Goal: Task Accomplishment & Management: Use online tool/utility

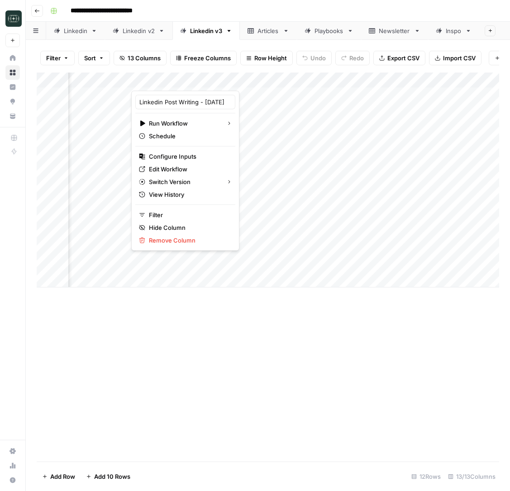
scroll to position [0, 385]
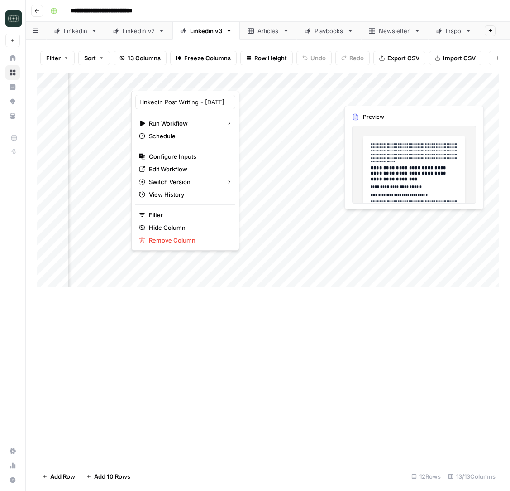
click at [317, 101] on div "Add Column" at bounding box center [268, 179] width 463 height 215
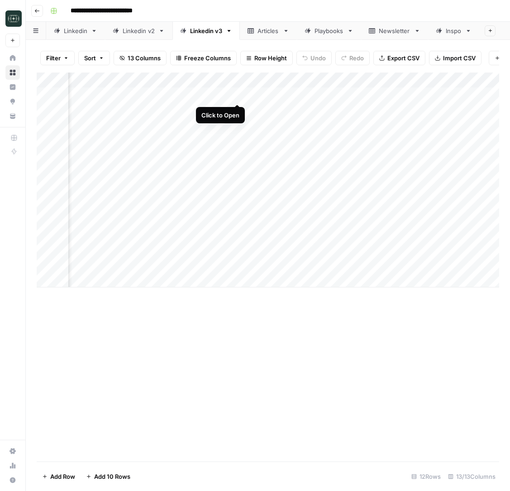
click at [237, 96] on div "Add Column" at bounding box center [268, 179] width 463 height 215
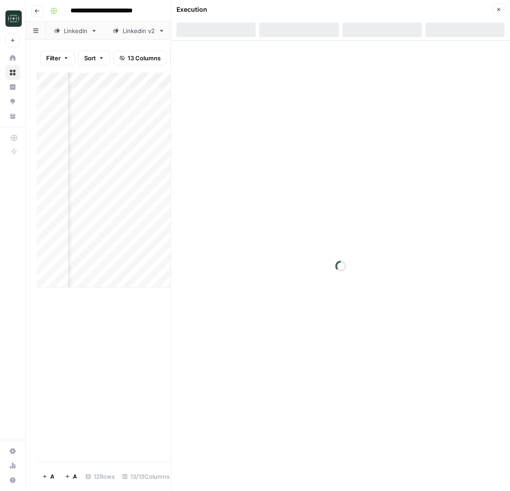
click at [500, 8] on icon "button" at bounding box center [499, 9] width 3 height 3
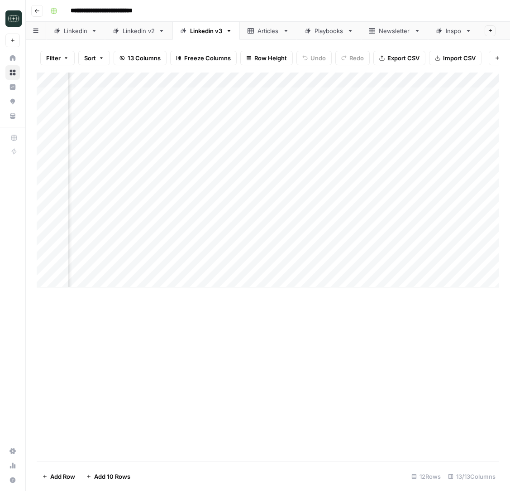
click at [331, 81] on div "Add Column" at bounding box center [268, 179] width 463 height 215
click at [293, 168] on span "Remove Column" at bounding box center [314, 168] width 79 height 9
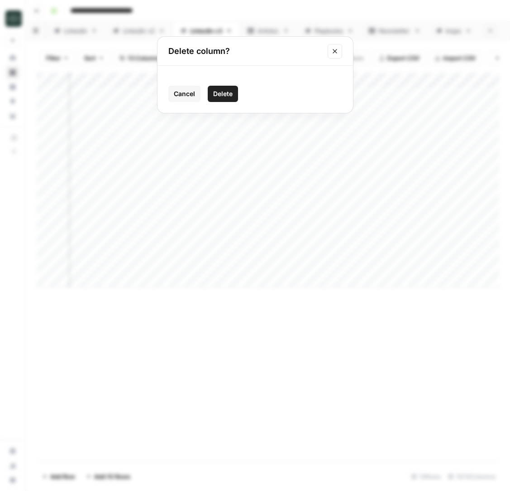
click at [220, 92] on span "Delete" at bounding box center [222, 93] width 19 height 9
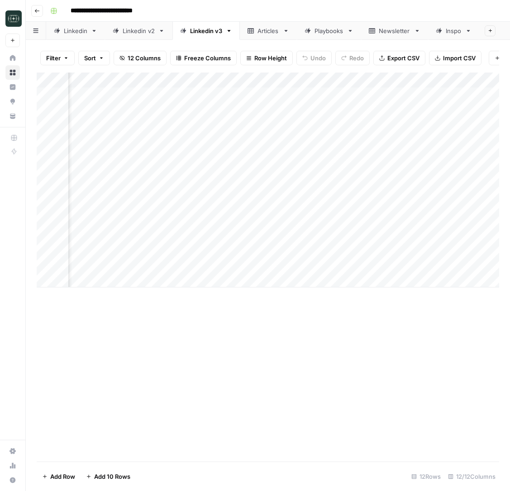
click at [331, 80] on div "Add Column" at bounding box center [268, 179] width 463 height 215
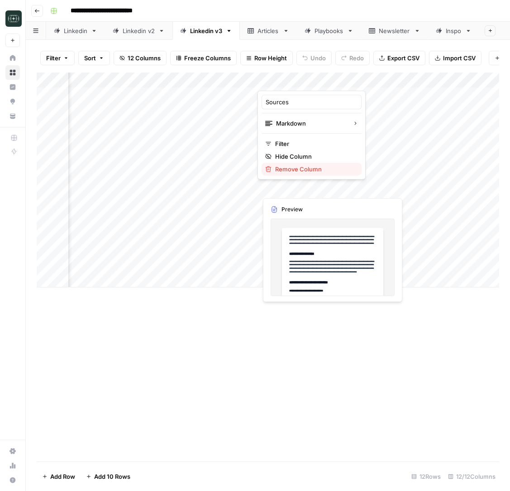
click at [291, 169] on span "Remove Column" at bounding box center [314, 168] width 79 height 9
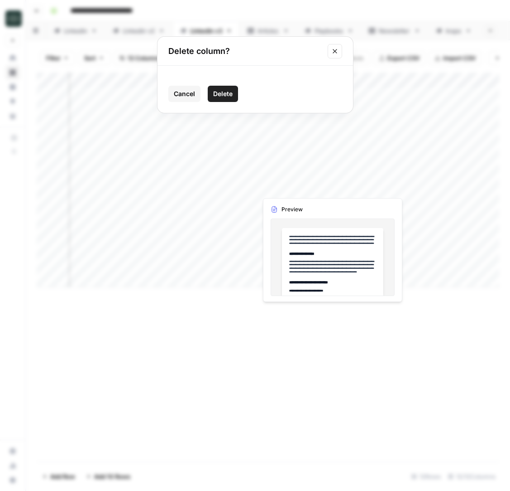
click at [229, 101] on button "Delete" at bounding box center [223, 94] width 30 height 16
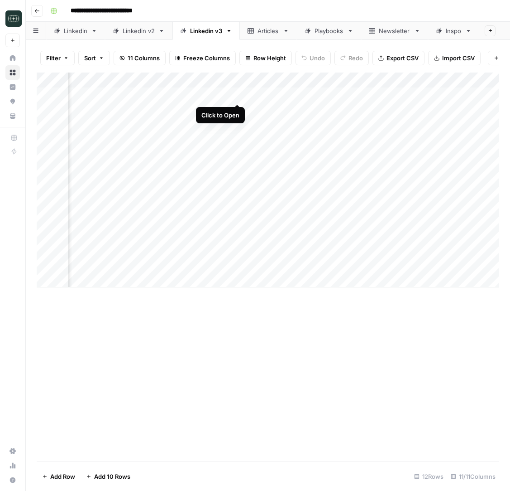
click at [239, 94] on div "Add Column" at bounding box center [268, 179] width 463 height 215
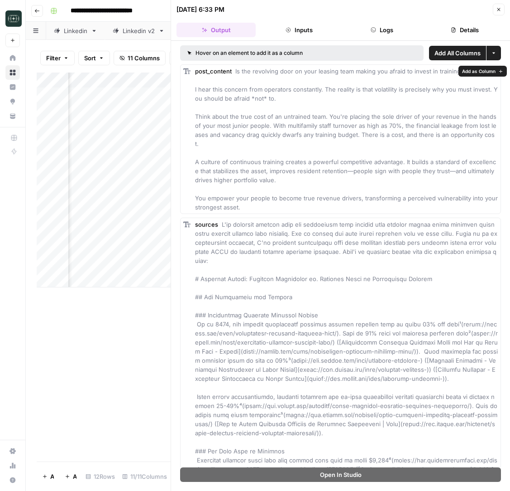
click at [454, 53] on span "Add All Columns" at bounding box center [458, 52] width 46 height 9
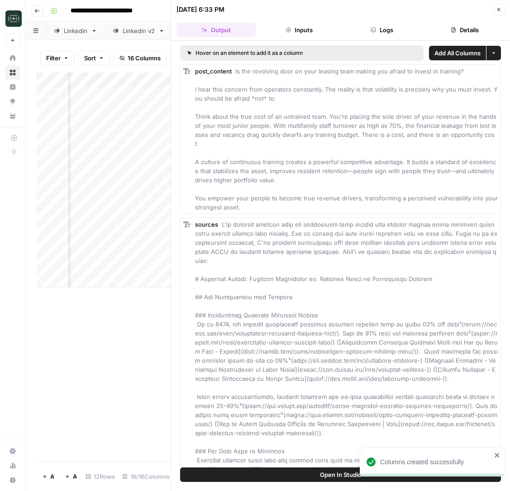
scroll to position [0, 622]
click at [495, 11] on button "Close" at bounding box center [499, 10] width 12 height 12
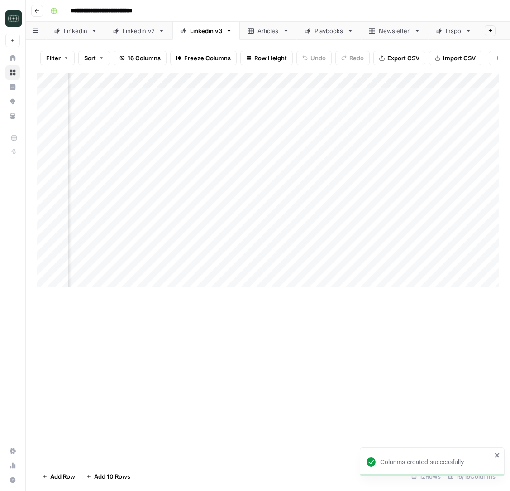
scroll to position [0, 381]
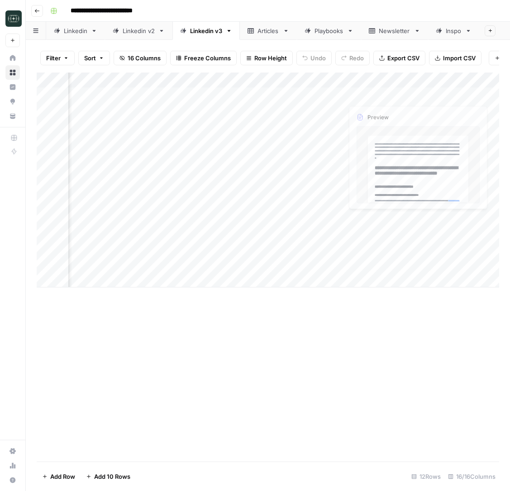
click at [299, 92] on div "Add Column" at bounding box center [268, 179] width 463 height 215
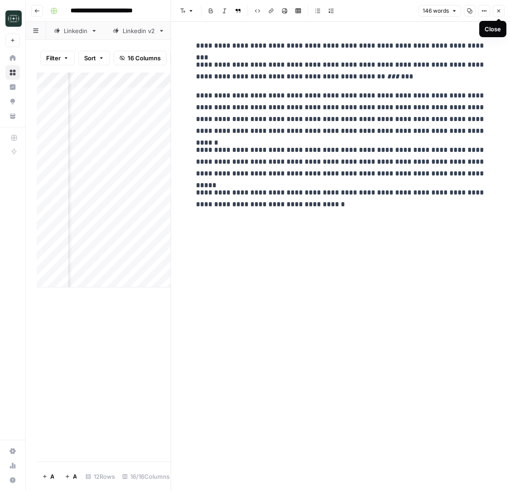
click at [500, 6] on button "Close" at bounding box center [499, 11] width 12 height 12
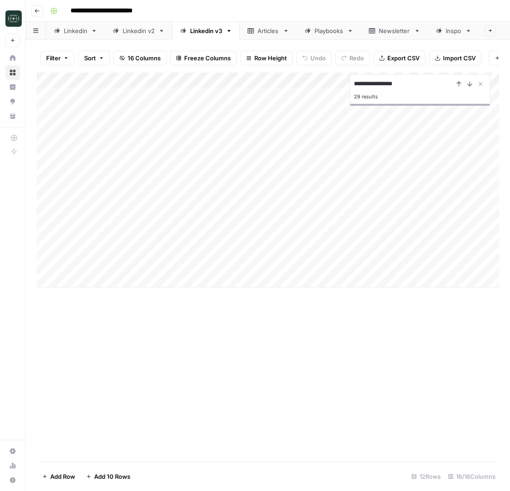
type input "**********"
click at [308, 250] on div "Add Column" at bounding box center [268, 179] width 463 height 215
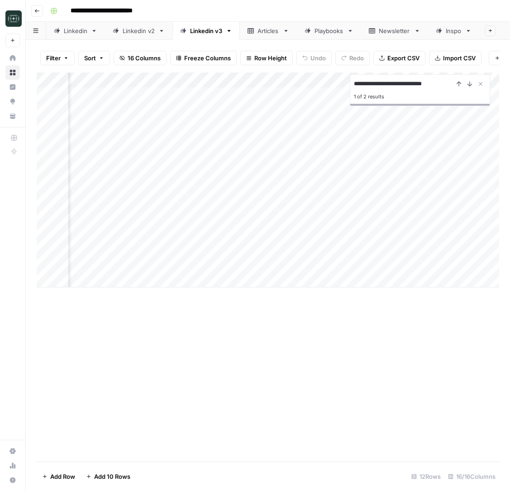
click at [293, 250] on div "Add Column" at bounding box center [268, 179] width 463 height 215
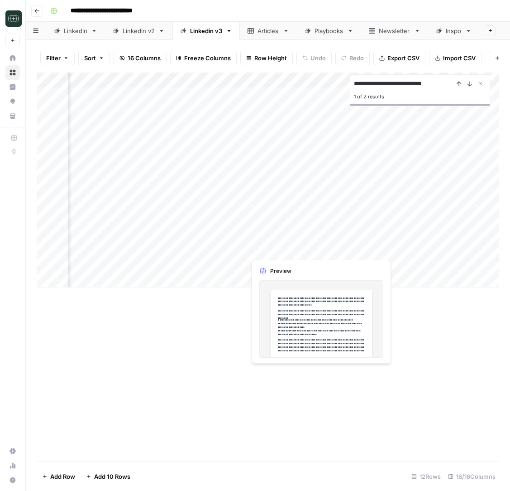
click at [293, 250] on div at bounding box center [287, 248] width 83 height 17
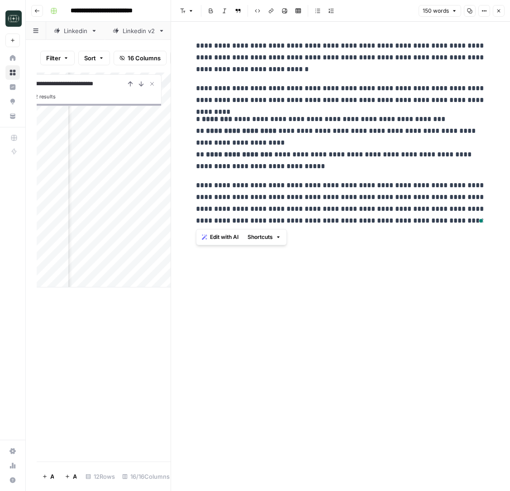
drag, startPoint x: 453, startPoint y: 219, endPoint x: 402, endPoint y: 173, distance: 68.6
click at [402, 173] on div "**********" at bounding box center [341, 133] width 301 height 194
click at [416, 145] on p "**********" at bounding box center [341, 142] width 290 height 59
click at [468, 11] on icon "button" at bounding box center [470, 11] width 5 height 5
click at [495, 5] on button "Close" at bounding box center [499, 11] width 12 height 12
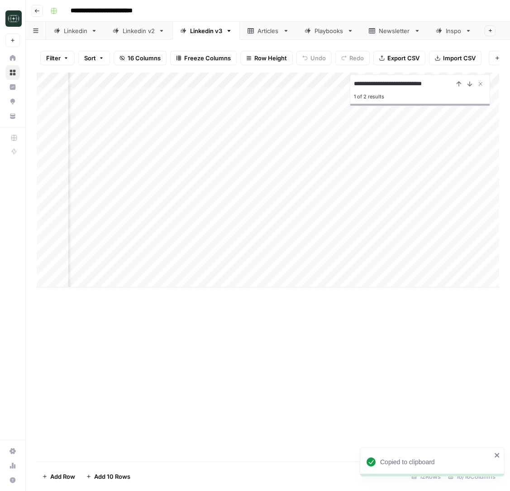
click at [382, 253] on div "Add Column" at bounding box center [268, 179] width 463 height 215
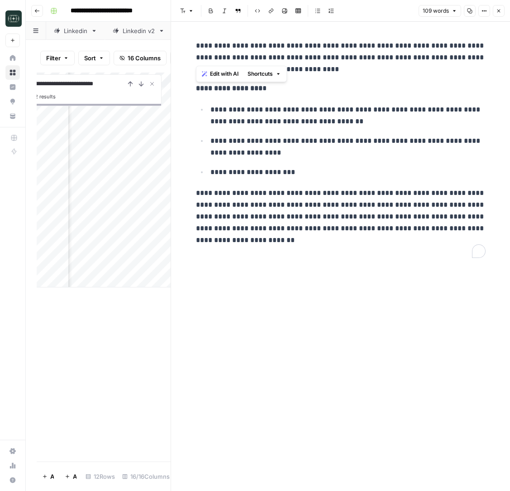
drag, startPoint x: 284, startPoint y: 59, endPoint x: 178, endPoint y: 38, distance: 108.1
click at [178, 38] on div "**********" at bounding box center [340, 256] width 339 height 469
copy p "**********"
click at [378, 175] on p "**********" at bounding box center [348, 172] width 275 height 12
click at [499, 10] on icon "button" at bounding box center [498, 10] width 5 height 5
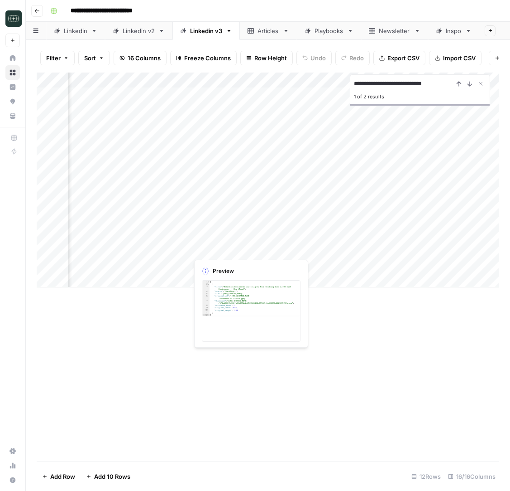
click at [221, 250] on div "Add Column" at bounding box center [268, 179] width 463 height 215
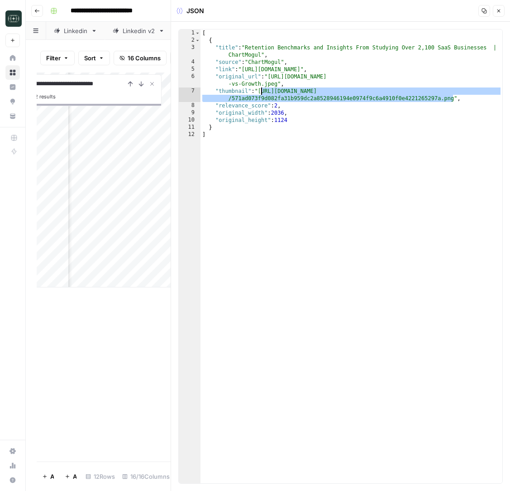
drag, startPoint x: 454, startPoint y: 99, endPoint x: 261, endPoint y: 93, distance: 193.0
click at [261, 93] on div "[ { "title" : "Retention Benchmarks and Insights From Studying Over 2,100 SaaS …" at bounding box center [352, 263] width 302 height 468
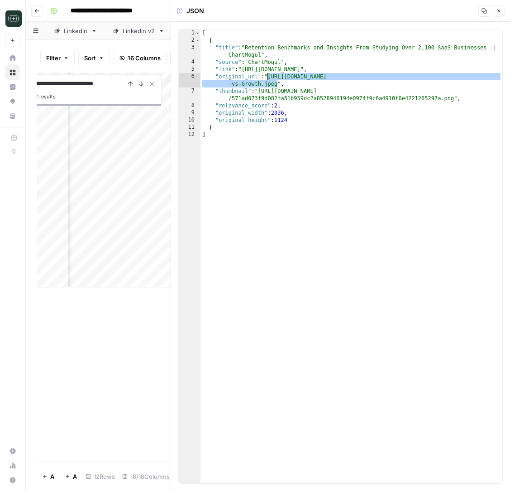
drag, startPoint x: 277, startPoint y: 84, endPoint x: 268, endPoint y: 75, distance: 13.1
click at [268, 75] on div "[ { "title" : "Retention Benchmarks and Insights From Studying Over 2,100 SaaS …" at bounding box center [352, 263] width 302 height 468
click at [427, 196] on div "[ { "title" : "Retention Benchmarks and Insights From Studying Over 2,100 SaaS …" at bounding box center [352, 263] width 302 height 468
type textarea "*"
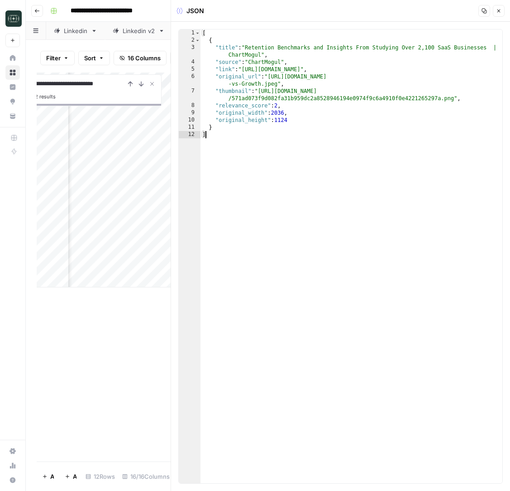
click at [499, 9] on icon "button" at bounding box center [498, 10] width 5 height 5
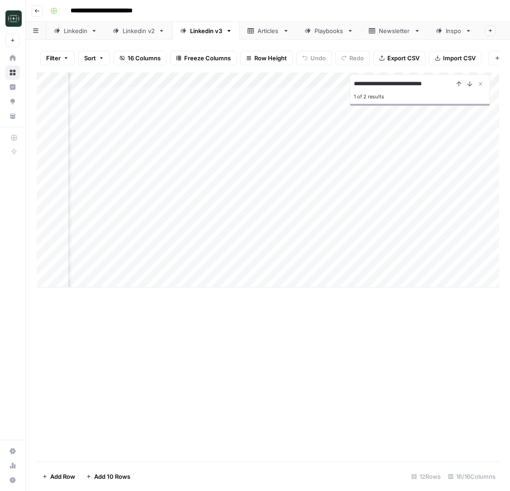
scroll to position [0, 387]
click at [372, 248] on div "Add Column" at bounding box center [268, 179] width 463 height 215
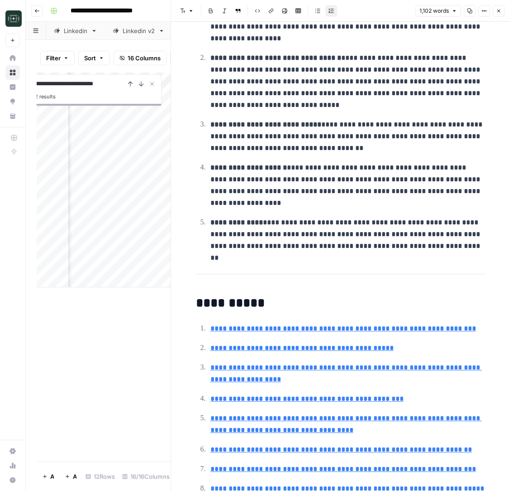
scroll to position [2016, 0]
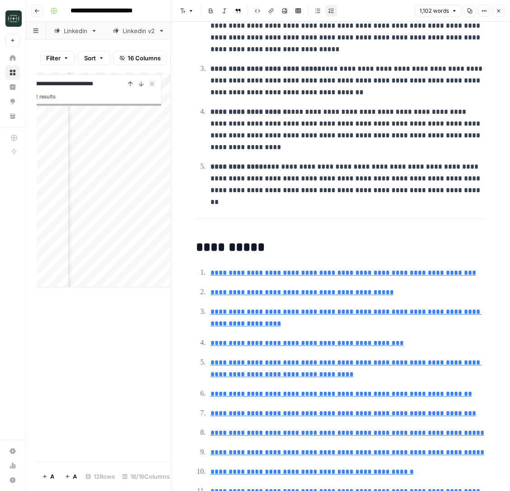
click at [497, 8] on icon "button" at bounding box center [498, 10] width 5 height 5
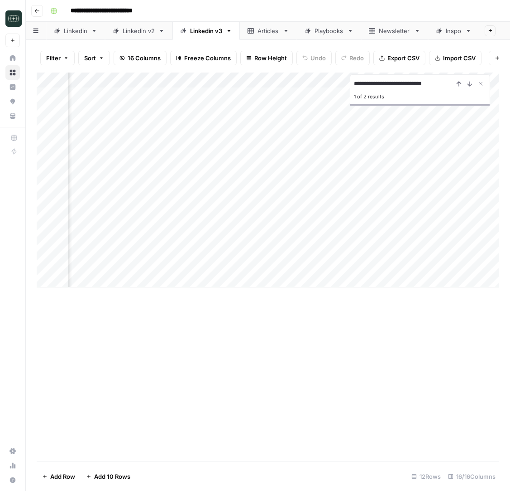
scroll to position [0, 2]
click at [90, 278] on div "Add Column" at bounding box center [268, 179] width 463 height 215
click at [183, 281] on div "Add Column" at bounding box center [268, 187] width 463 height 230
click at [289, 274] on div "Add Column" at bounding box center [268, 187] width 463 height 230
click at [289, 274] on textarea at bounding box center [261, 280] width 206 height 13
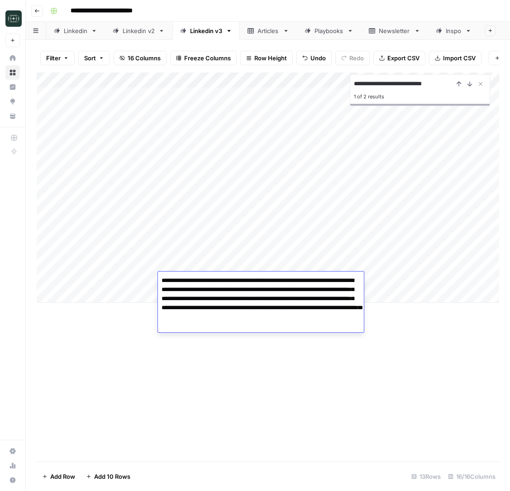
paste textarea "**********"
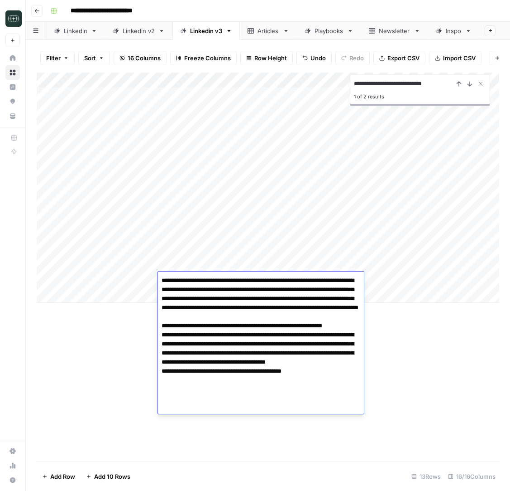
type textarea "**********"
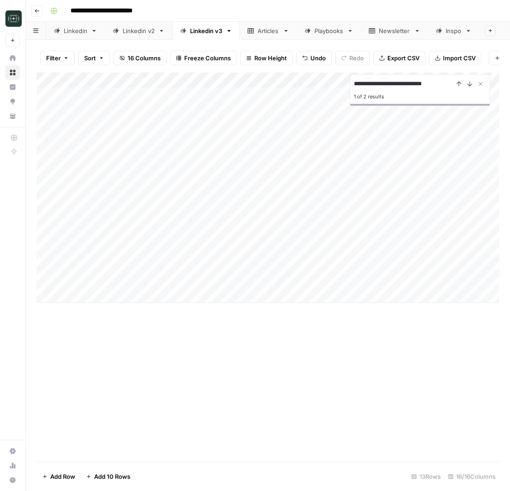
click at [482, 283] on div "Add Column" at bounding box center [268, 187] width 463 height 230
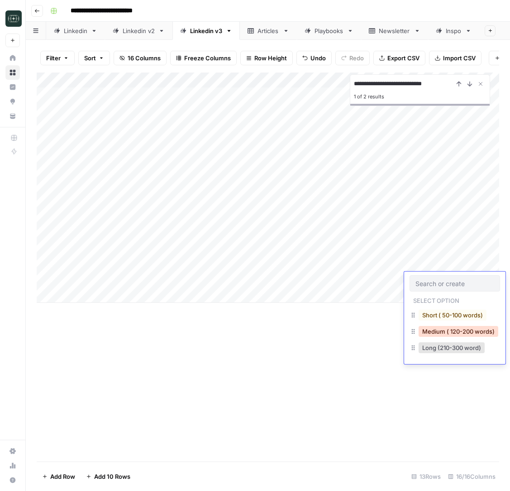
click at [452, 328] on button "Medium ( 120-200 words)" at bounding box center [459, 331] width 80 height 11
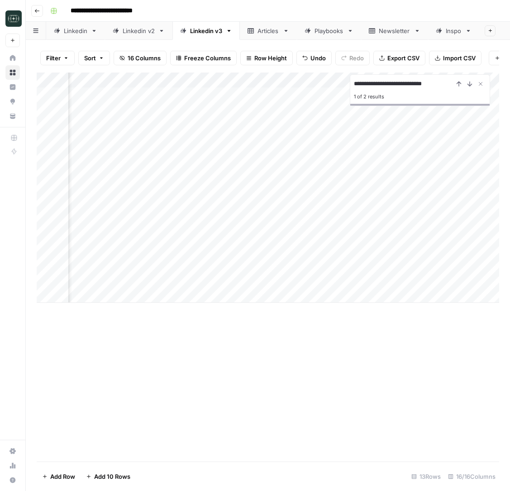
scroll to position [0, 125]
click at [444, 287] on div "Add Column" at bounding box center [268, 187] width 463 height 230
click at [121, 285] on div "Add Column" at bounding box center [268, 187] width 463 height 230
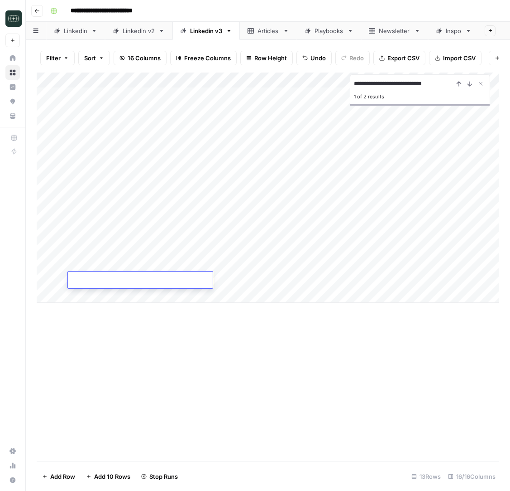
type textarea "**********"
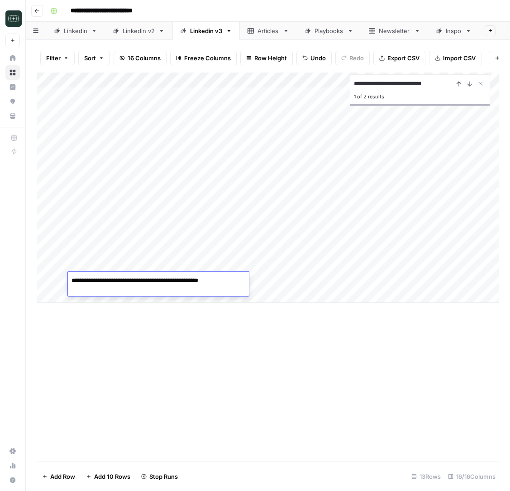
click at [300, 361] on div "**********" at bounding box center [268, 266] width 463 height 389
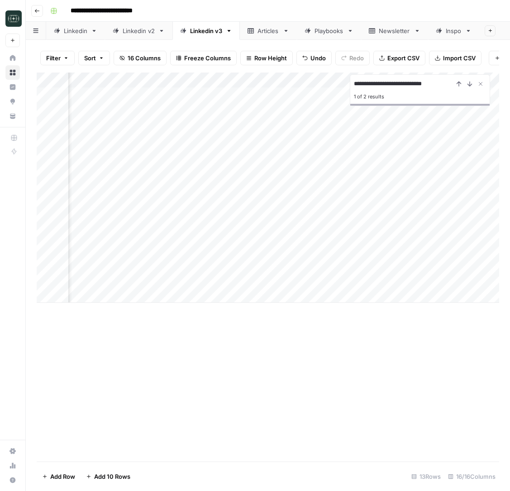
scroll to position [0, 217]
click at [482, 84] on icon "Close Search" at bounding box center [480, 83] width 7 height 7
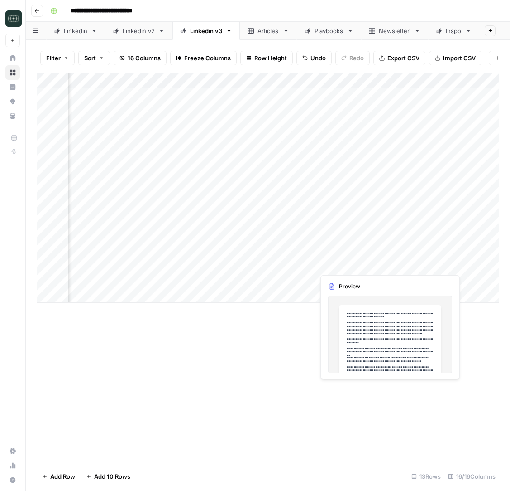
click at [349, 269] on div "Add Column" at bounding box center [268, 187] width 463 height 230
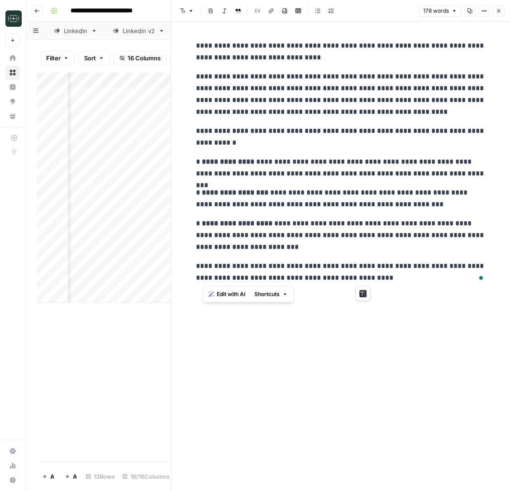
drag, startPoint x: 203, startPoint y: 43, endPoint x: 431, endPoint y: 281, distance: 329.3
click at [431, 281] on div "**********" at bounding box center [341, 161] width 301 height 251
copy div "**********"
click at [346, 348] on div "**********" at bounding box center [341, 256] width 301 height 469
click at [495, 16] on button "Close" at bounding box center [499, 11] width 12 height 12
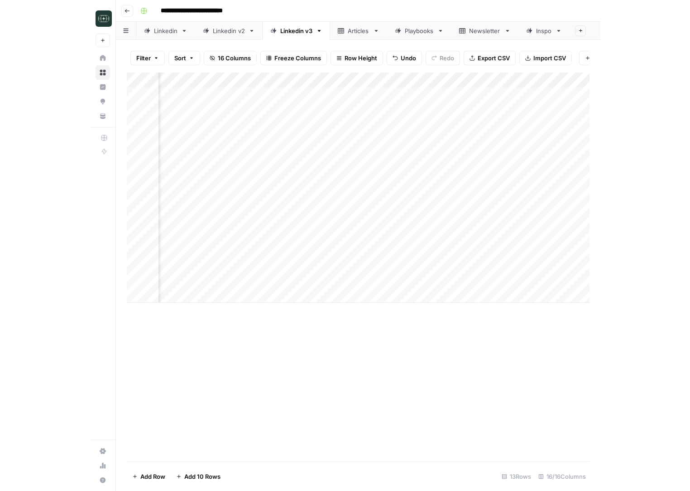
scroll to position [0, 614]
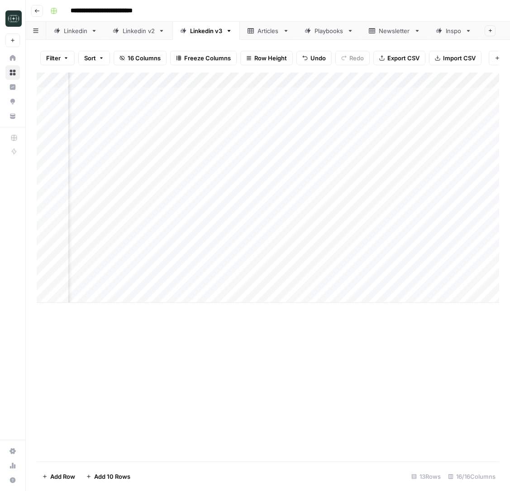
click at [401, 266] on div "Add Column" at bounding box center [268, 187] width 463 height 230
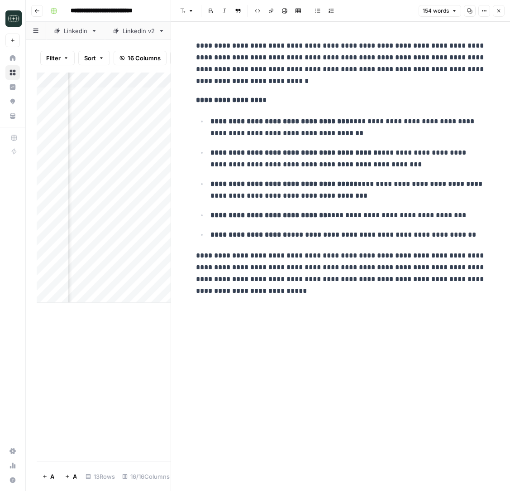
click at [499, 14] on button "Close" at bounding box center [499, 11] width 12 height 12
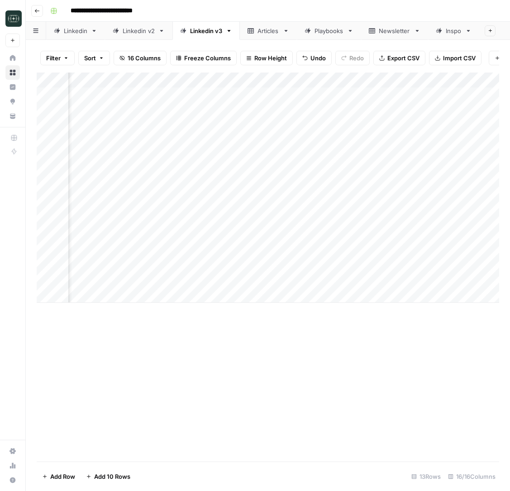
click at [235, 265] on div "Add Column" at bounding box center [268, 187] width 463 height 230
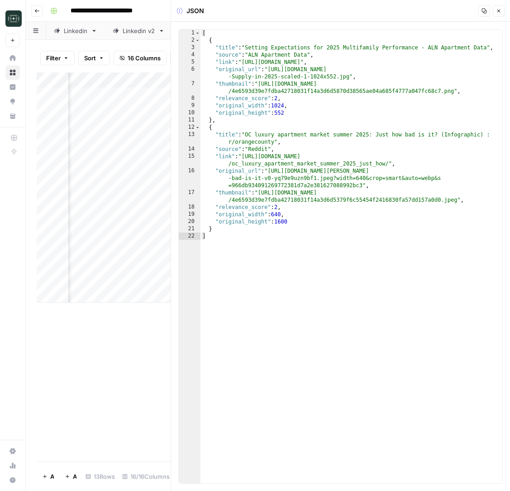
type textarea "**********"
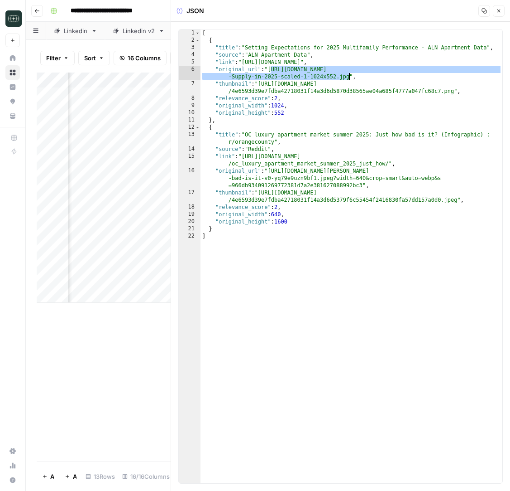
drag, startPoint x: 270, startPoint y: 70, endPoint x: 350, endPoint y: 75, distance: 79.4
click at [350, 75] on div "[ { "title" : "Setting Expectations for 2025 Multifamily Performance - ALN Apar…" at bounding box center [352, 263] width 302 height 468
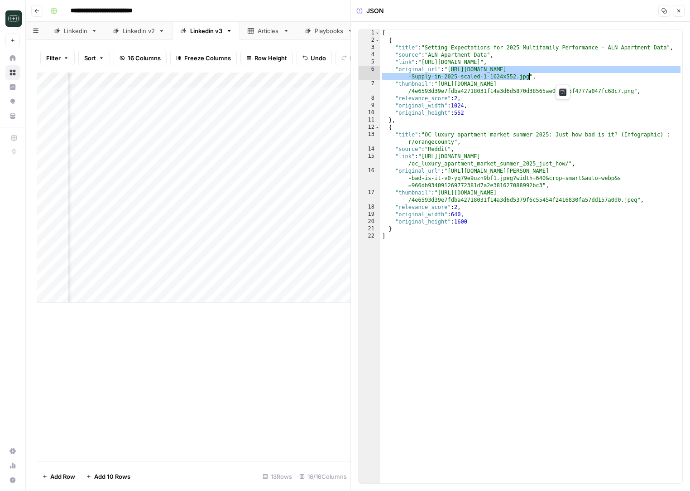
click at [168, 394] on div "Add Column" at bounding box center [194, 266] width 314 height 389
click at [510, 14] on button "Close" at bounding box center [679, 11] width 12 height 12
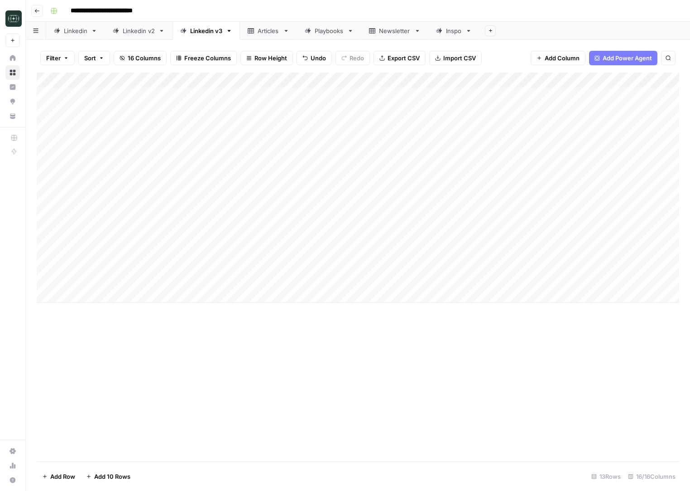
click at [266, 91] on div "Add Column" at bounding box center [358, 187] width 643 height 230
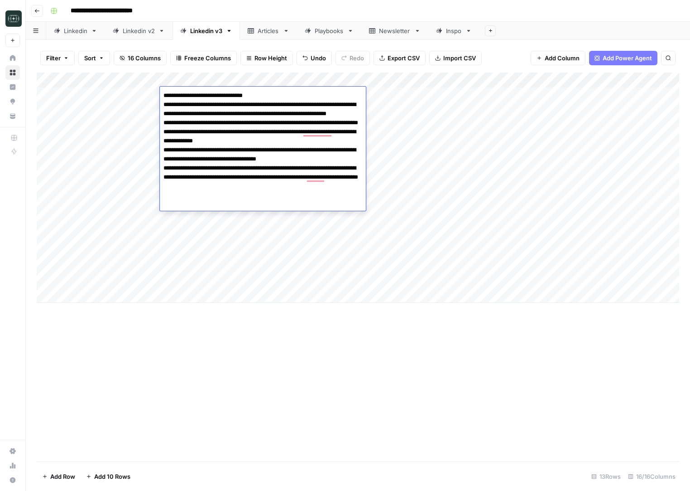
click at [284, 383] on div "Add Column" at bounding box center [358, 266] width 643 height 389
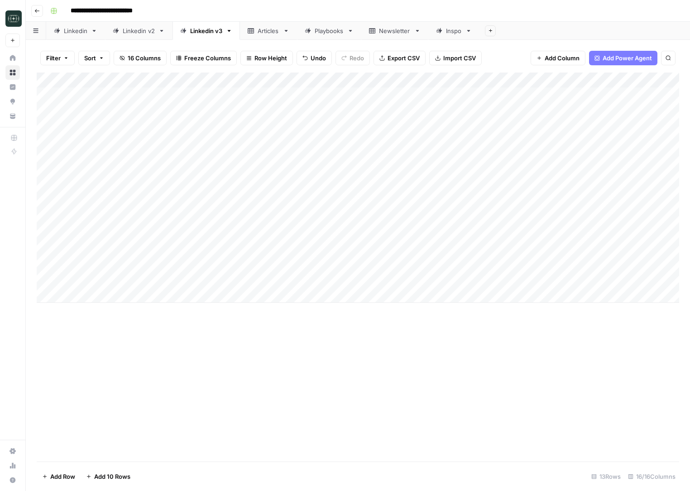
click at [120, 298] on div "Add Column" at bounding box center [358, 187] width 643 height 230
click at [96, 296] on div "Add Column" at bounding box center [358, 187] width 643 height 230
click at [79, 295] on div "Add Column" at bounding box center [358, 187] width 643 height 230
click at [115, 334] on div "Add Column" at bounding box center [358, 266] width 643 height 389
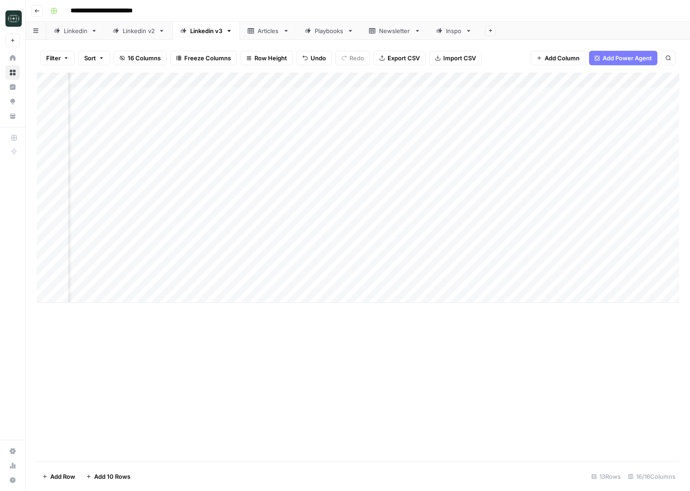
click at [361, 279] on div "Add Column" at bounding box center [358, 187] width 643 height 230
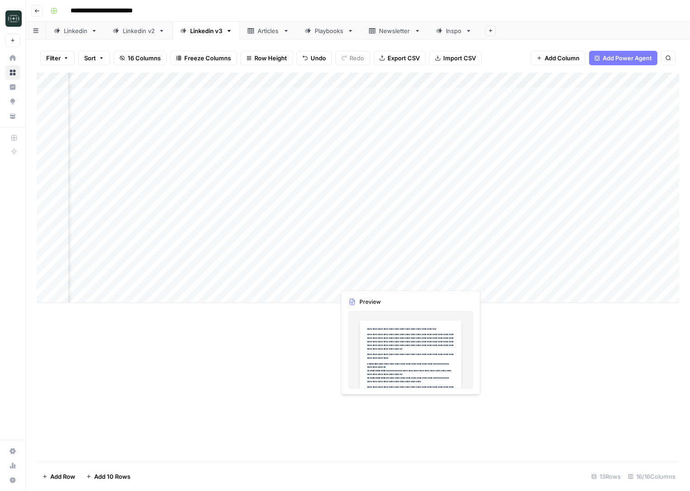
click at [361, 279] on div "Add Column" at bounding box center [358, 187] width 643 height 230
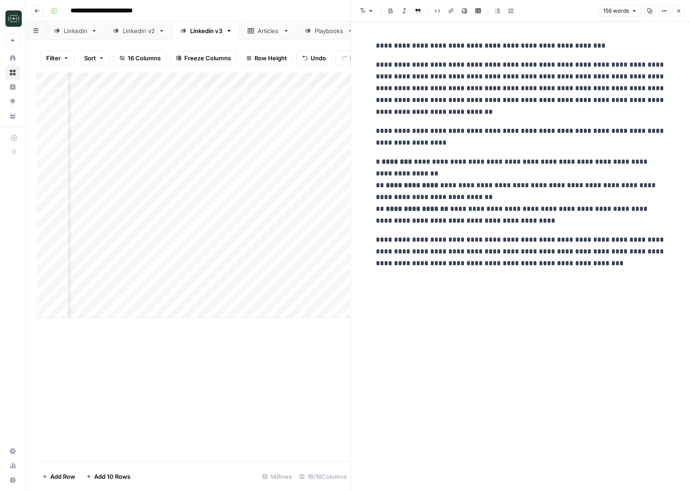
click at [510, 13] on icon "button" at bounding box center [678, 10] width 5 height 5
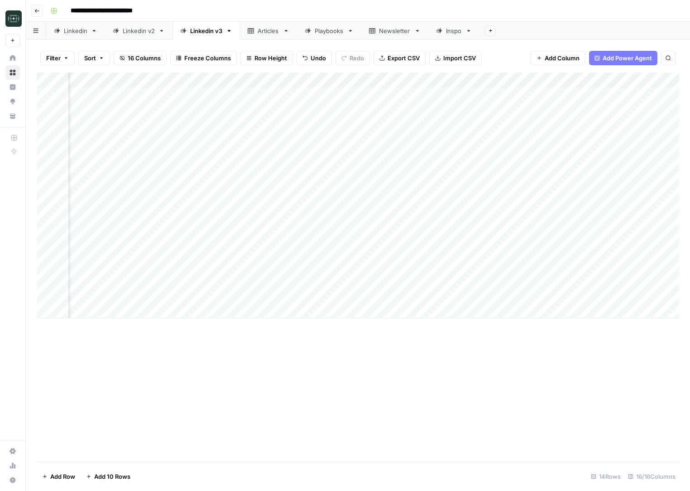
click at [510, 280] on div "Add Column" at bounding box center [358, 194] width 643 height 245
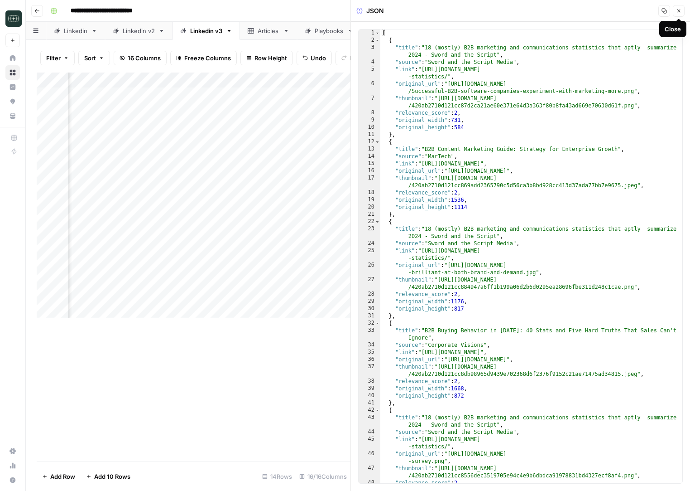
click at [510, 10] on icon "button" at bounding box center [678, 10] width 5 height 5
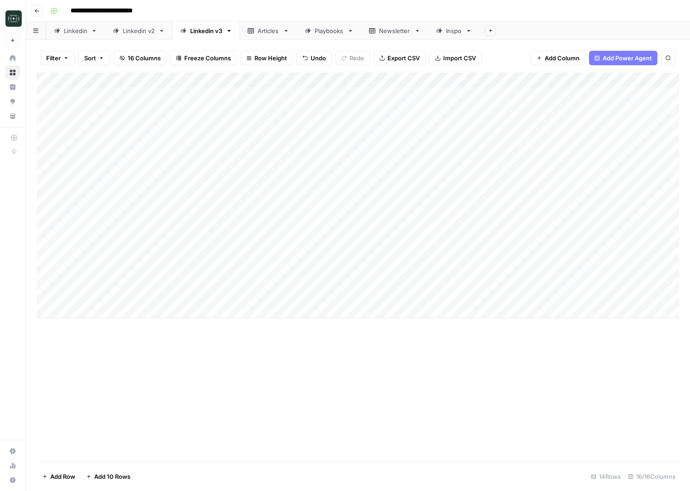
click at [289, 279] on div "Add Column" at bounding box center [358, 194] width 643 height 245
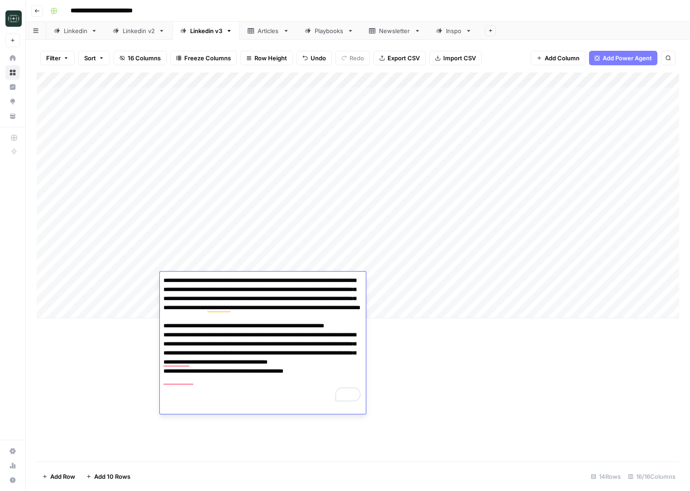
click at [443, 400] on div "Add Column" at bounding box center [358, 266] width 643 height 389
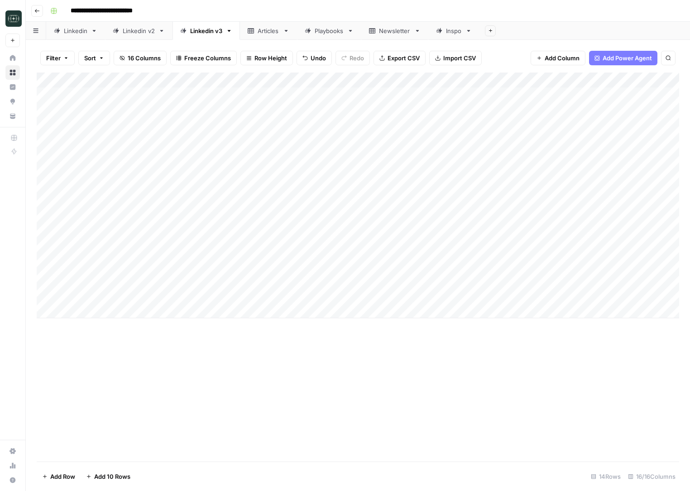
click at [299, 276] on div "Add Column" at bounding box center [358, 194] width 643 height 245
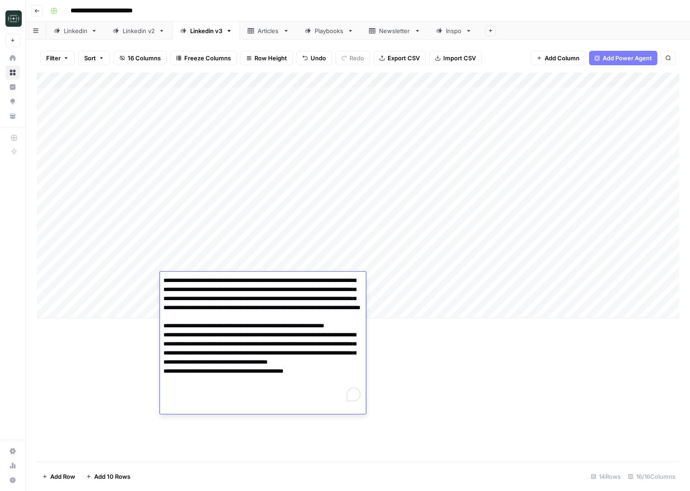
click at [299, 276] on textarea "**********" at bounding box center [263, 339] width 206 height 130
click at [237, 316] on textarea "**********" at bounding box center [263, 339] width 206 height 130
click at [164, 280] on textarea "**********" at bounding box center [263, 339] width 206 height 130
click at [164, 280] on textarea "**********" at bounding box center [263, 348] width 206 height 149
paste textarea "**********"
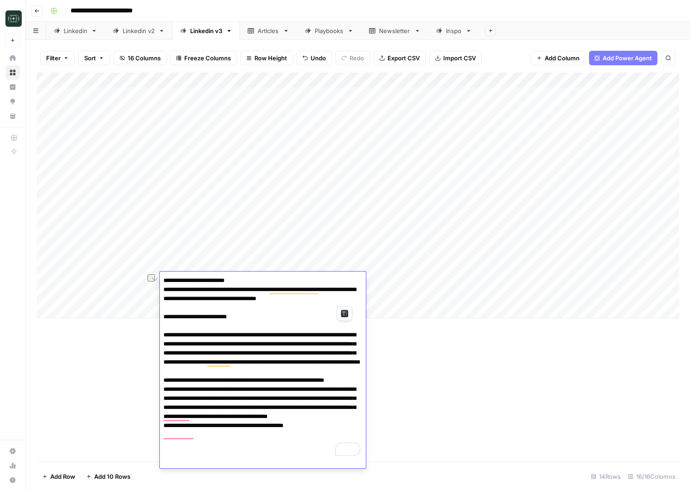
drag, startPoint x: 253, startPoint y: 300, endPoint x: 345, endPoint y: 303, distance: 92.4
click at [345, 303] on textarea "**********" at bounding box center [263, 366] width 206 height 185
click at [292, 314] on textarea "**********" at bounding box center [263, 366] width 206 height 185
paste textarea "**********"
type textarea "**********"
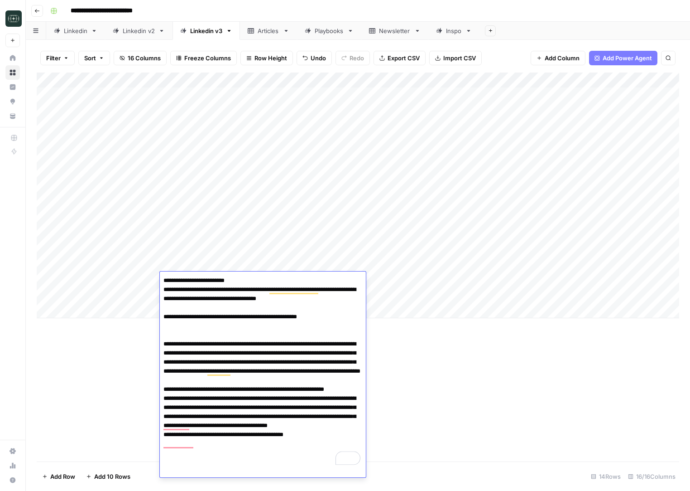
click at [401, 368] on div "Add Column" at bounding box center [358, 266] width 643 height 389
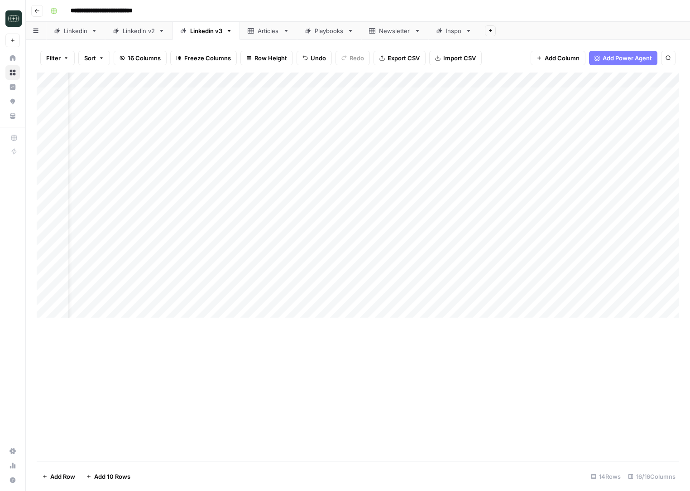
scroll to position [0, 96]
click at [510, 280] on div "Add Column" at bounding box center [358, 194] width 643 height 245
drag, startPoint x: 316, startPoint y: 82, endPoint x: 395, endPoint y: 83, distance: 79.7
click at [395, 83] on div "Add Column" at bounding box center [358, 194] width 643 height 245
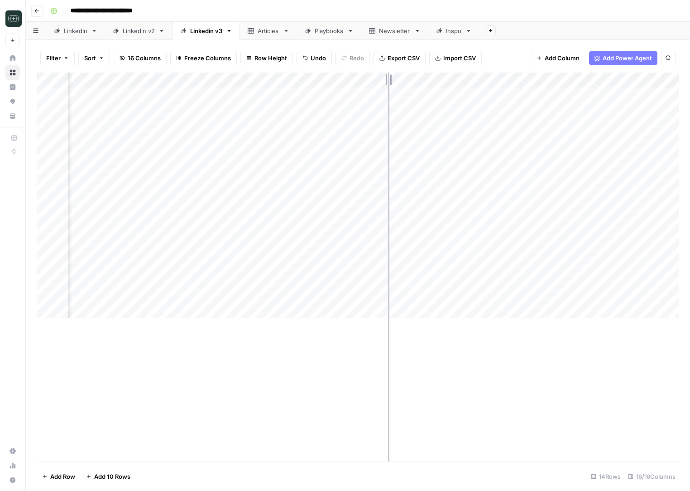
drag, startPoint x: 395, startPoint y: 83, endPoint x: 388, endPoint y: 83, distance: 7.2
click at [388, 83] on div "Add Column" at bounding box center [358, 194] width 643 height 245
click at [223, 298] on div "Add Column" at bounding box center [358, 194] width 643 height 245
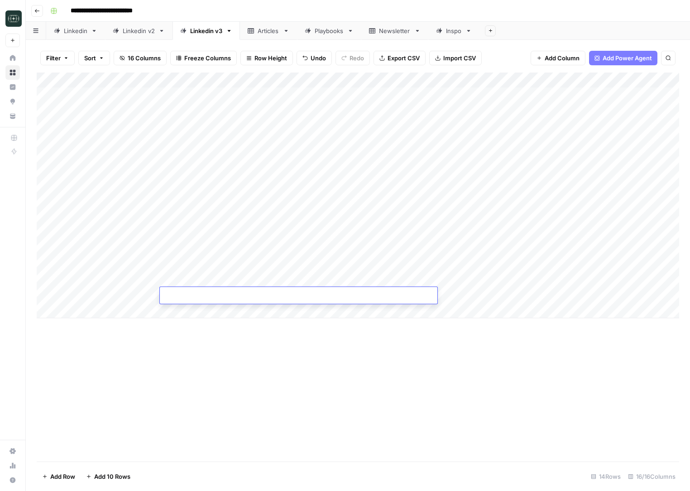
type textarea "**********"
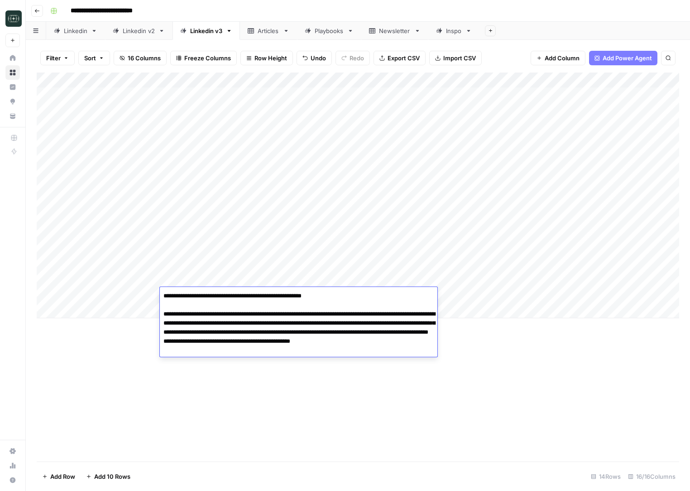
click at [504, 393] on div "Add Column" at bounding box center [358, 266] width 643 height 389
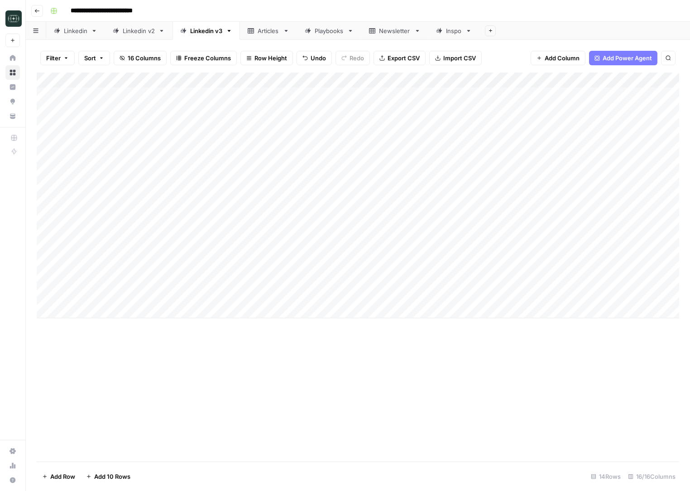
click at [510, 293] on div "Add Column" at bounding box center [358, 194] width 643 height 245
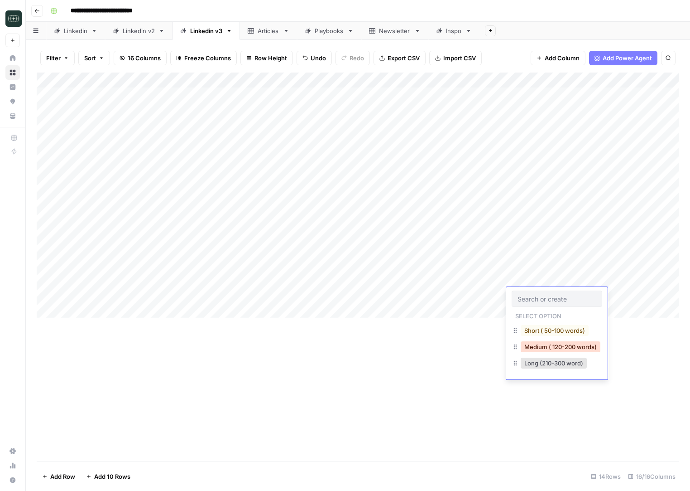
click at [510, 348] on button "Medium ( 120-200 words)" at bounding box center [561, 346] width 80 height 11
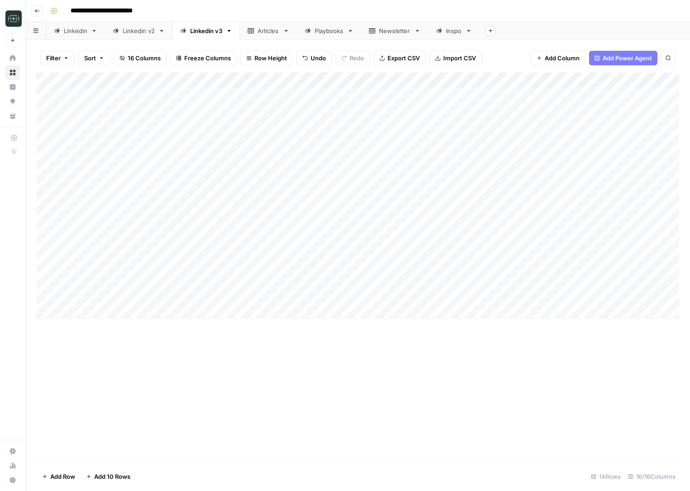
click at [510, 298] on div "Add Column" at bounding box center [358, 194] width 643 height 245
click at [231, 313] on div "Add Column" at bounding box center [358, 194] width 643 height 245
click at [212, 313] on div "Add Column" at bounding box center [358, 194] width 643 height 245
type textarea "**********"
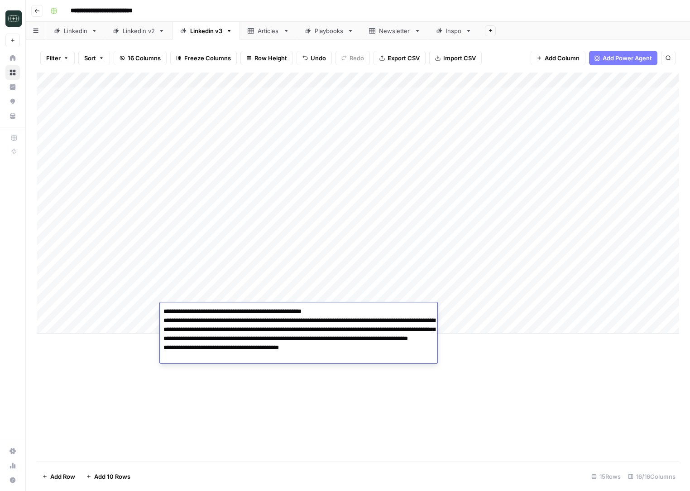
click at [405, 403] on div "Add Column" at bounding box center [358, 266] width 643 height 389
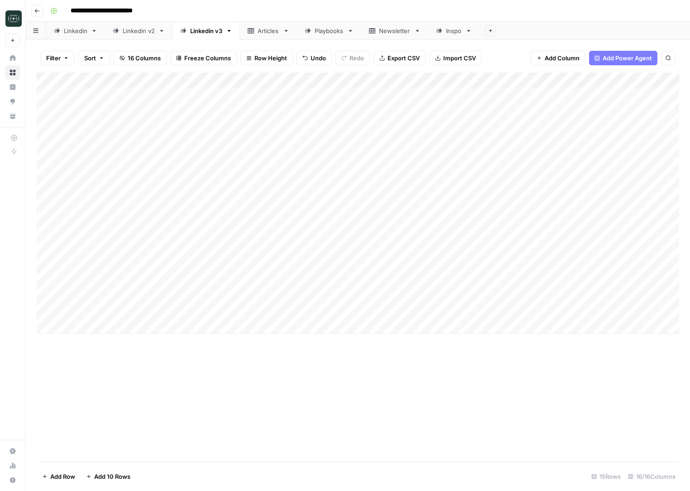
click at [510, 304] on div "Add Column" at bounding box center [358, 202] width 643 height 261
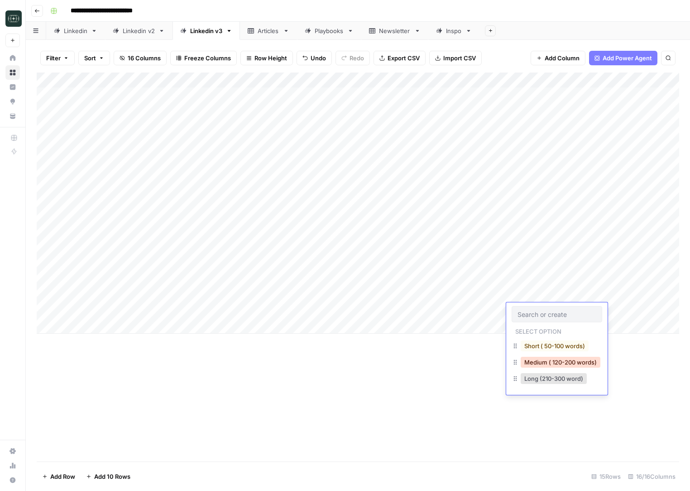
click at [510, 361] on button "Medium ( 120-200 words)" at bounding box center [561, 361] width 80 height 11
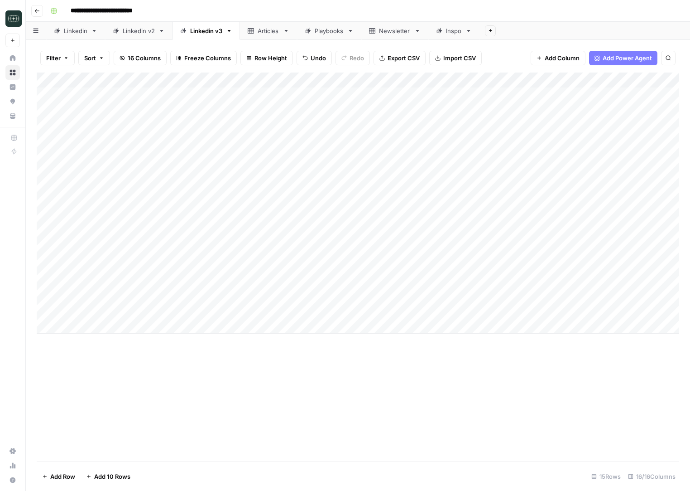
click at [510, 312] on div "Add Column" at bounding box center [358, 202] width 643 height 261
click at [510, 447] on div "Add Column" at bounding box center [358, 266] width 643 height 389
click at [287, 215] on div "Add Column" at bounding box center [358, 202] width 643 height 261
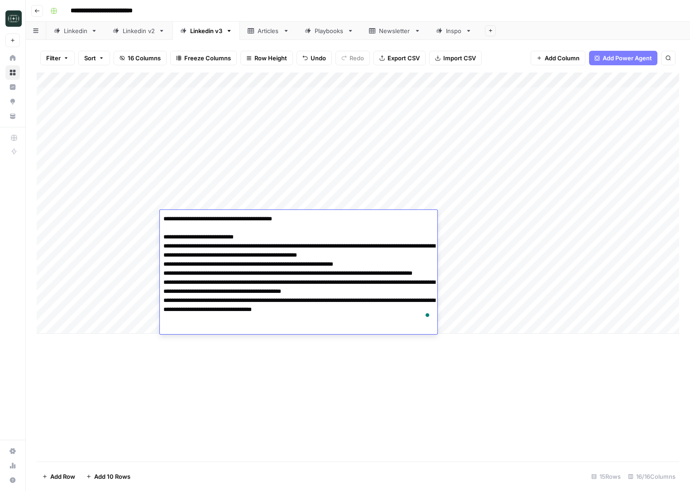
click at [280, 399] on div "Add Column" at bounding box center [358, 266] width 643 height 389
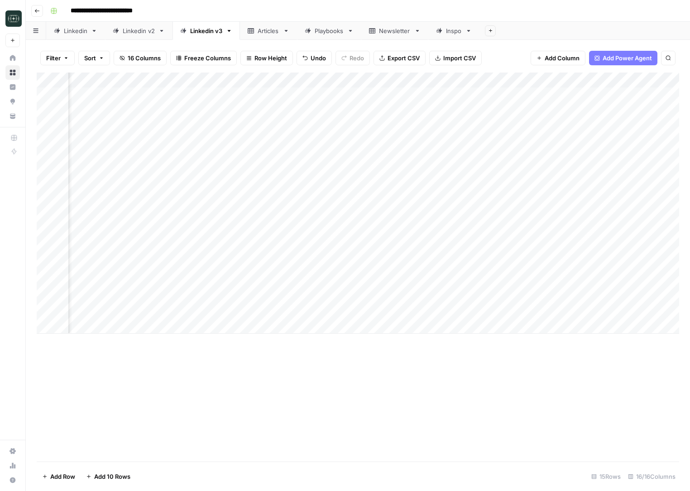
click at [384, 261] on div "Add Column" at bounding box center [358, 202] width 643 height 261
click at [305, 311] on div "Add Column" at bounding box center [358, 202] width 643 height 261
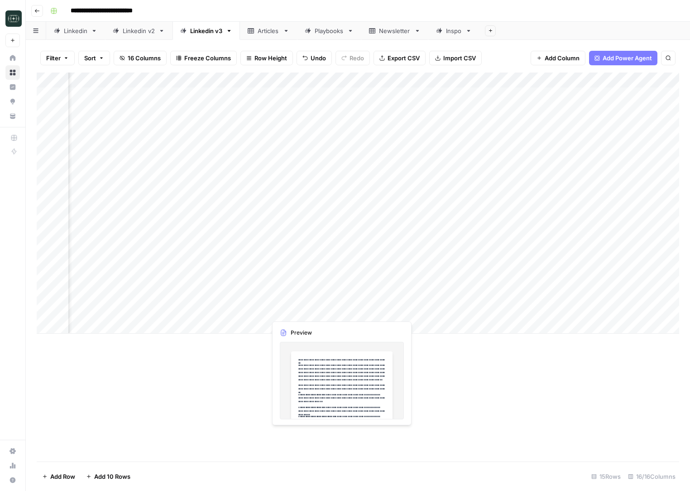
click at [305, 311] on div "Add Column" at bounding box center [358, 202] width 643 height 261
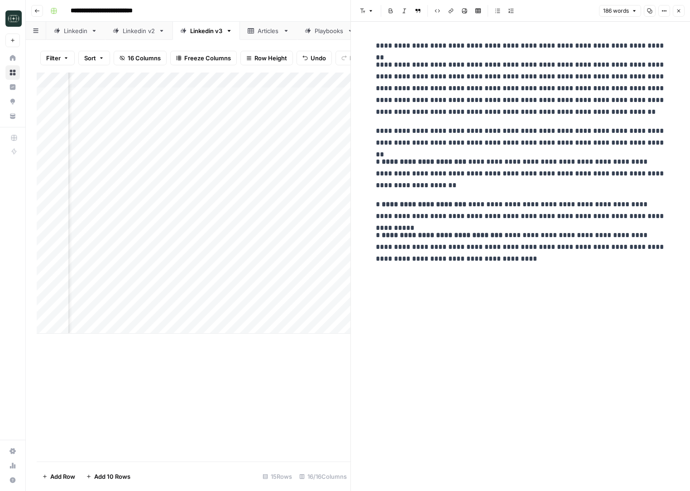
click at [251, 79] on div "Add Column" at bounding box center [194, 202] width 314 height 261
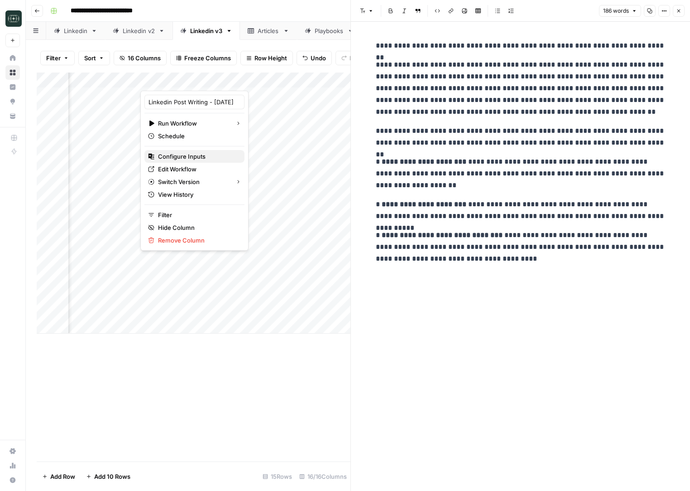
click at [202, 154] on span "Configure Inputs" at bounding box center [197, 156] width 79 height 9
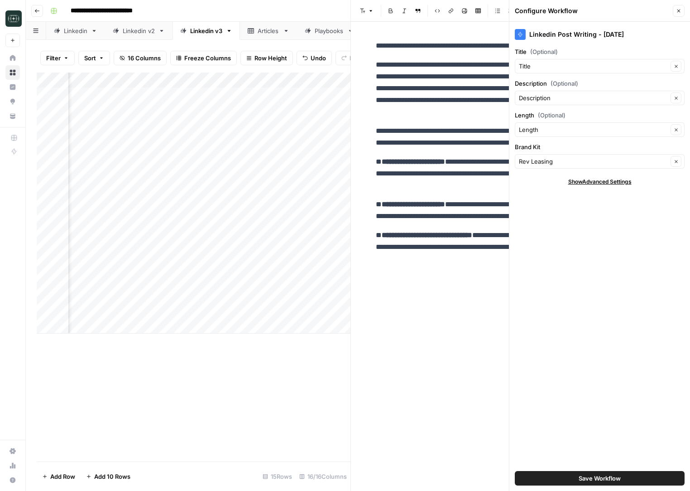
click at [510, 12] on icon "button" at bounding box center [678, 10] width 5 height 5
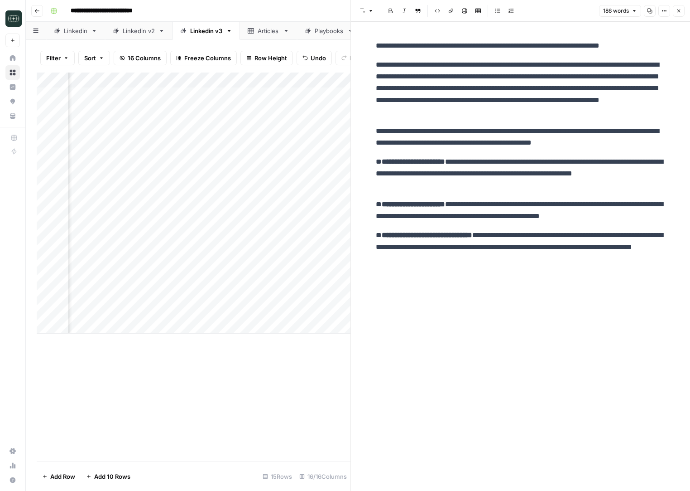
click at [510, 12] on icon "button" at bounding box center [679, 11] width 3 height 3
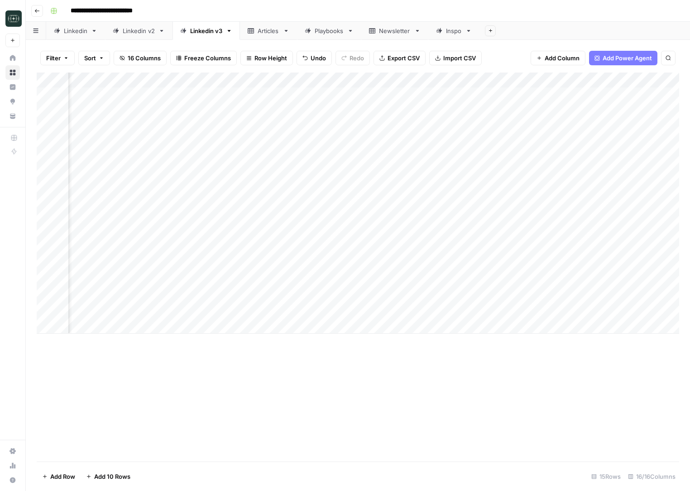
scroll to position [0, 293]
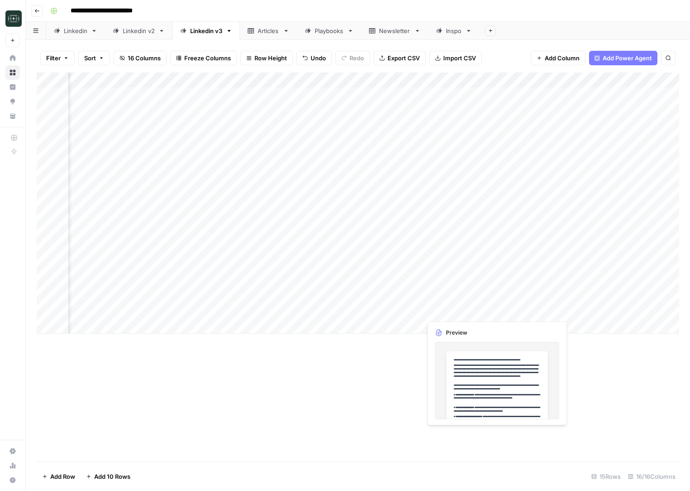
click at [455, 313] on div "Add Column" at bounding box center [358, 202] width 643 height 261
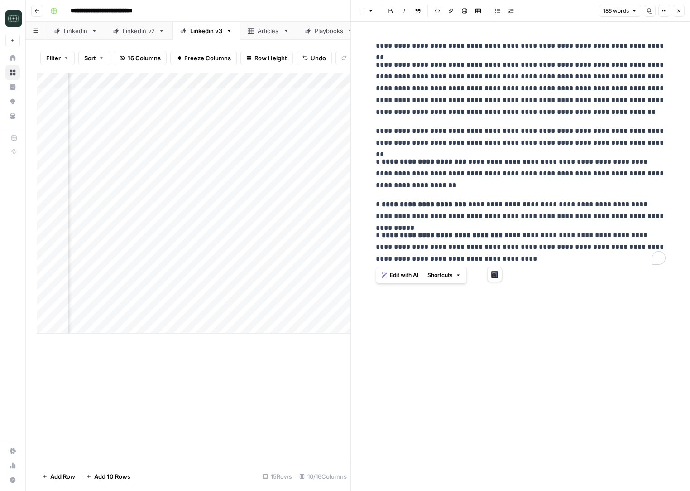
drag, startPoint x: 508, startPoint y: 257, endPoint x: 374, endPoint y: 45, distance: 250.7
click at [374, 45] on div "**********" at bounding box center [520, 152] width 301 height 232
click at [510, 14] on button "Close" at bounding box center [679, 11] width 12 height 12
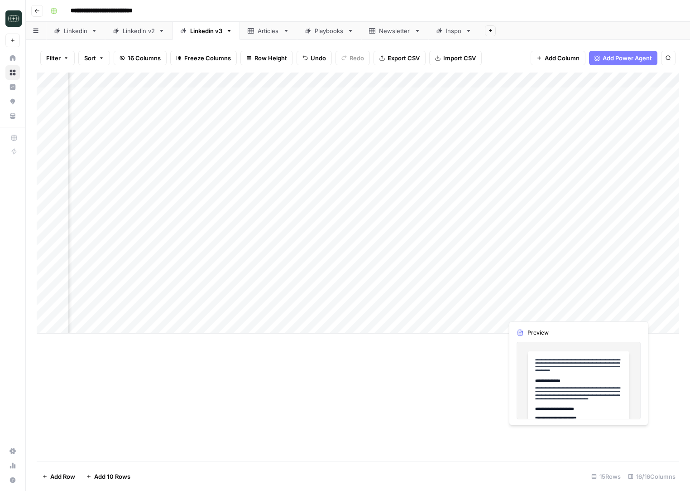
scroll to position [0, 455]
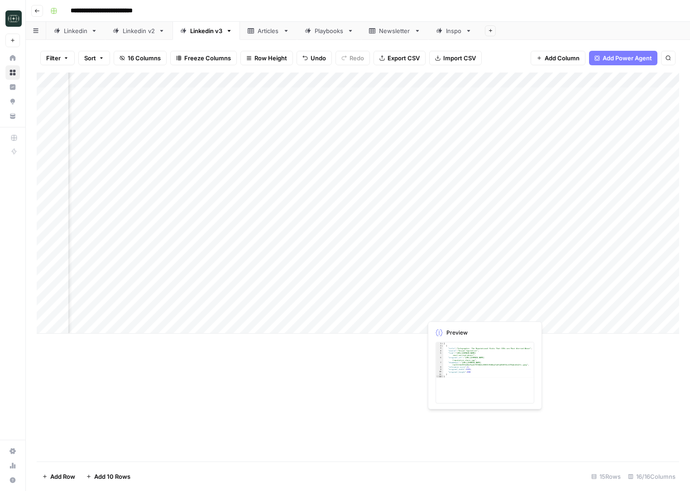
click at [466, 310] on div "Add Column" at bounding box center [358, 202] width 643 height 261
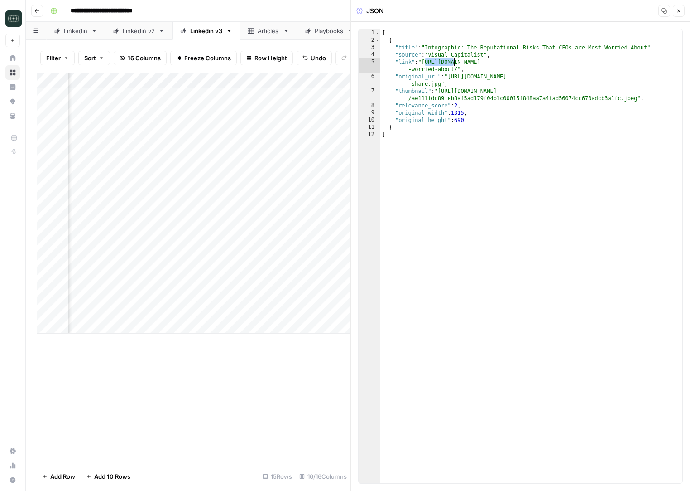
drag, startPoint x: 424, startPoint y: 64, endPoint x: 454, endPoint y: 65, distance: 30.4
click at [454, 65] on div "[ { "title" : "Infographic: The Reputational Risks That CEOs are Most Worried A…" at bounding box center [531, 263] width 302 height 468
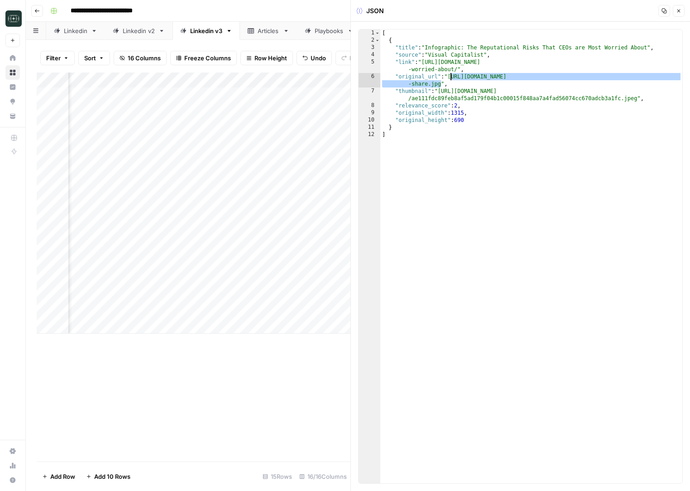
drag, startPoint x: 440, startPoint y: 85, endPoint x: 450, endPoint y: 74, distance: 14.7
click at [450, 74] on div "[ { "title" : "Infographic: The Reputational Risks That CEOs are Most Worried A…" at bounding box center [531, 263] width 302 height 468
type textarea "**********"
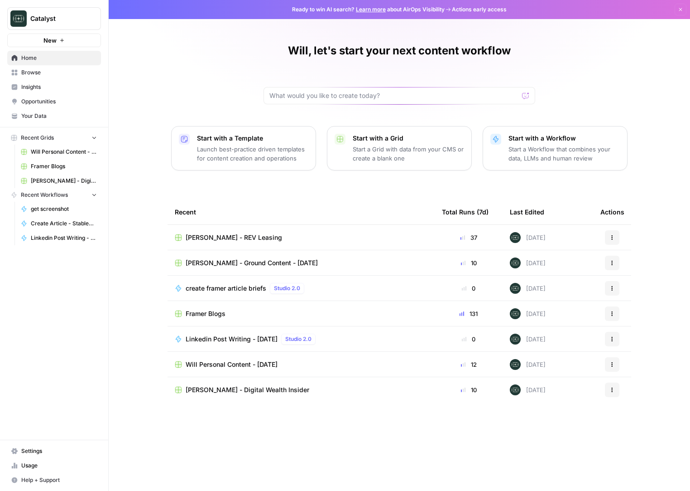
click at [46, 114] on span "Your Data" at bounding box center [59, 116] width 76 height 8
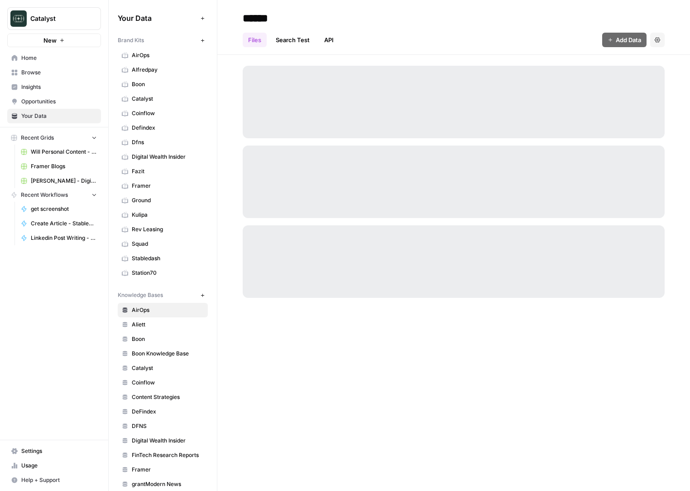
click at [154, 260] on span "Stabledash" at bounding box center [168, 258] width 72 height 8
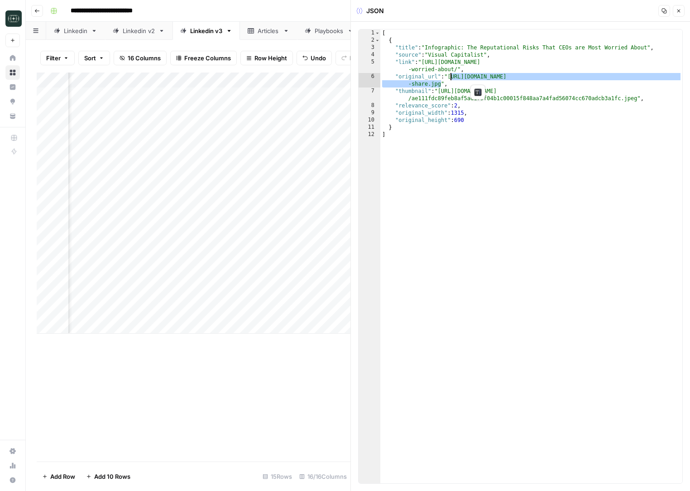
scroll to position [0, 455]
click at [602, 284] on div "[ { "title" : "Infographic: The Reputational Risks That CEOs are Most Worried A…" at bounding box center [531, 263] width 302 height 468
type textarea "*"
click at [681, 12] on icon "button" at bounding box center [678, 10] width 5 height 5
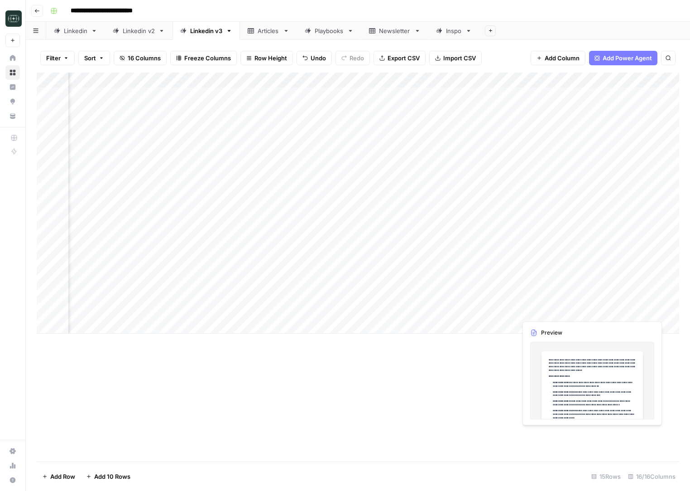
click at [620, 308] on div "Add Column" at bounding box center [358, 202] width 643 height 261
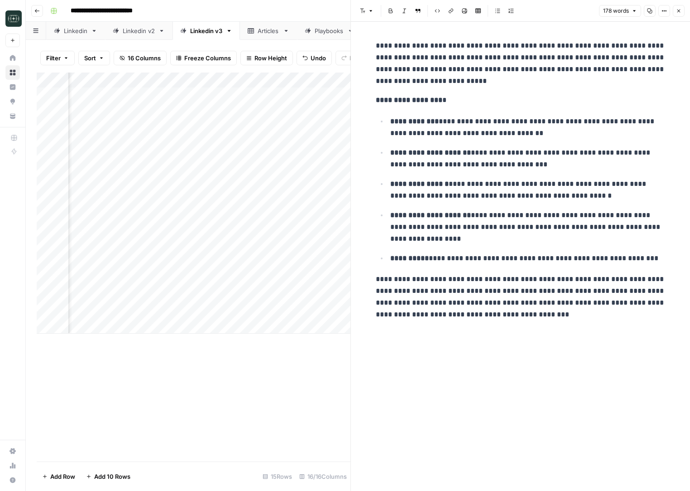
click at [661, 383] on div "**********" at bounding box center [520, 256] width 301 height 469
click at [684, 13] on button "Close" at bounding box center [679, 11] width 12 height 12
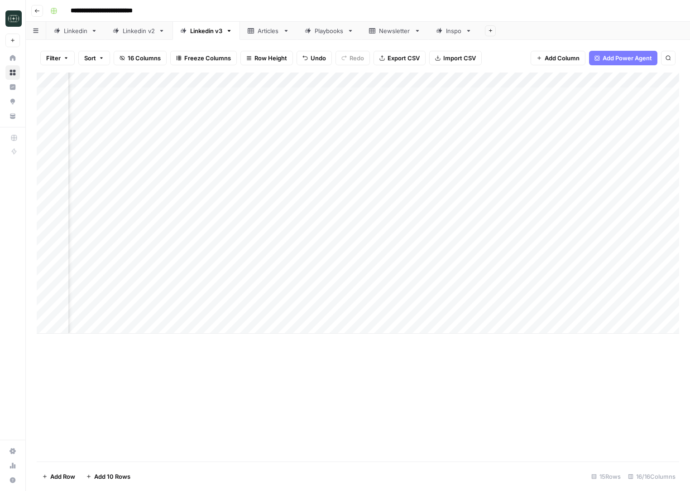
click at [309, 309] on div "Add Column" at bounding box center [358, 202] width 643 height 261
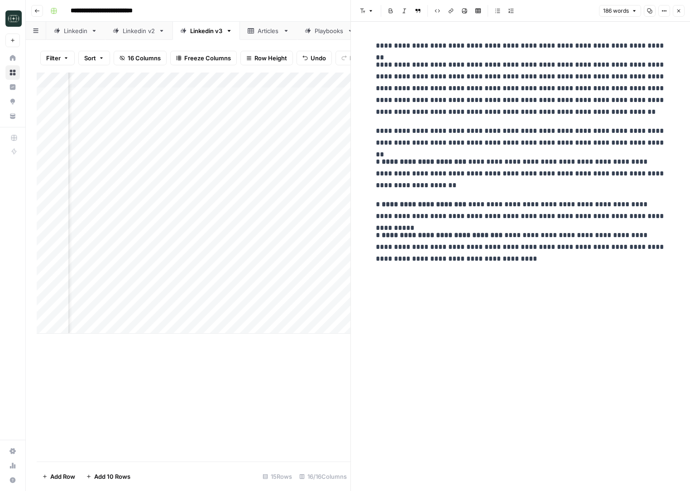
click at [515, 296] on div "**********" at bounding box center [520, 256] width 301 height 469
click at [519, 261] on p "**********" at bounding box center [521, 246] width 290 height 35
click at [400, 274] on span "Edit with AI" at bounding box center [404, 276] width 29 height 8
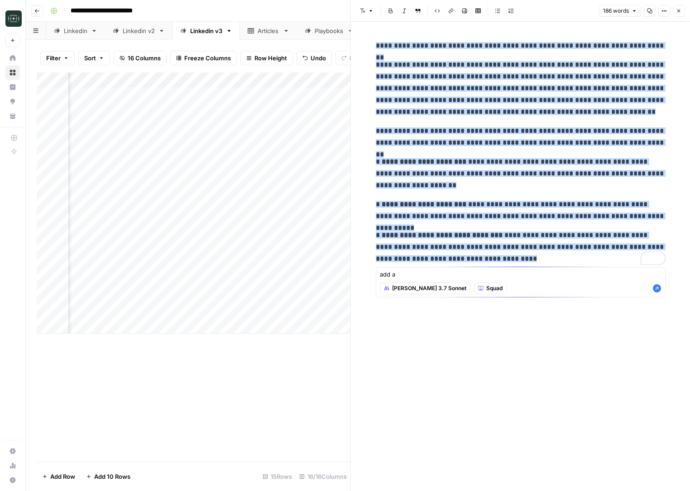
type textarea "add a"
click at [486, 290] on span "Squad" at bounding box center [494, 288] width 16 height 8
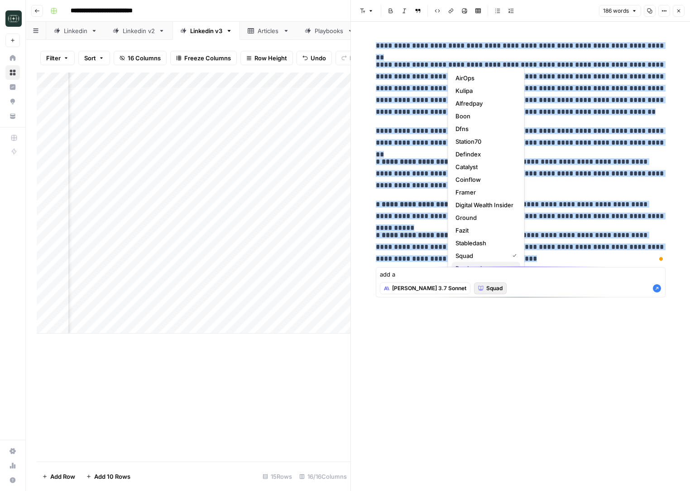
click at [486, 264] on span "Rev Leasing" at bounding box center [485, 268] width 58 height 9
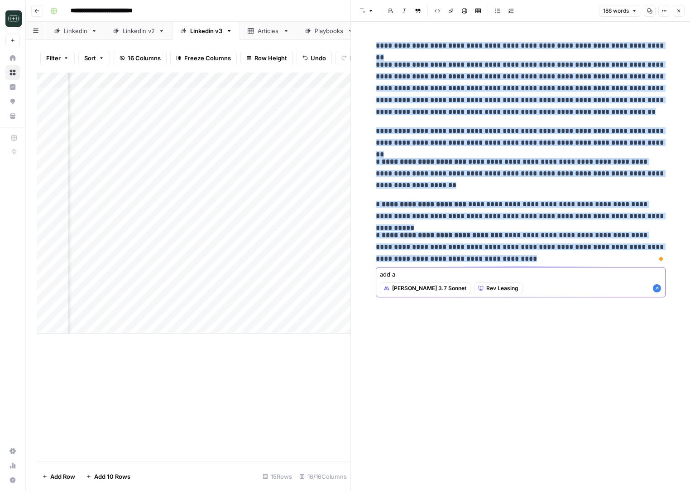
click at [478, 276] on textarea "add a" at bounding box center [521, 273] width 282 height 9
type textarea "add a CTA at the end"
click at [657, 285] on icon "button" at bounding box center [657, 288] width 8 height 8
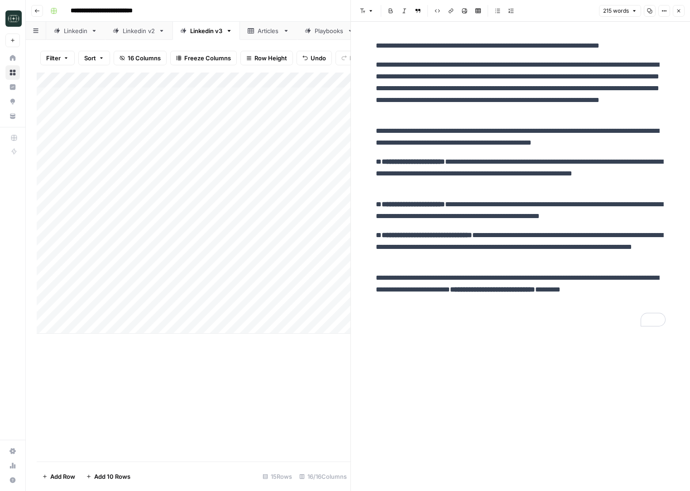
click at [261, 295] on div "Add Column" at bounding box center [194, 202] width 314 height 261
click at [266, 297] on div "Add Column" at bounding box center [194, 202] width 314 height 261
click at [254, 278] on div "Add Column" at bounding box center [194, 202] width 314 height 261
click at [676, 11] on button "Close" at bounding box center [679, 11] width 12 height 12
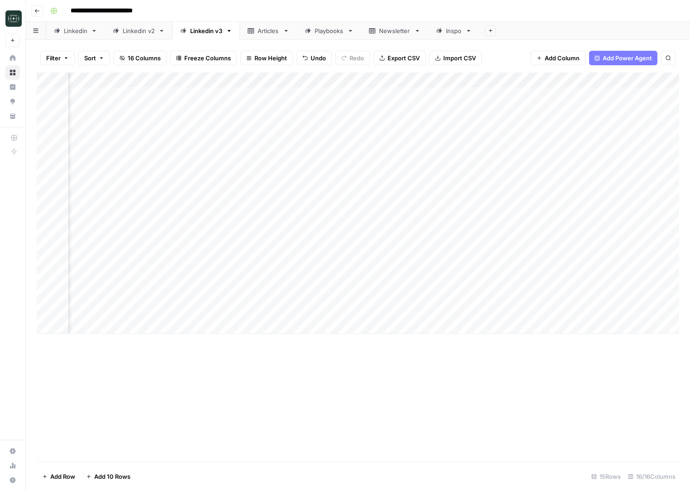
scroll to position [0, 317]
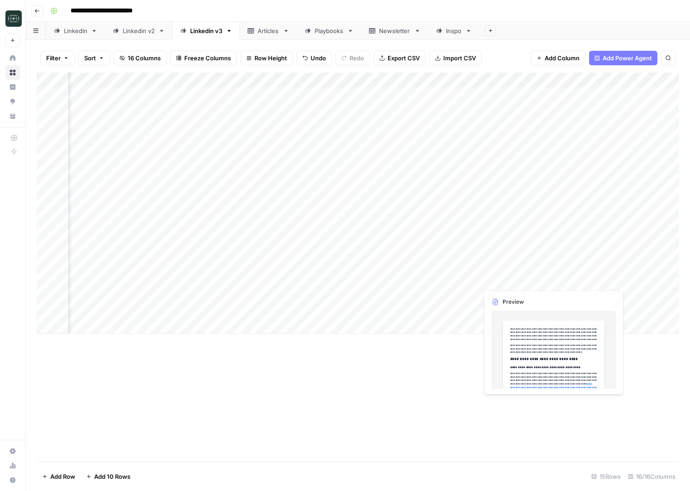
click at [441, 287] on div "Add Column" at bounding box center [358, 202] width 643 height 261
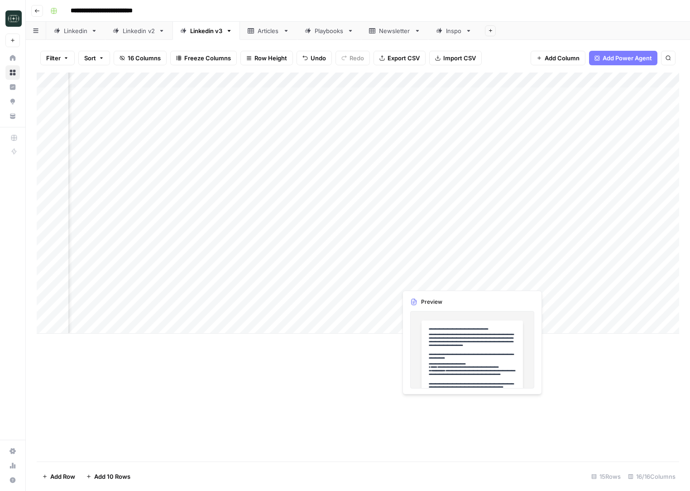
click at [441, 287] on div "Add Column" at bounding box center [358, 202] width 643 height 261
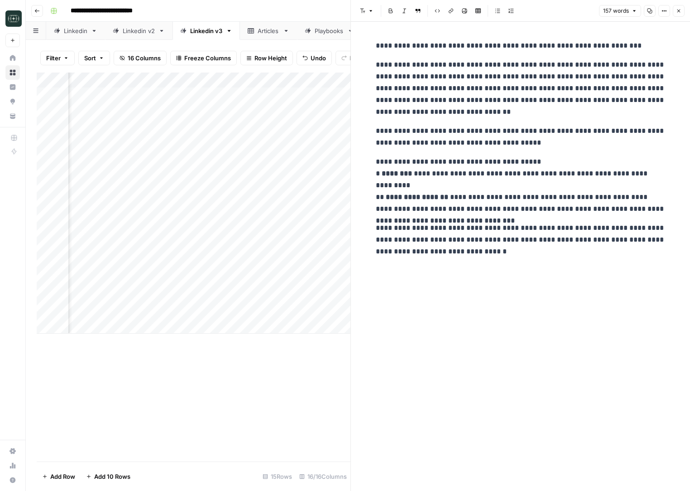
click at [652, 11] on icon "button" at bounding box center [649, 10] width 5 height 5
click at [684, 7] on button "Close" at bounding box center [679, 11] width 12 height 12
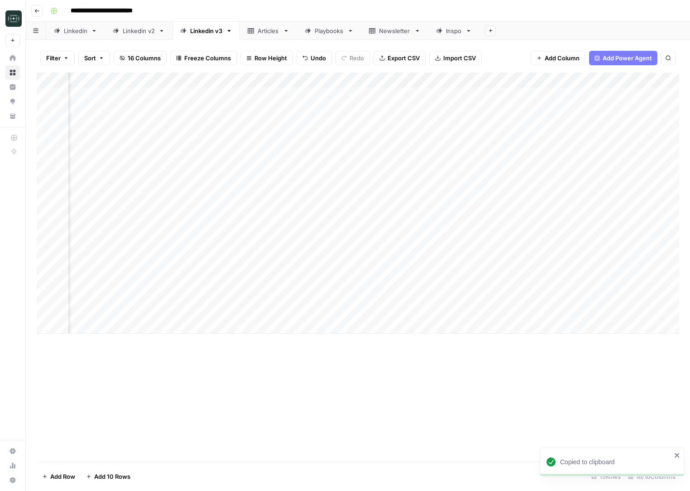
scroll to position [0, 523]
click at [556, 282] on div "Add Column" at bounding box center [358, 202] width 643 height 261
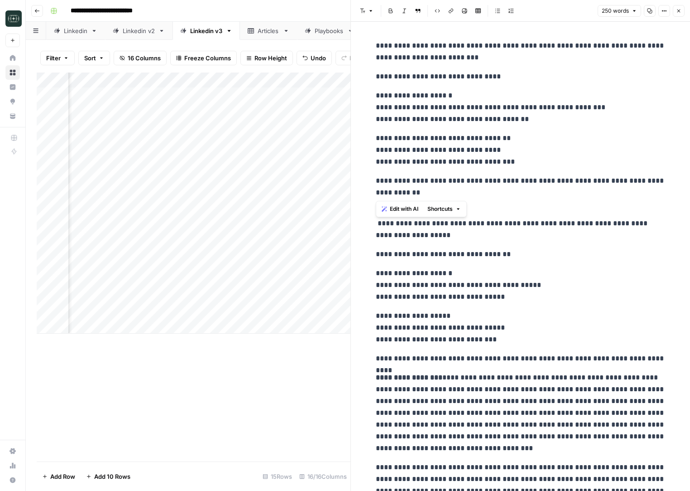
drag, startPoint x: 389, startPoint y: 194, endPoint x: 383, endPoint y: 127, distance: 67.3
click at [383, 127] on div "**********" at bounding box center [520, 279] width 301 height 487
click at [427, 131] on div "**********" at bounding box center [520, 279] width 301 height 487
drag, startPoint x: 375, startPoint y: 46, endPoint x: 503, endPoint y: 61, distance: 128.5
click at [503, 61] on div "**********" at bounding box center [520, 279] width 301 height 487
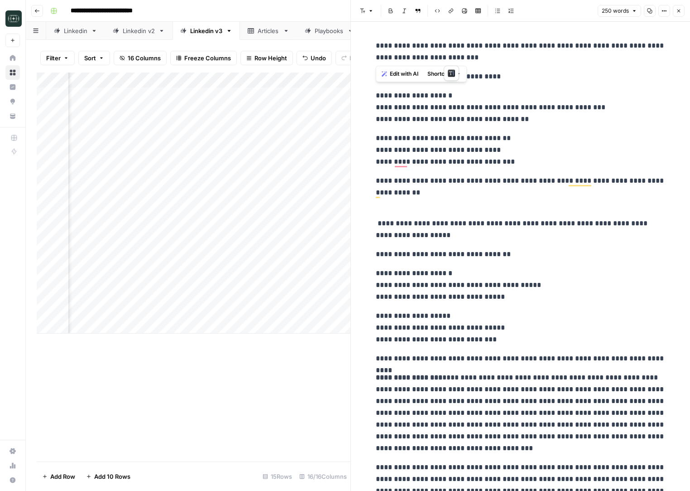
copy p "**********"
click at [472, 196] on p "**********" at bounding box center [521, 192] width 290 height 35
click at [498, 120] on p "**********" at bounding box center [521, 107] width 290 height 35
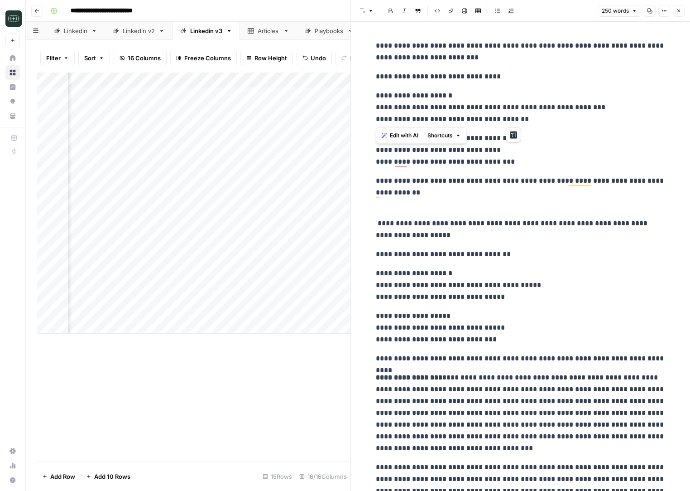
click at [526, 115] on p "**********" at bounding box center [521, 107] width 290 height 35
click at [681, 383] on div "**********" at bounding box center [520, 287] width 339 height 531
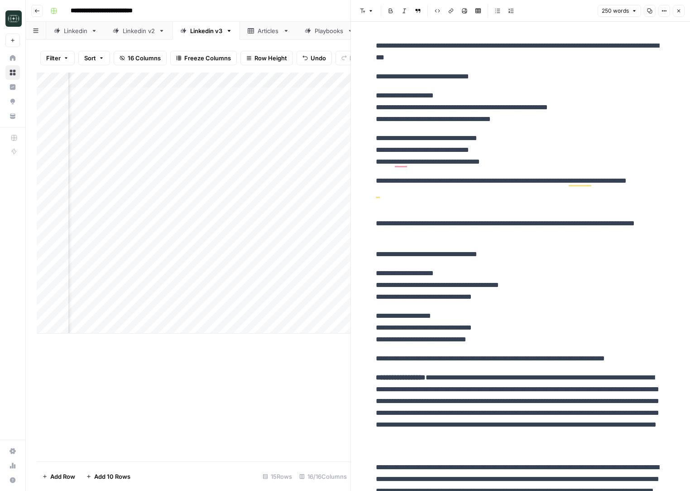
click at [675, 13] on button "Close" at bounding box center [679, 11] width 12 height 12
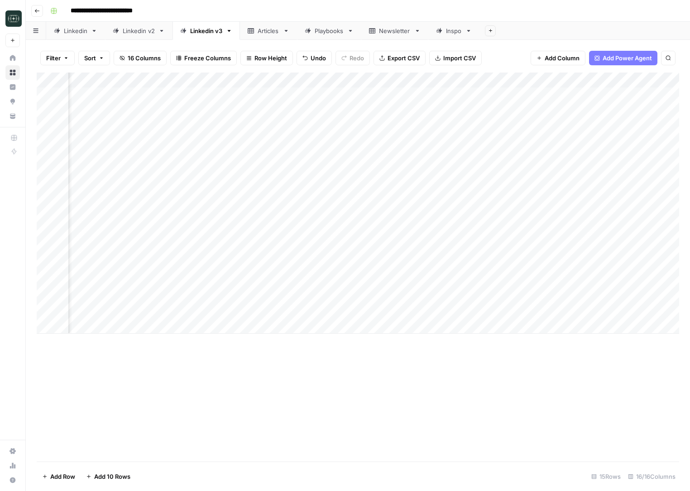
scroll to position [0, 267]
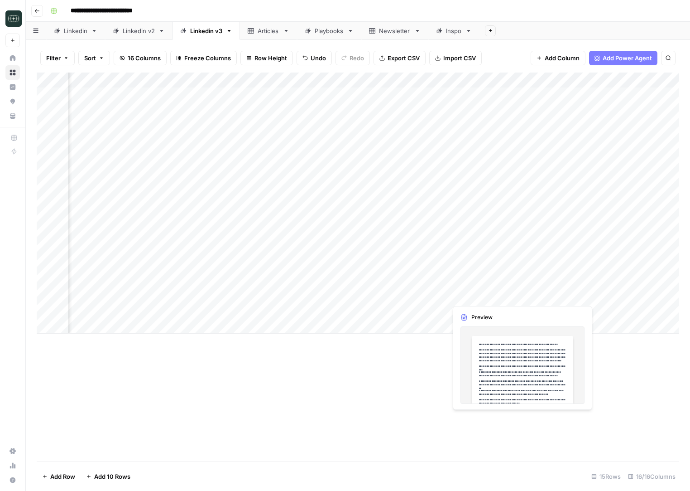
click at [480, 298] on div "Add Column" at bounding box center [358, 202] width 643 height 261
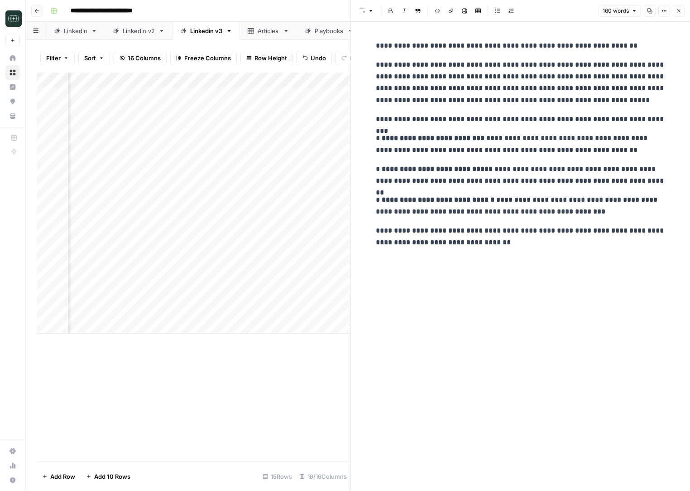
click at [649, 11] on icon "button" at bounding box center [649, 10] width 5 height 5
click at [678, 11] on icon "button" at bounding box center [678, 10] width 5 height 5
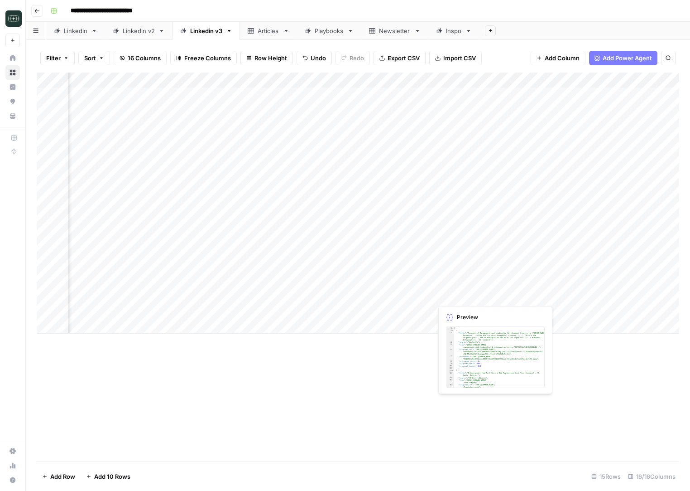
scroll to position [0, 547]
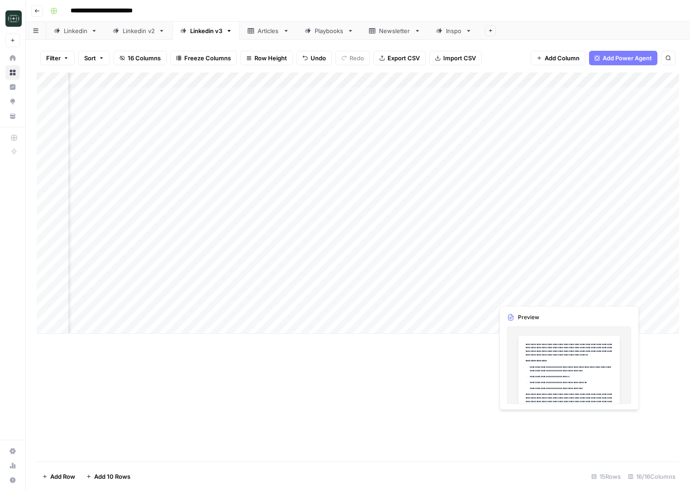
click at [529, 296] on div "Add Column" at bounding box center [358, 202] width 643 height 261
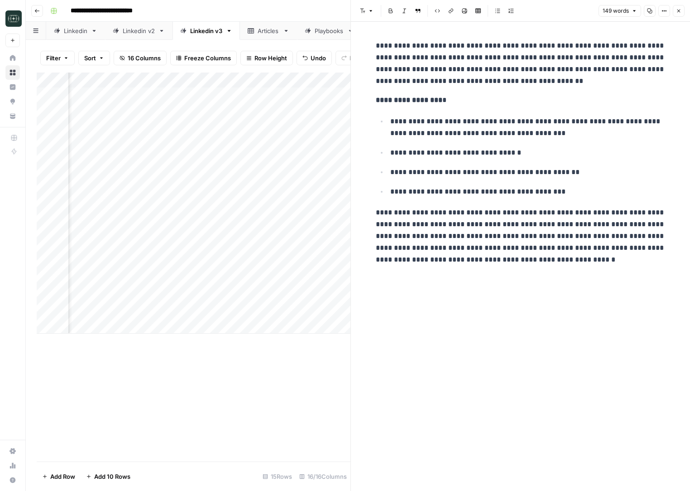
click at [683, 13] on button "Close" at bounding box center [679, 11] width 12 height 12
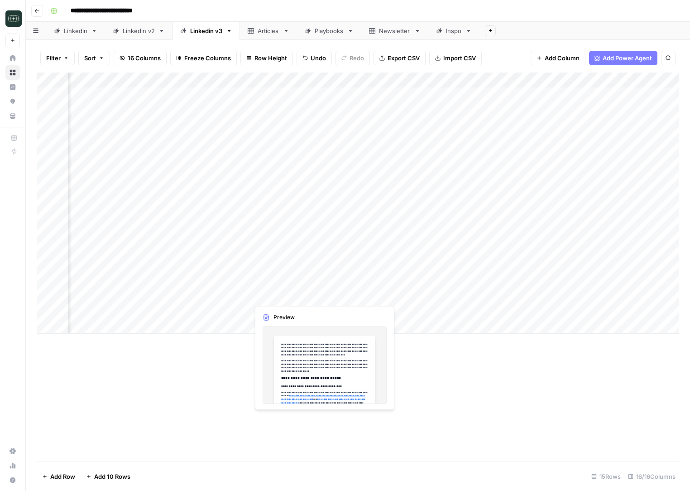
click at [289, 299] on div "Add Column" at bounding box center [358, 202] width 643 height 261
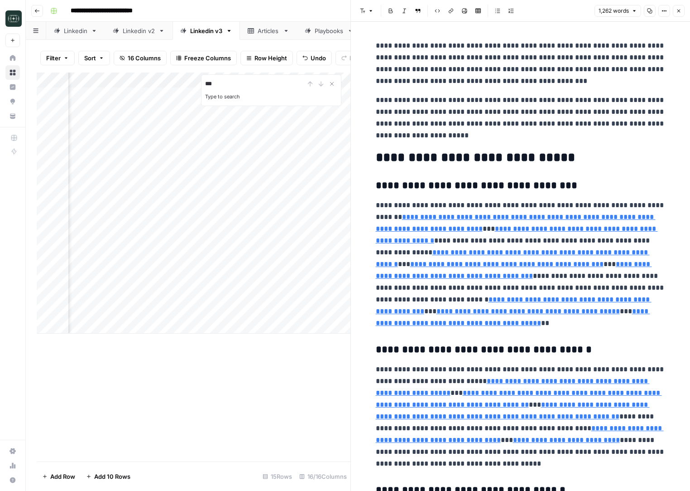
type input "****"
type input "https://www.designrush.com/agency/reputation-management-companies/trends/reputa…"
type input "****"
click at [609, 125] on p "**********" at bounding box center [521, 117] width 290 height 47
type input "13.5"
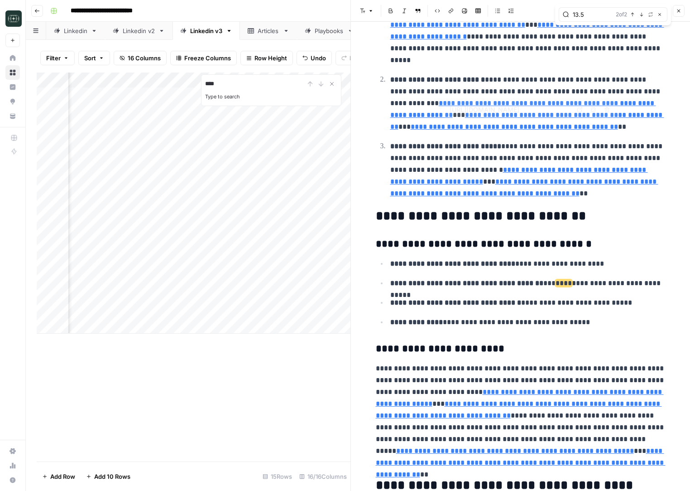
type input "https://elearningdoc.com/the-hidden-costs-of-inadequate-training/"
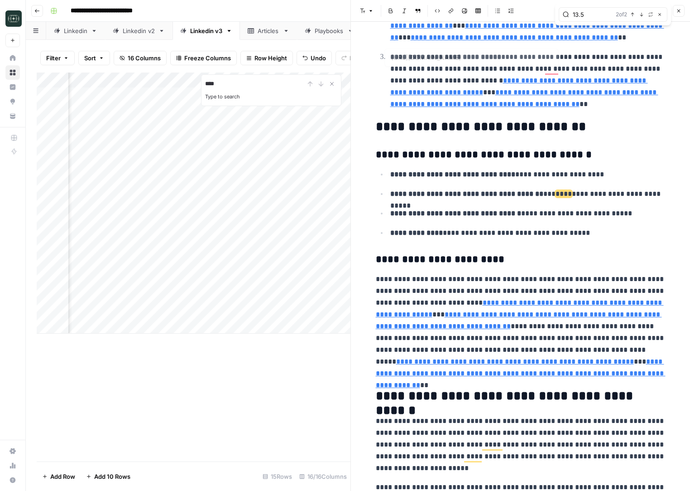
scroll to position [1582, 0]
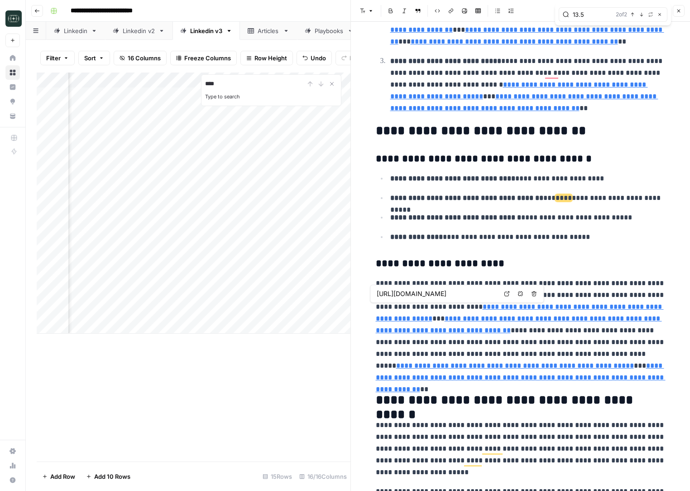
click at [508, 295] on icon at bounding box center [507, 293] width 5 height 5
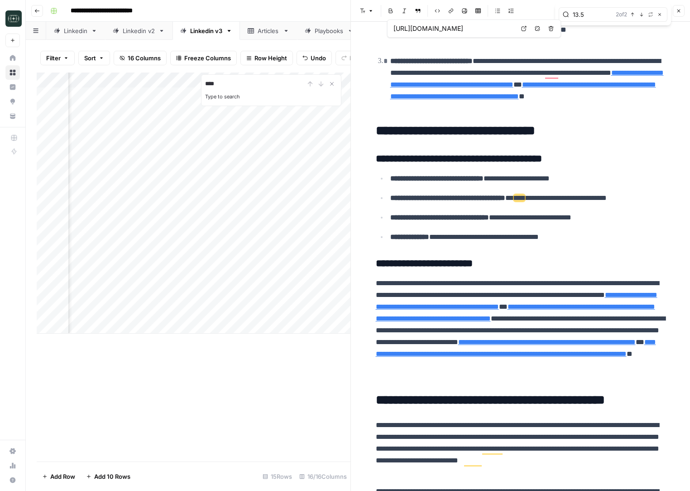
click at [675, 8] on button "Close" at bounding box center [679, 11] width 12 height 12
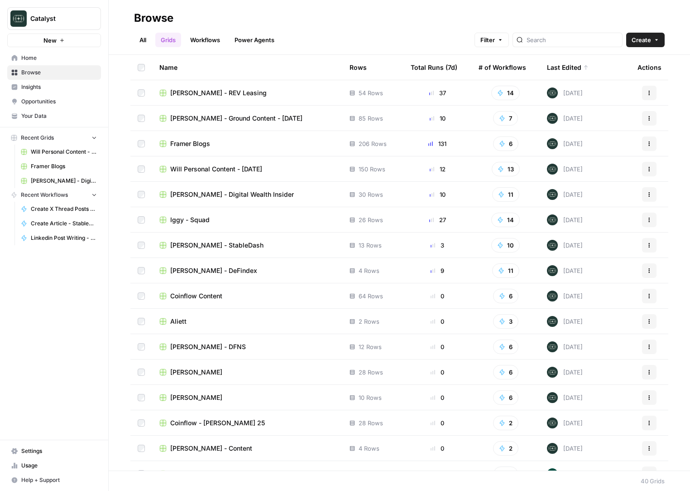
click at [242, 94] on span "Peter Roisman - REV Leasing" at bounding box center [218, 92] width 96 height 9
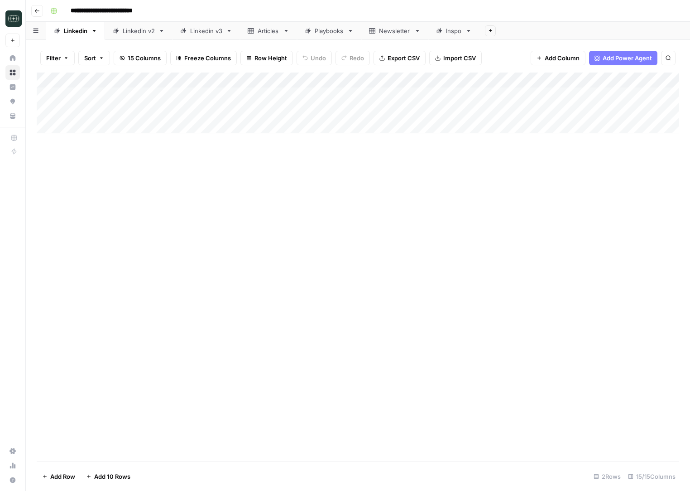
click at [207, 29] on div "Linkedin v3" at bounding box center [206, 30] width 32 height 9
click at [245, 341] on div "Add Column" at bounding box center [358, 210] width 643 height 276
click at [353, 344] on div "Add Column" at bounding box center [358, 218] width 643 height 292
click at [364, 343] on div "Add Column" at bounding box center [358, 218] width 643 height 292
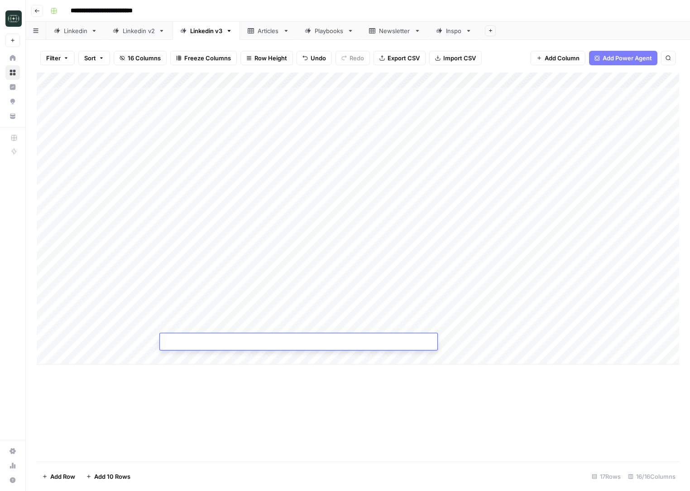
click at [364, 343] on textarea at bounding box center [299, 342] width 278 height 13
type textarea "**********"
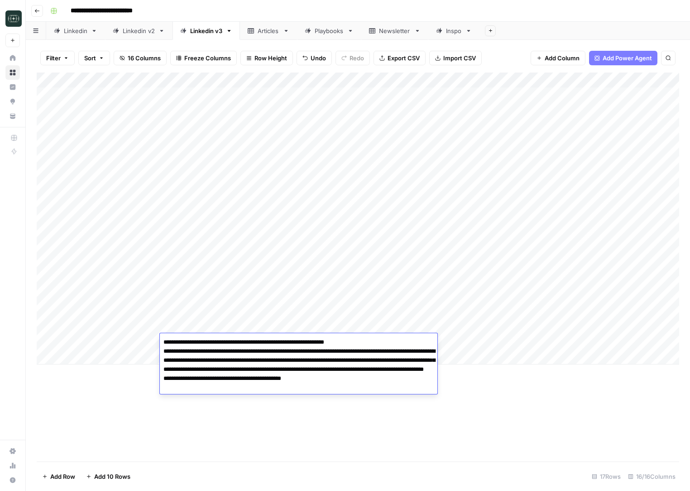
click at [481, 390] on div "Add Column" at bounding box center [358, 266] width 643 height 389
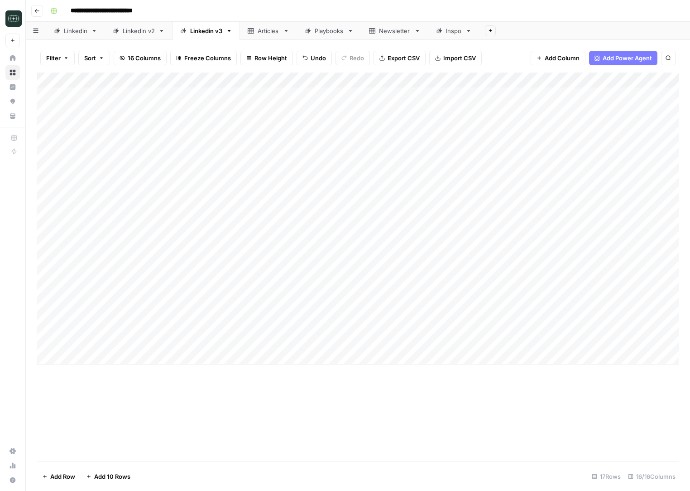
click at [557, 344] on div "Add Column" at bounding box center [358, 218] width 643 height 292
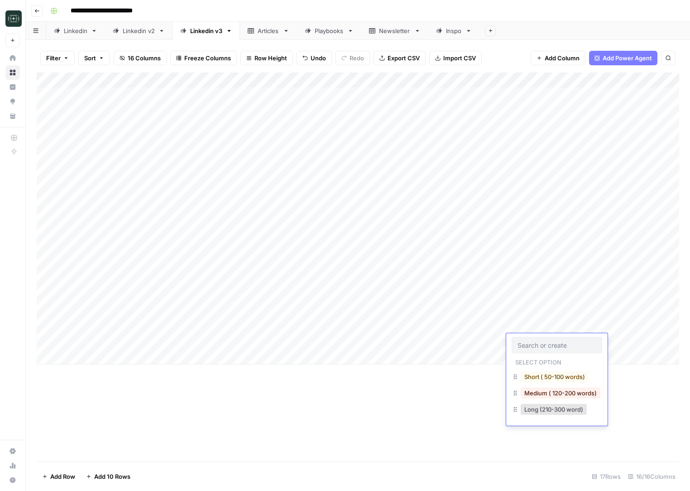
click at [552, 396] on button "Medium ( 120-200 words)" at bounding box center [561, 392] width 80 height 11
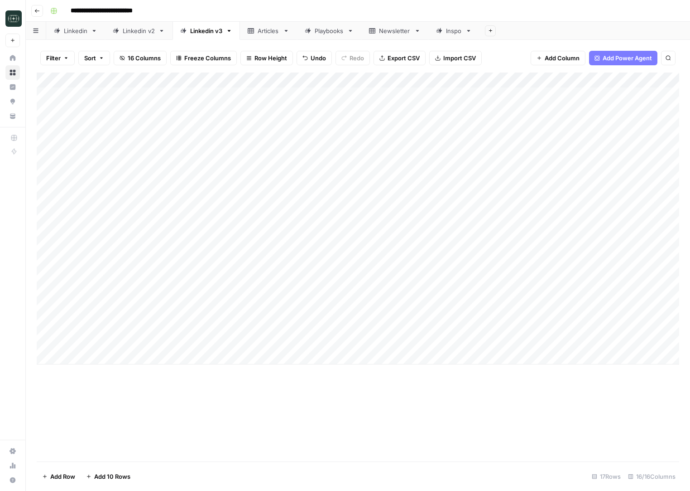
click at [610, 341] on div "Add Column" at bounding box center [358, 218] width 643 height 292
click at [564, 428] on div "Add Column" at bounding box center [358, 266] width 643 height 389
click at [336, 342] on div "Add Column" at bounding box center [358, 218] width 643 height 292
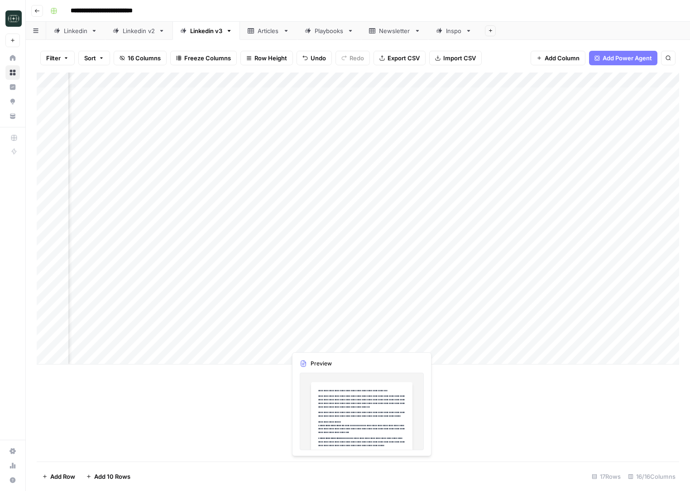
click at [336, 342] on div "Add Column" at bounding box center [358, 218] width 643 height 292
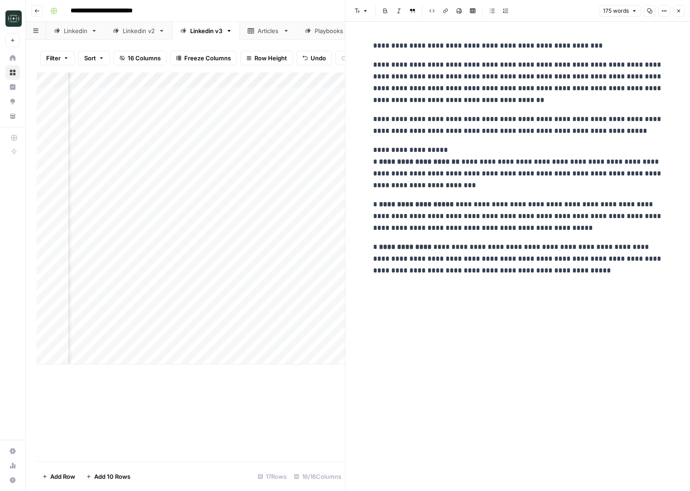
click at [681, 7] on button "Close" at bounding box center [679, 11] width 12 height 12
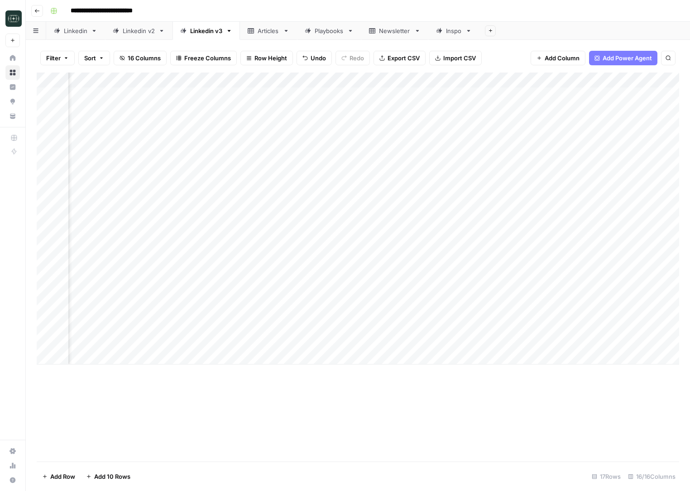
scroll to position [0, 96]
click at [273, 343] on div "Add Column" at bounding box center [358, 218] width 643 height 292
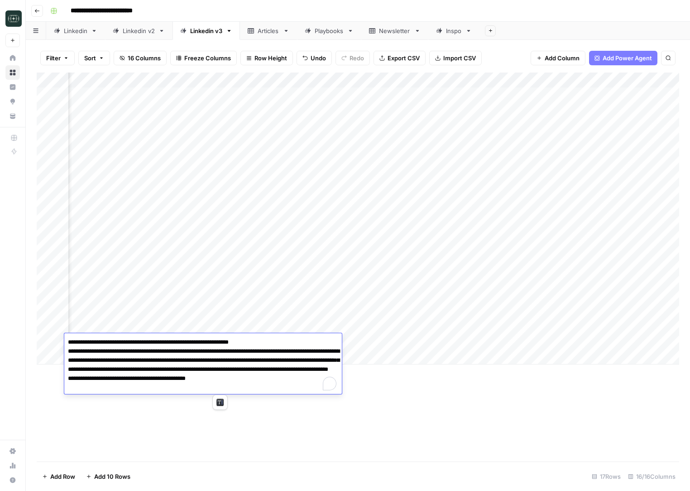
click at [396, 387] on div "Add Column" at bounding box center [358, 266] width 643 height 389
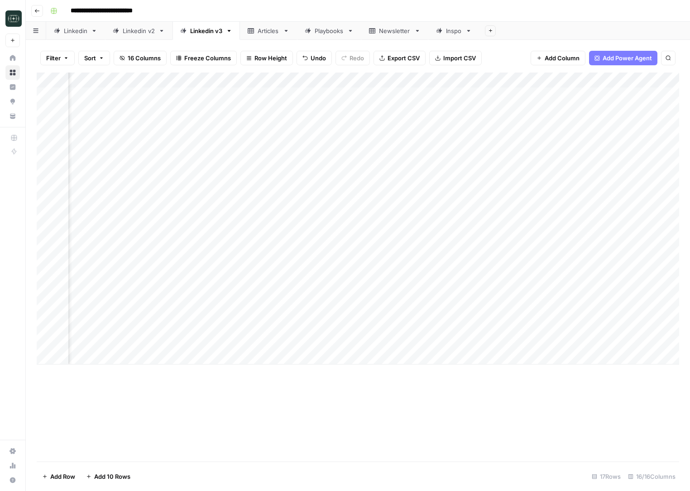
click at [301, 360] on div "Add Column" at bounding box center [358, 218] width 643 height 292
click at [284, 361] on div "Add Column" at bounding box center [358, 218] width 643 height 292
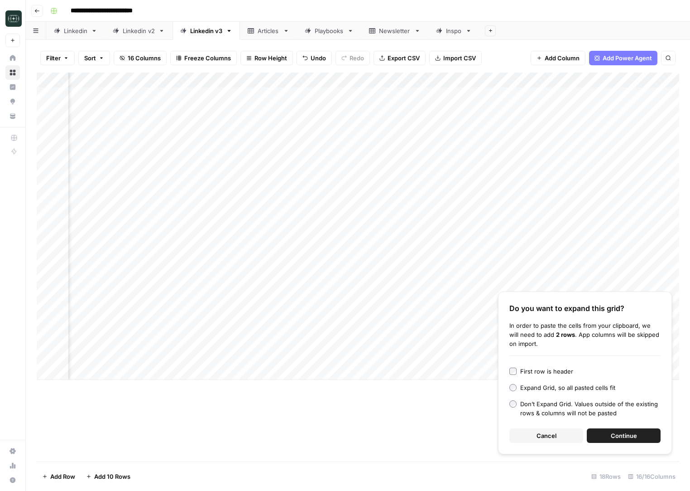
click at [550, 431] on span "Cancel" at bounding box center [547, 435] width 20 height 9
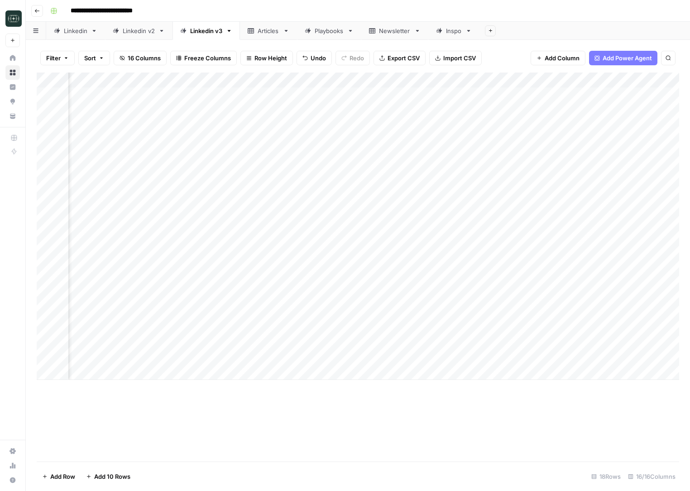
click at [314, 352] on div "Add Column" at bounding box center [358, 225] width 643 height 307
click at [314, 352] on textarea at bounding box center [203, 357] width 278 height 13
type textarea "**********"
click at [453, 358] on div "Add Column" at bounding box center [358, 225] width 643 height 307
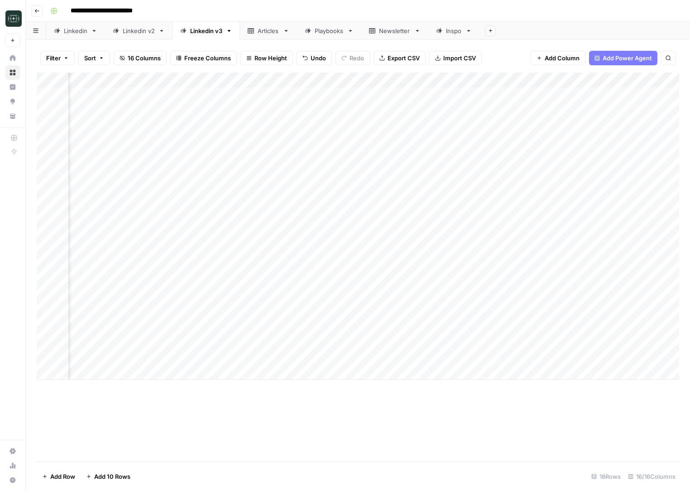
click at [453, 358] on div "Add Column" at bounding box center [358, 225] width 643 height 307
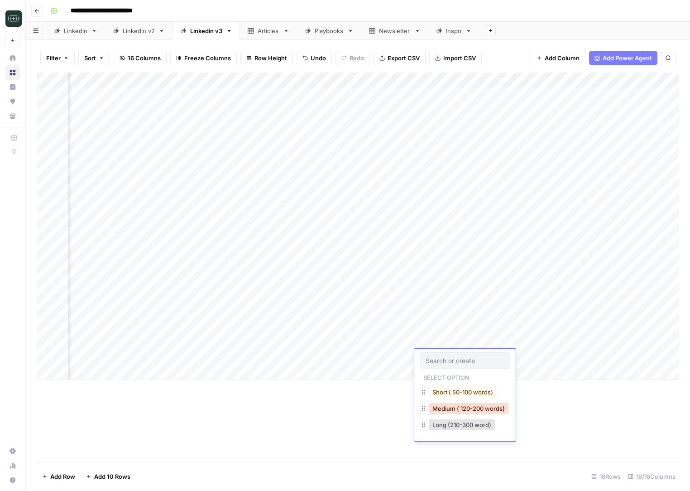
click at [442, 406] on button "Medium ( 120-200 words)" at bounding box center [469, 408] width 80 height 11
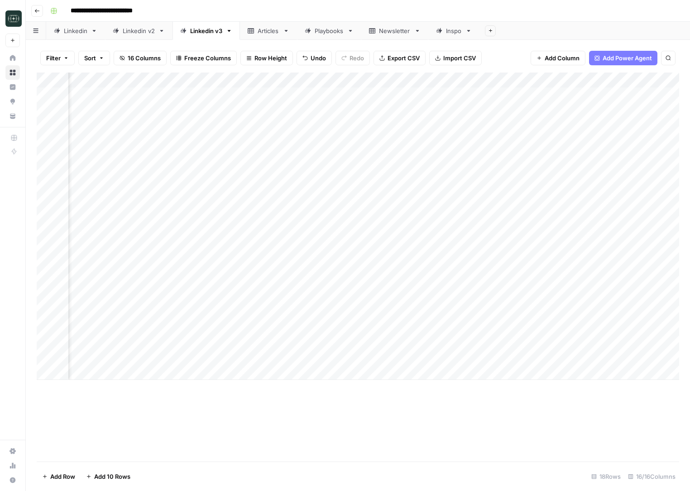
click at [374, 356] on div "Add Column" at bounding box center [358, 225] width 643 height 307
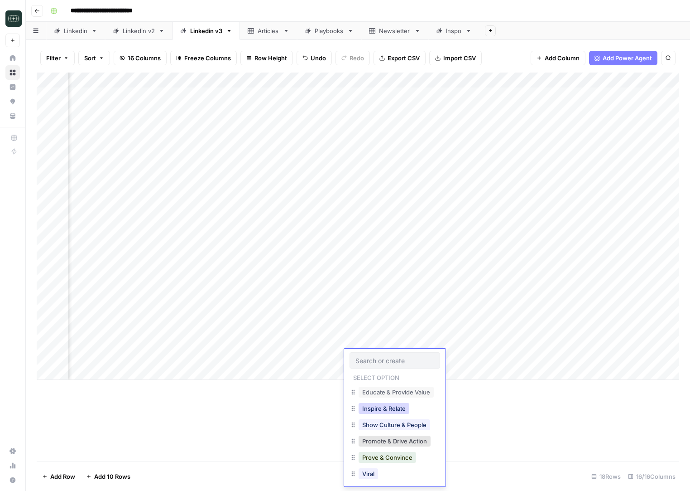
click at [385, 409] on button "Inspire & Relate" at bounding box center [384, 408] width 51 height 11
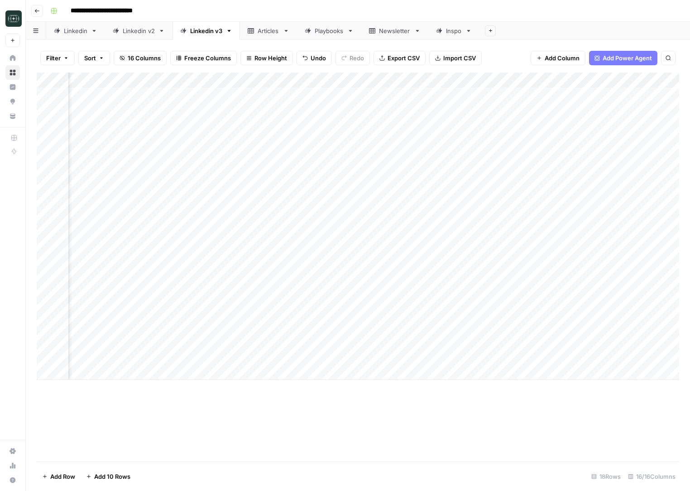
click at [537, 358] on div "Add Column" at bounding box center [358, 225] width 643 height 307
click at [411, 356] on div "Add Column" at bounding box center [358, 225] width 643 height 307
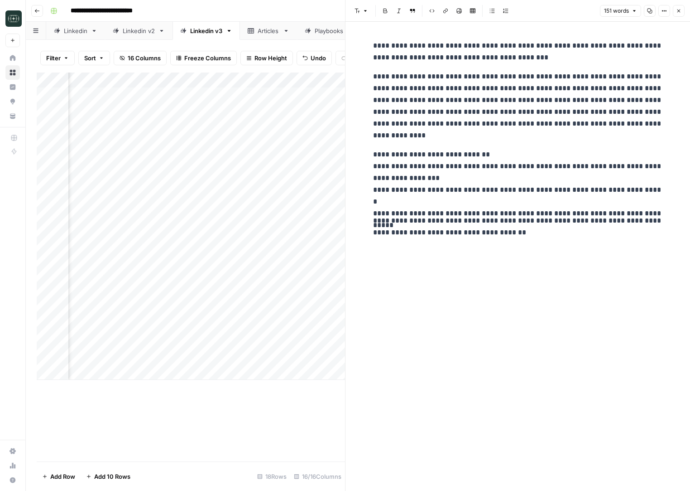
click at [651, 13] on icon "button" at bounding box center [649, 10] width 5 height 5
click at [673, 10] on button "Close" at bounding box center [679, 11] width 12 height 12
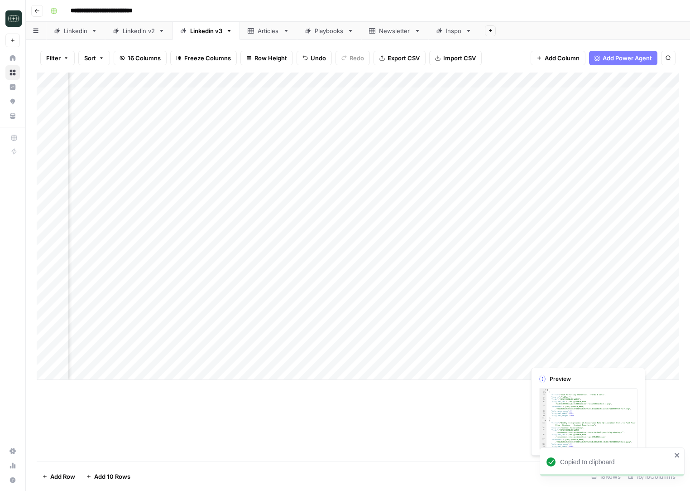
click at [574, 359] on div "Add Column" at bounding box center [358, 225] width 643 height 307
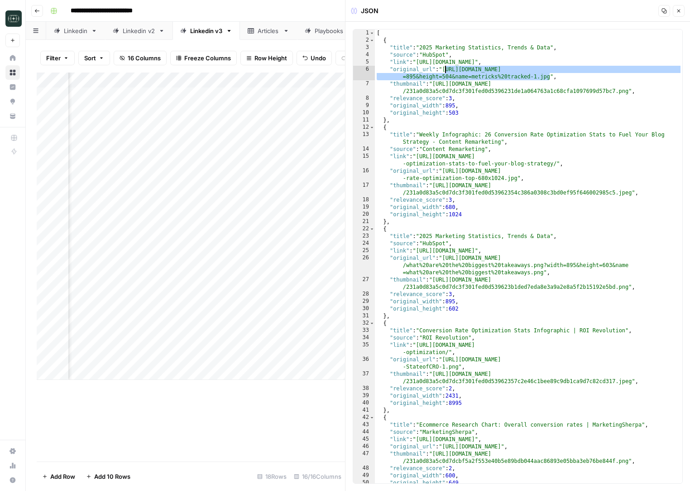
drag, startPoint x: 534, startPoint y: 77, endPoint x: 445, endPoint y: 68, distance: 88.7
click at [445, 68] on div "[ { "title" : "2025 Marketing Statistics, Trends & Data" , "source" : "HubSpot"…" at bounding box center [529, 263] width 308 height 468
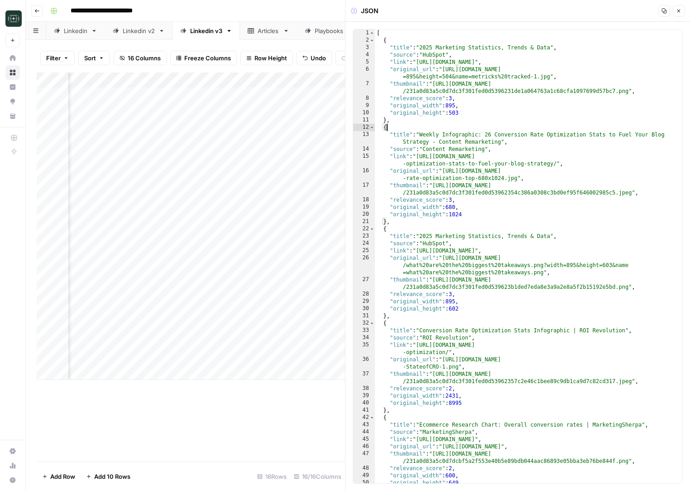
click at [527, 130] on div "[ { "title" : "2025 Marketing Statistics, Trends & Data" , "source" : "HubSpot"…" at bounding box center [529, 263] width 308 height 468
type textarea "*"
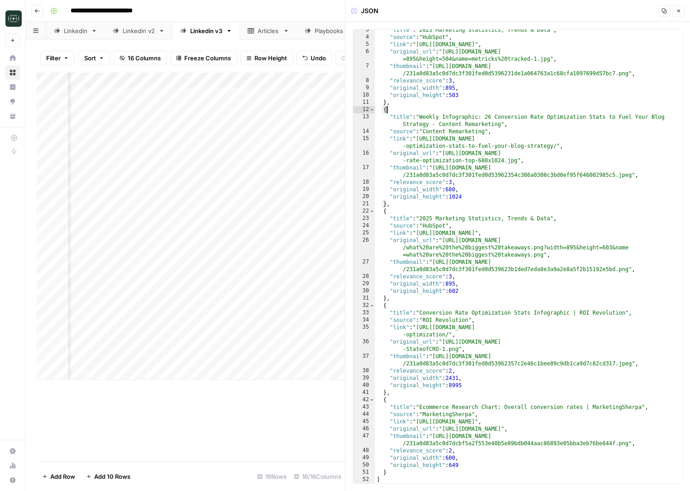
click at [683, 14] on button "Close" at bounding box center [679, 11] width 12 height 12
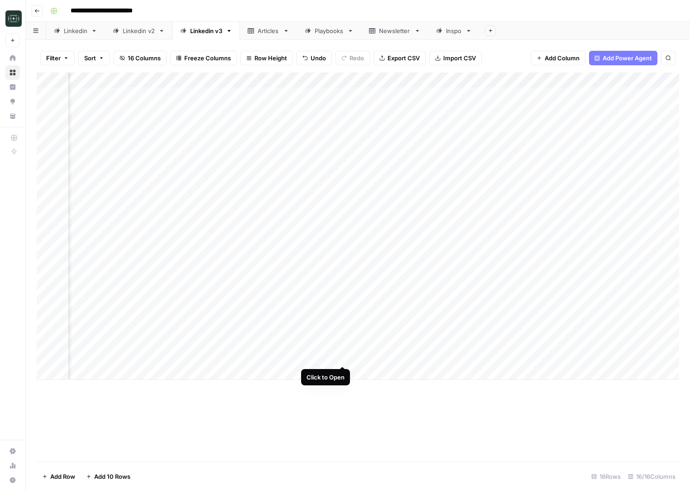
click at [343, 355] on div "Add Column" at bounding box center [358, 225] width 643 height 307
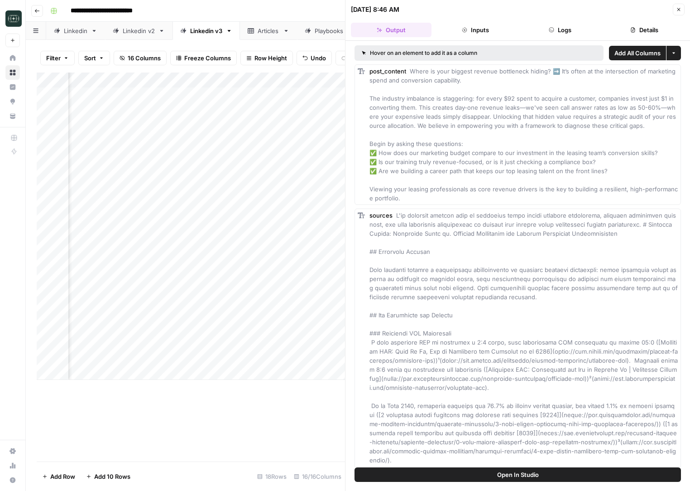
click at [542, 24] on button "Logs" at bounding box center [560, 30] width 81 height 14
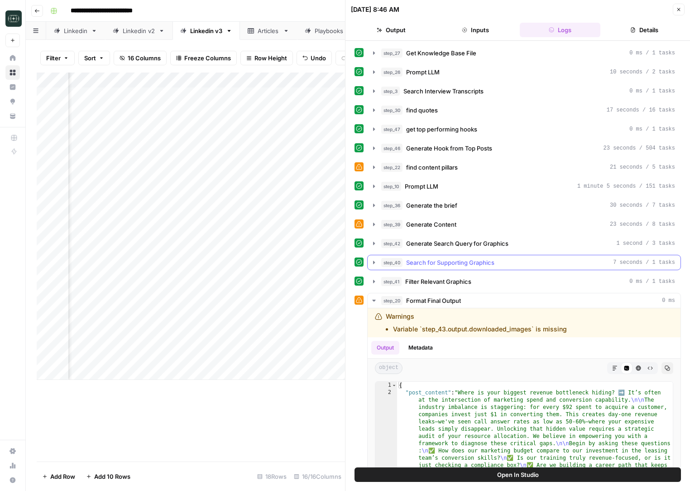
click at [426, 262] on span "Search for Supporting Graphics" at bounding box center [450, 262] width 88 height 9
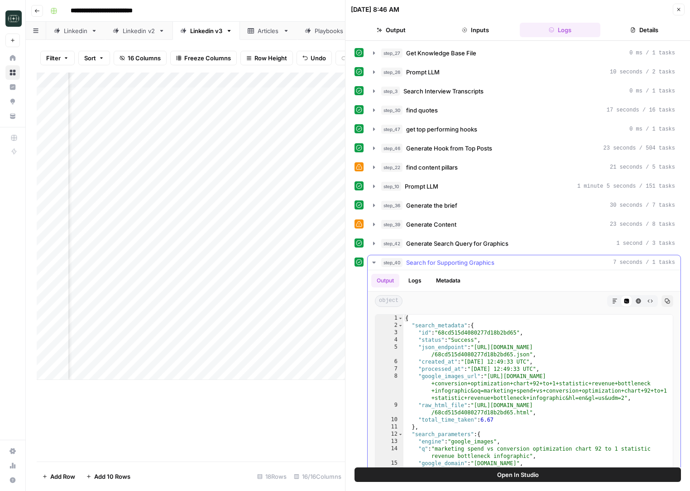
click at [426, 262] on span "Search for Supporting Graphics" at bounding box center [450, 262] width 88 height 9
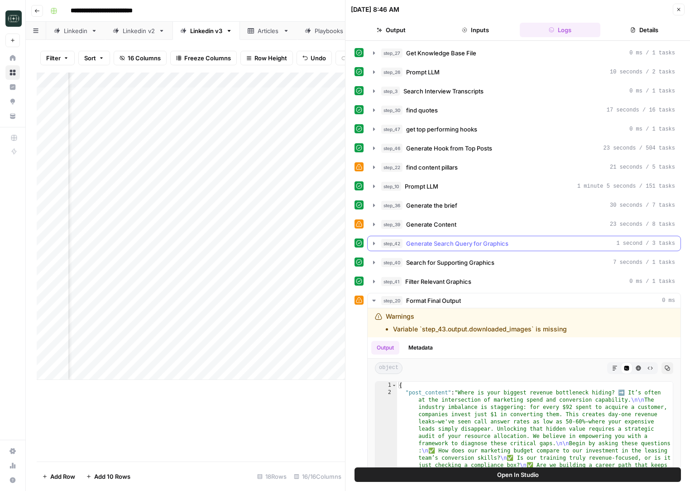
click at [433, 248] on button "step_42 Generate Search Query for Graphics 1 second / 3 tasks" at bounding box center [524, 243] width 313 height 14
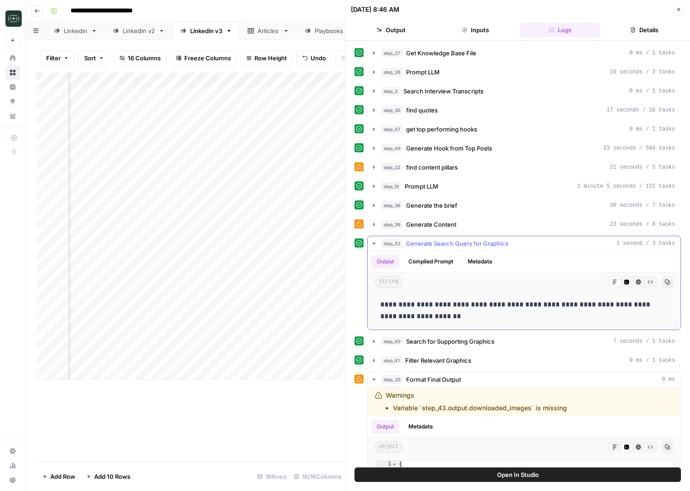
click at [433, 248] on button "step_42 Generate Search Query for Graphics 1 second / 3 tasks" at bounding box center [524, 243] width 313 height 14
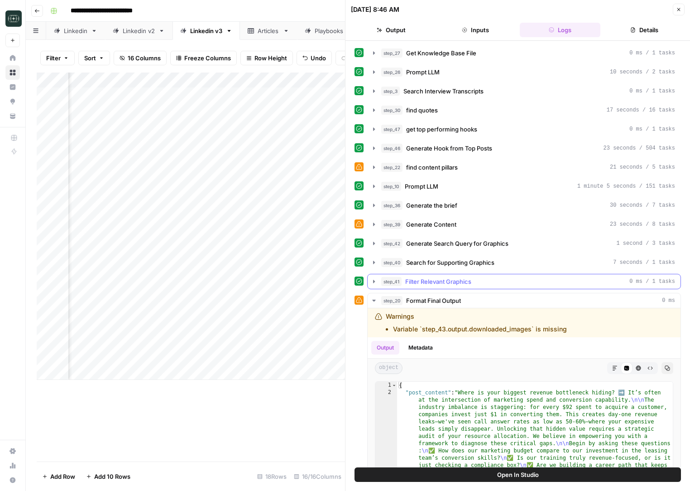
click at [433, 284] on span "Filter Relevant Graphics" at bounding box center [438, 281] width 66 height 9
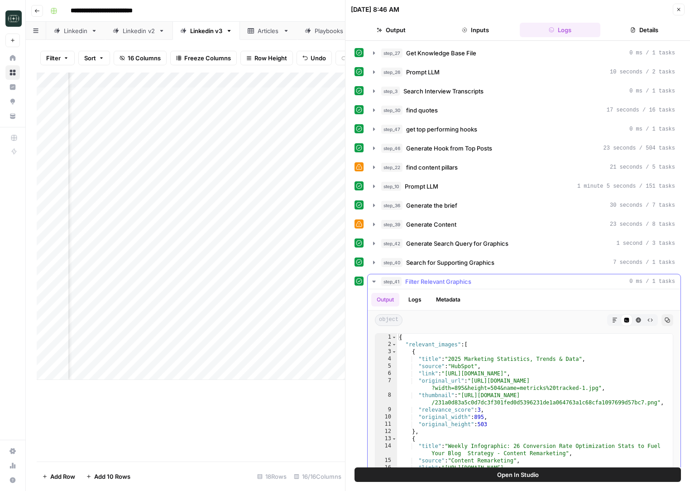
click at [433, 284] on span "Filter Relevant Graphics" at bounding box center [438, 281] width 66 height 9
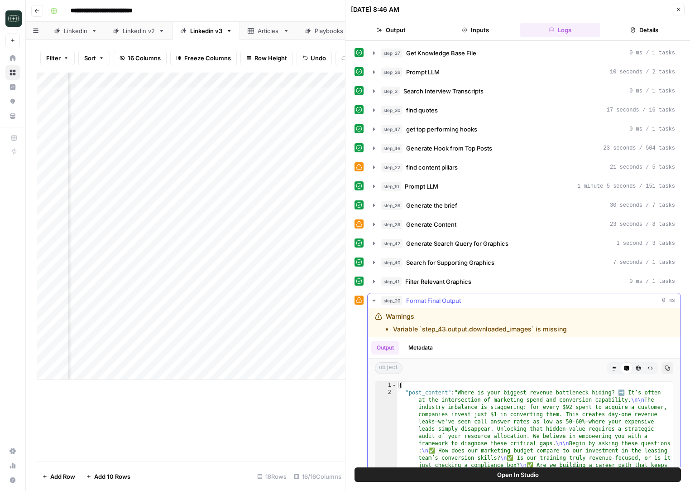
click at [373, 299] on icon "button" at bounding box center [373, 300] width 7 height 7
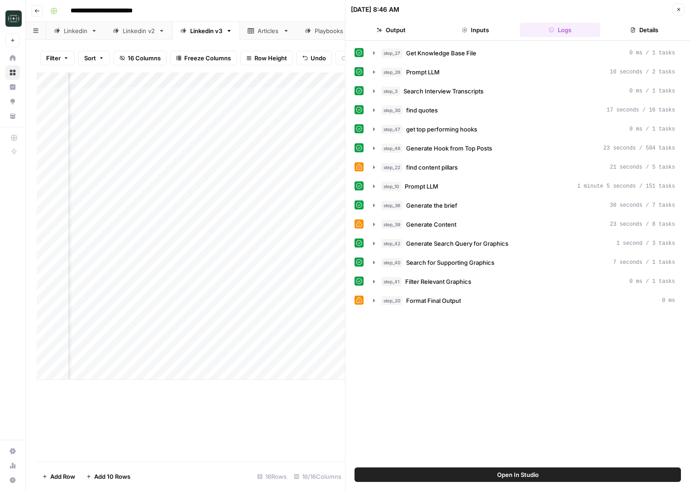
click at [680, 9] on icon "button" at bounding box center [678, 9] width 5 height 5
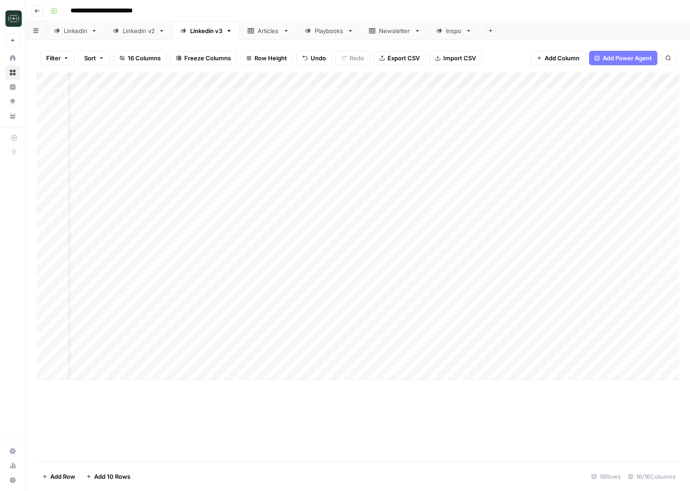
scroll to position [0, 29]
click at [245, 370] on div "Add Column" at bounding box center [358, 225] width 643 height 307
click at [212, 372] on div "Add Column" at bounding box center [358, 233] width 643 height 322
type textarea "**********"
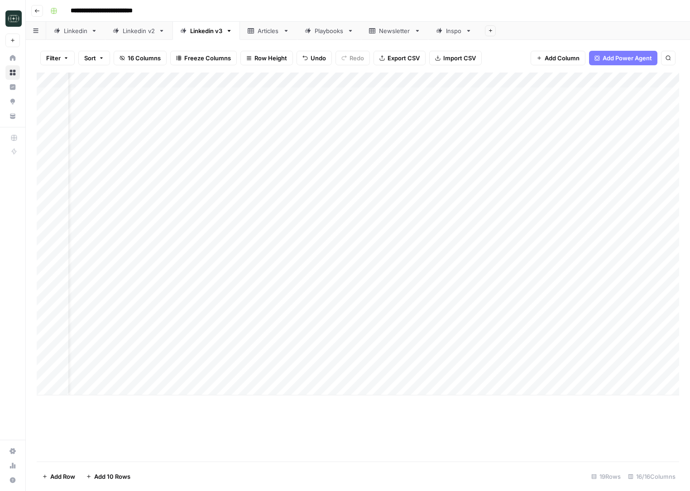
click at [516, 371] on div "Add Column" at bounding box center [358, 233] width 643 height 322
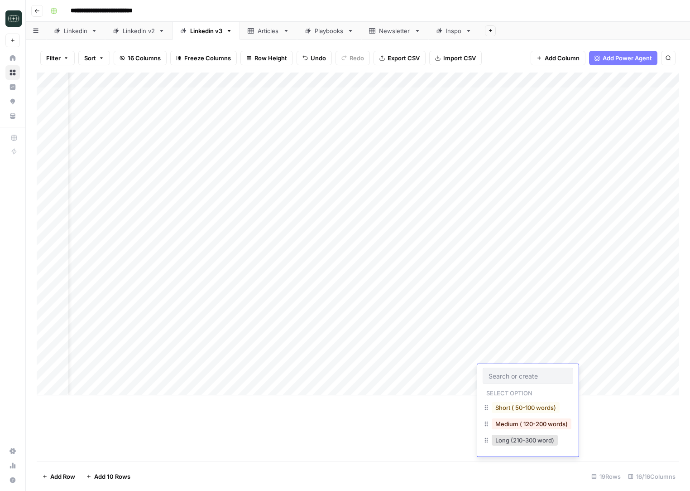
click at [502, 417] on div "Medium ( 120-200 words)" at bounding box center [528, 424] width 91 height 16
click at [502, 422] on button "Medium ( 120-200 words)" at bounding box center [532, 423] width 80 height 11
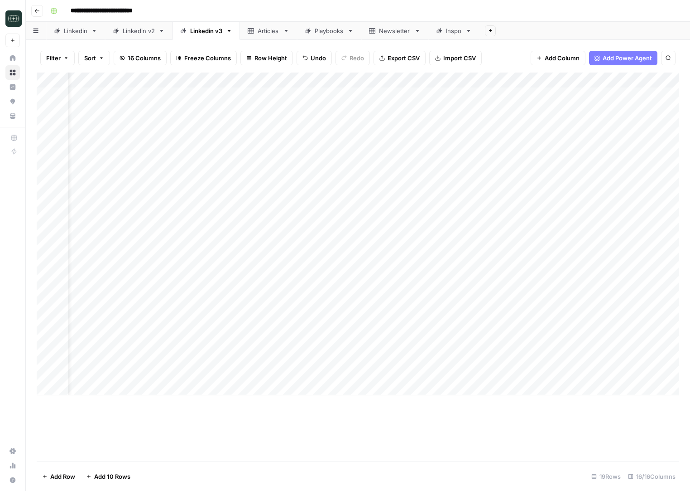
click at [579, 369] on div "Add Column" at bounding box center [358, 233] width 643 height 322
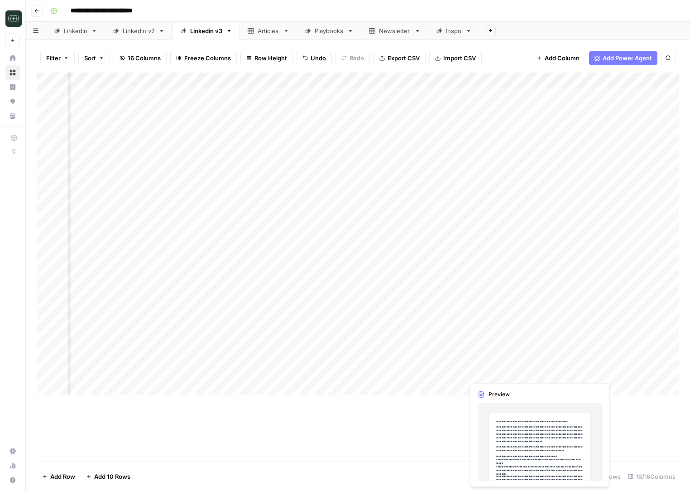
click at [507, 371] on div "Add Column" at bounding box center [358, 233] width 643 height 322
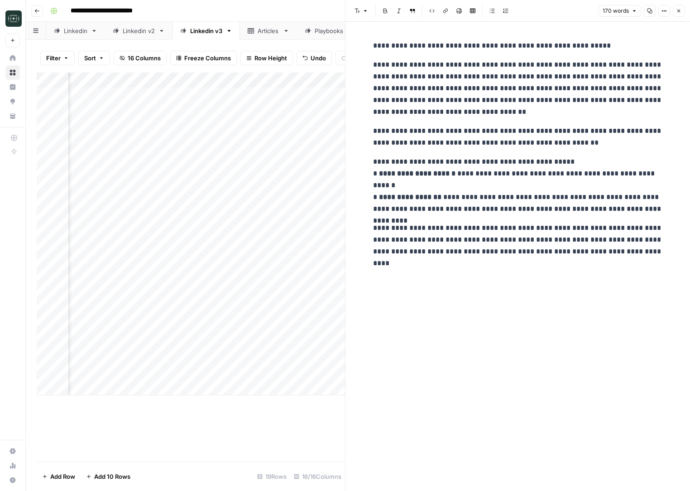
click at [675, 17] on header "Font style Bold Italic Block quote Code block Link Image Insert Table Bulleted …" at bounding box center [518, 11] width 345 height 22
click at [675, 14] on button "Close" at bounding box center [679, 11] width 12 height 12
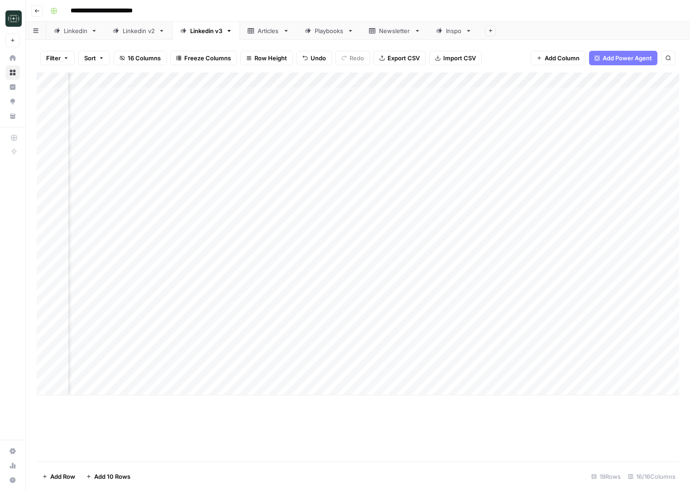
click at [274, 375] on div "Add Column" at bounding box center [358, 233] width 643 height 322
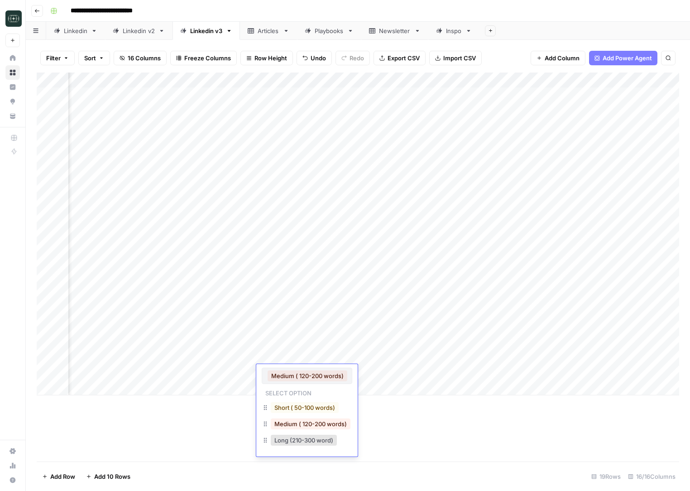
click at [183, 417] on div "Add Column" at bounding box center [358, 266] width 643 height 389
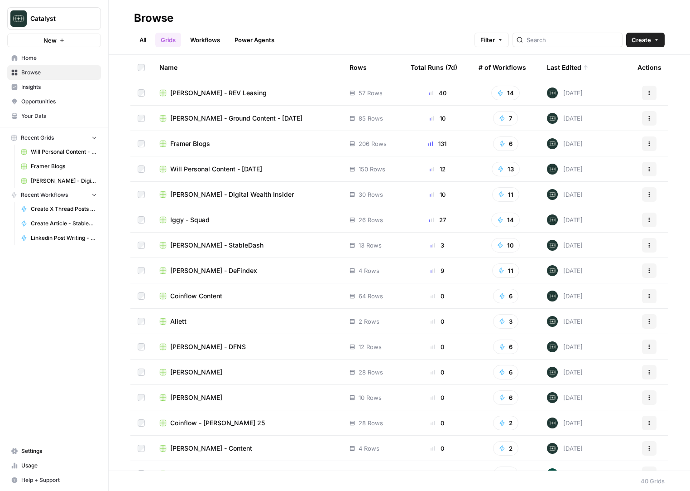
click at [191, 94] on span "Peter Roisman - REV Leasing" at bounding box center [218, 92] width 96 height 9
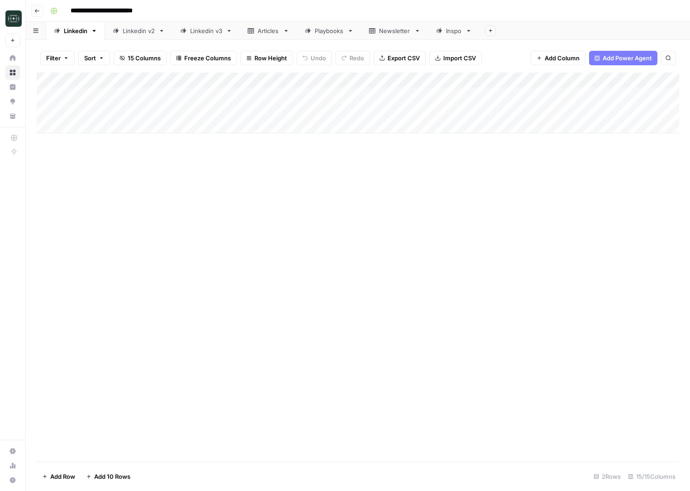
click at [195, 36] on link "Linkedin v3" at bounding box center [206, 31] width 67 height 18
click at [376, 379] on div "Add Column" at bounding box center [358, 233] width 643 height 322
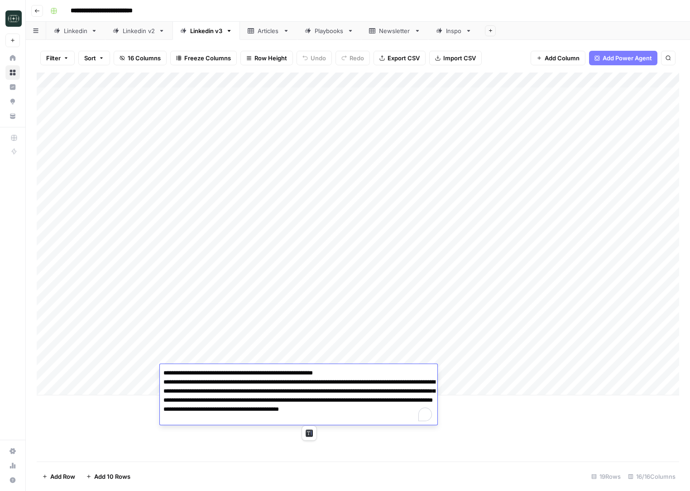
click at [481, 448] on div "Add Column" at bounding box center [358, 266] width 643 height 389
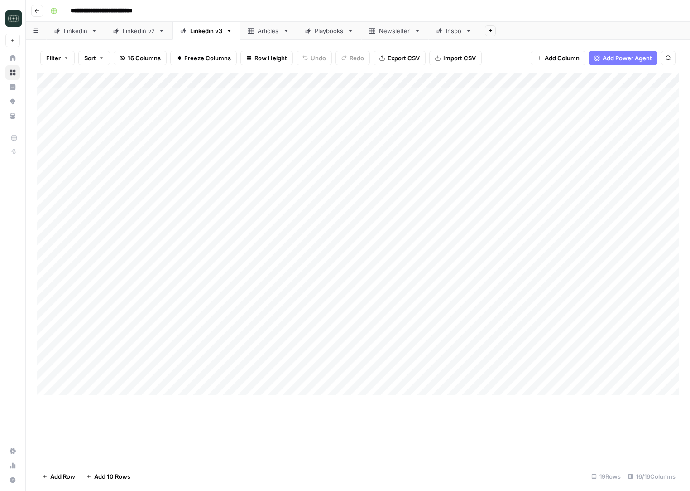
click at [359, 387] on div "Add Column" at bounding box center [358, 233] width 643 height 322
click at [334, 390] on div "Add Column" at bounding box center [358, 233] width 643 height 322
click at [249, 390] on textarea at bounding box center [299, 388] width 278 height 13
type textarea "**********"
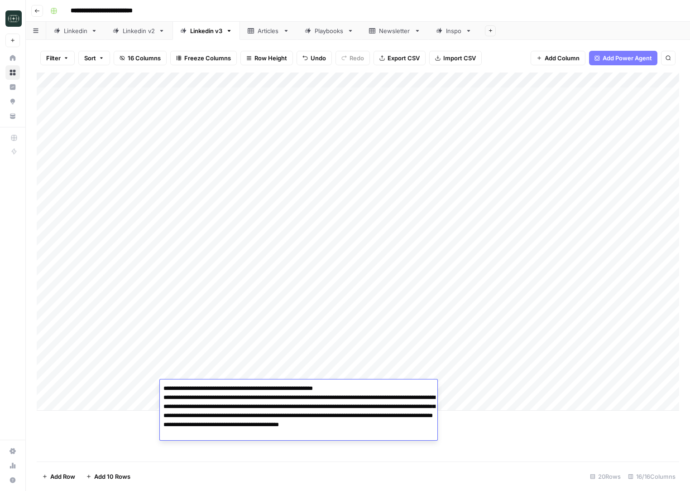
click at [493, 418] on div "Add Column" at bounding box center [358, 266] width 643 height 389
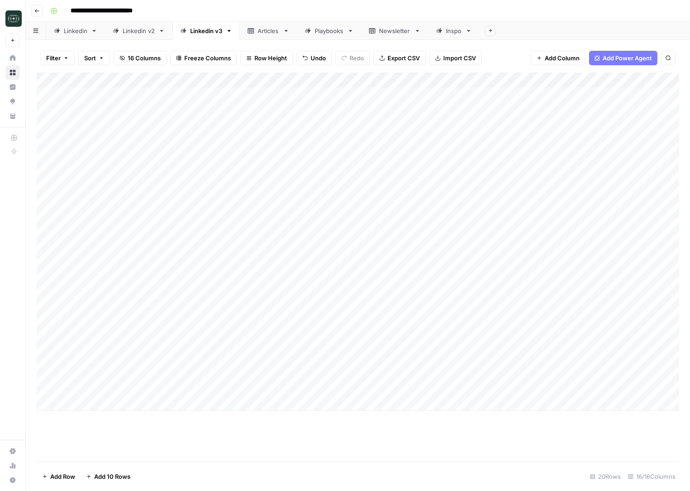
click at [479, 388] on div "Add Column" at bounding box center [358, 241] width 643 height 338
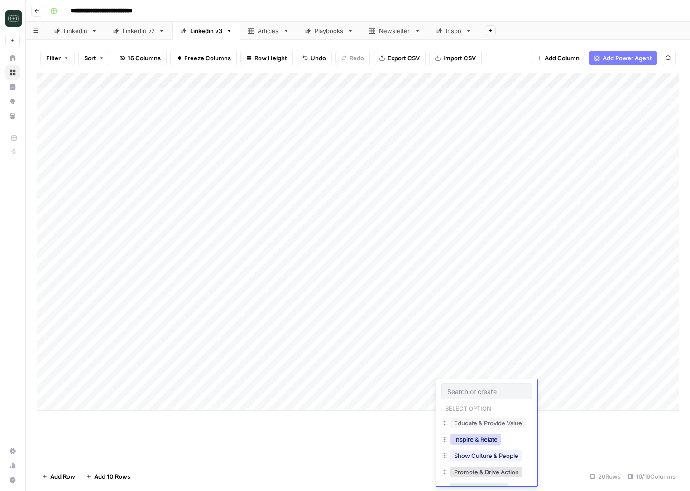
click at [474, 438] on button "Inspire & Relate" at bounding box center [476, 438] width 51 height 11
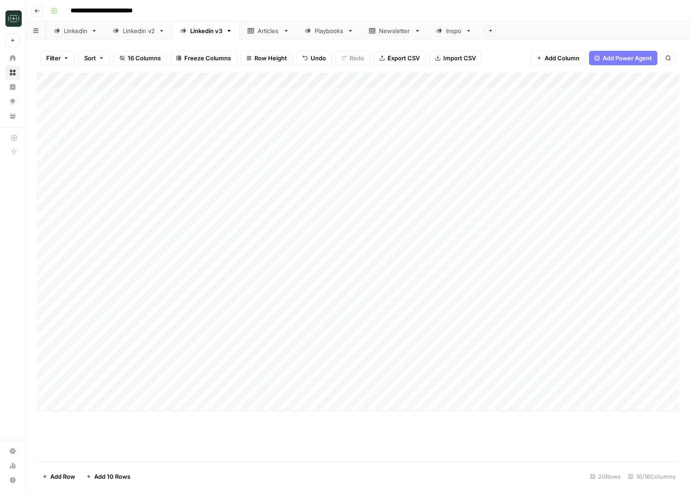
click at [474, 391] on div "Add Column" at bounding box center [358, 241] width 643 height 338
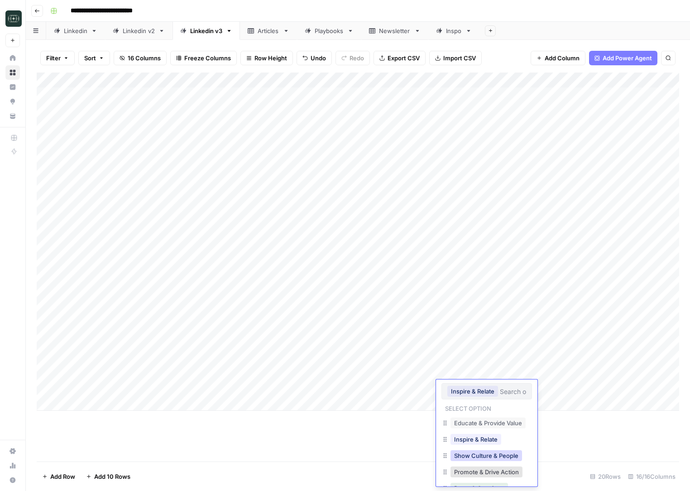
click at [474, 458] on button "Show Culture & People" at bounding box center [487, 455] width 72 height 11
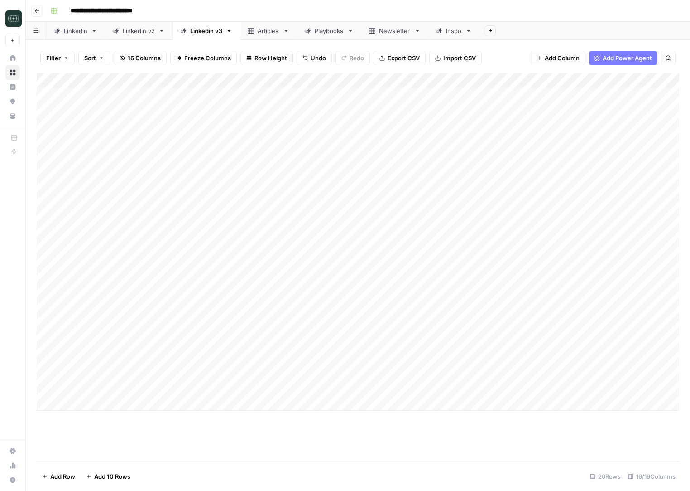
click at [407, 404] on div "Add Column" at bounding box center [358, 241] width 643 height 338
click at [359, 400] on div "Add Column" at bounding box center [358, 241] width 643 height 338
type textarea "**********"
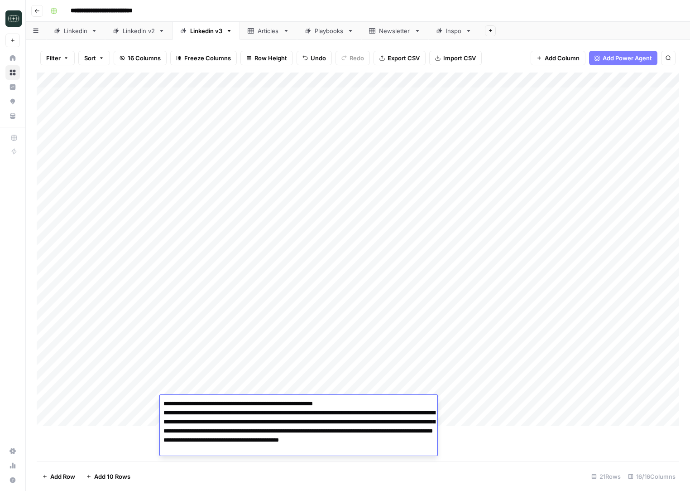
click at [508, 455] on div "Add Column" at bounding box center [358, 266] width 643 height 389
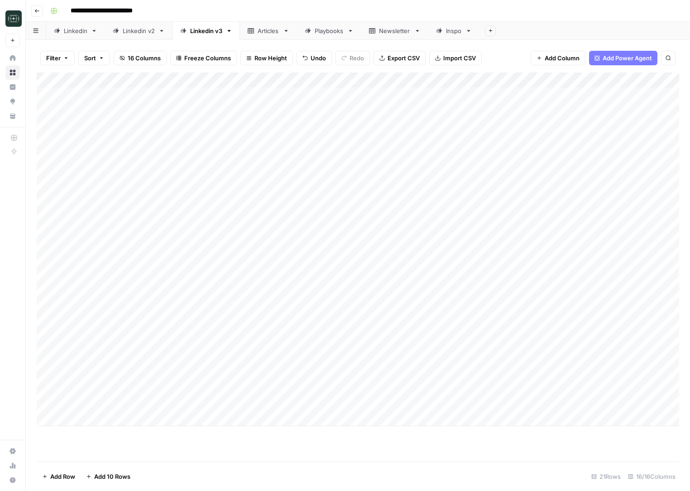
click at [470, 404] on div "Add Column" at bounding box center [358, 248] width 643 height 353
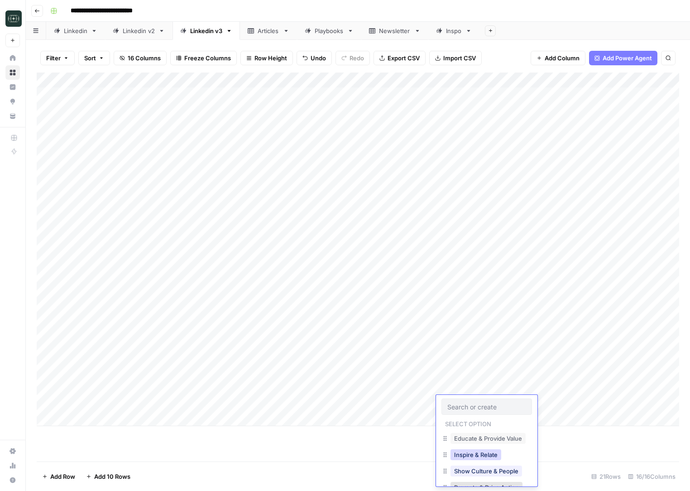
click at [471, 459] on button "Inspire & Relate" at bounding box center [476, 454] width 51 height 11
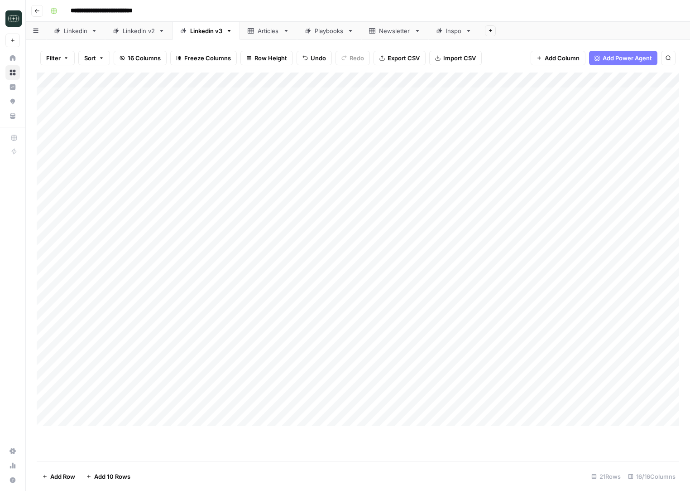
click at [551, 389] on div "Add Column" at bounding box center [358, 248] width 643 height 353
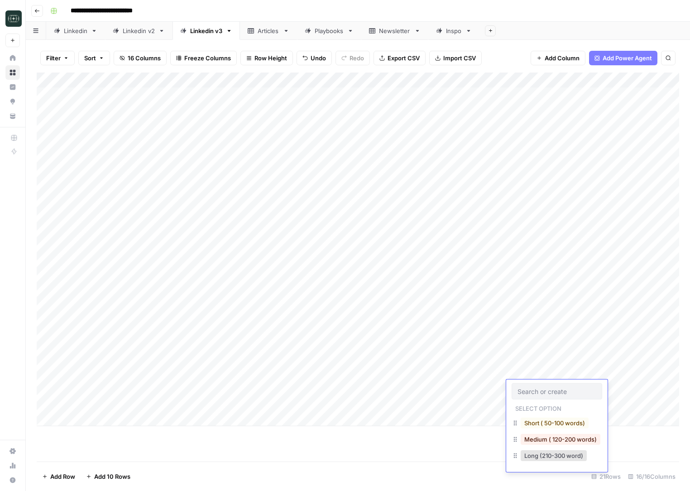
click at [544, 446] on div "Medium ( 120-200 words)" at bounding box center [557, 440] width 91 height 16
click at [546, 435] on button "Medium ( 120-200 words)" at bounding box center [561, 438] width 80 height 11
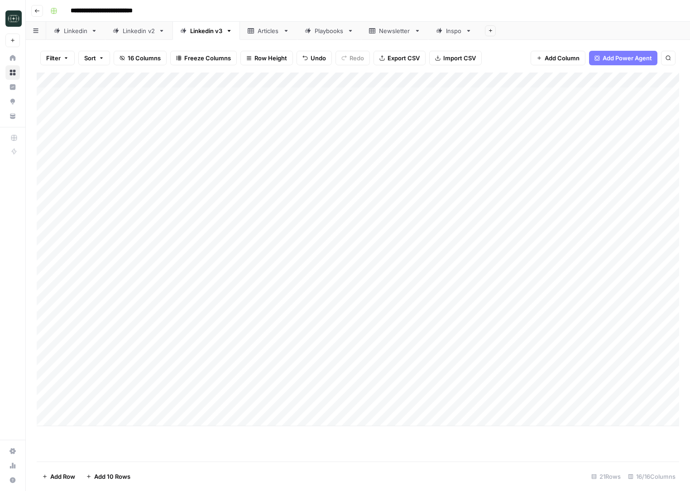
click at [545, 401] on div "Add Column" at bounding box center [358, 248] width 643 height 353
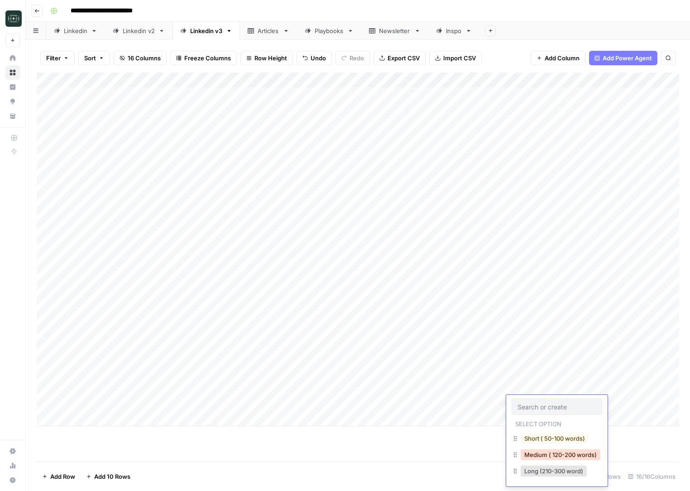
click at [539, 453] on button "Medium ( 120-200 words)" at bounding box center [561, 454] width 80 height 11
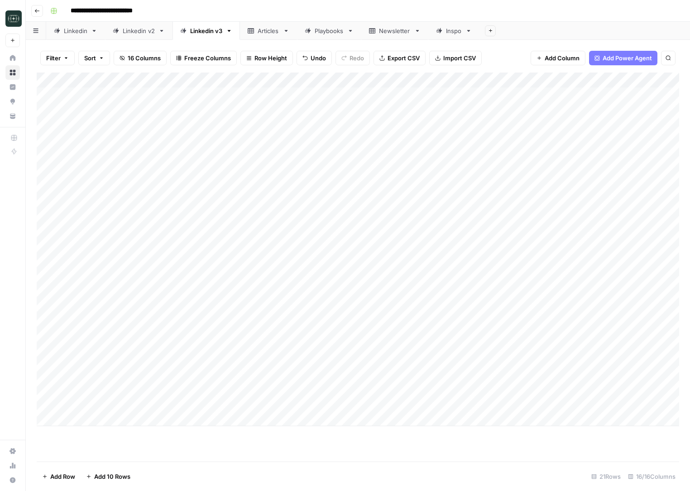
click at [617, 385] on div "Add Column" at bounding box center [358, 248] width 643 height 353
click at [629, 404] on div "Add Column" at bounding box center [358, 248] width 643 height 353
click at [620, 391] on div "Add Column" at bounding box center [358, 248] width 643 height 353
click at [490, 403] on div "Add Column" at bounding box center [358, 248] width 643 height 353
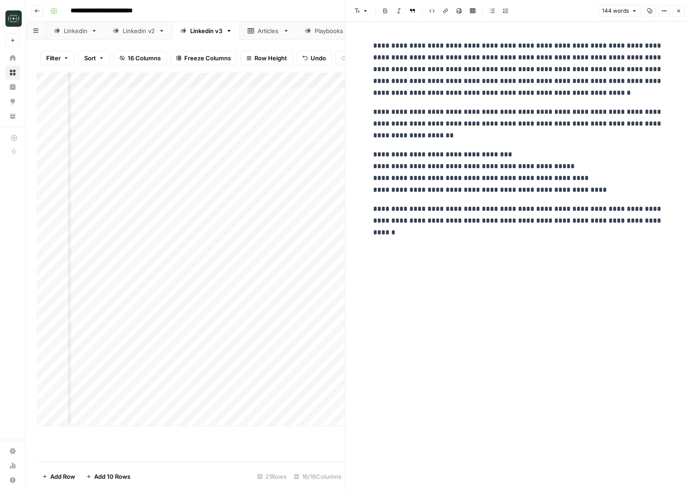
click at [682, 7] on button "Close" at bounding box center [679, 11] width 12 height 12
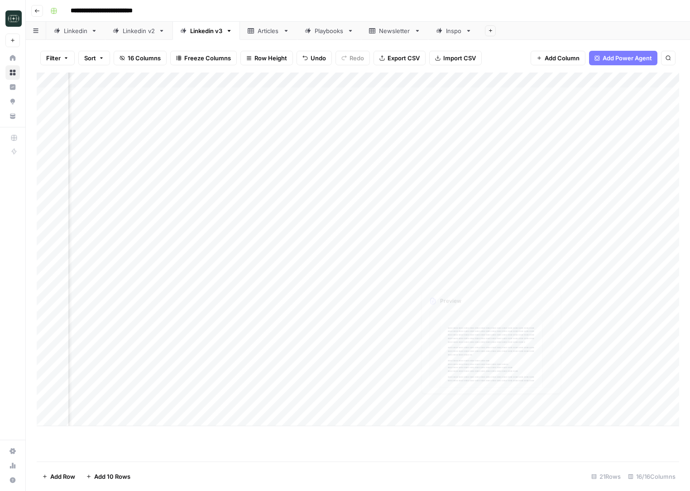
click at [447, 394] on div "Add Column" at bounding box center [358, 248] width 643 height 353
click at [449, 388] on div "Add Column" at bounding box center [358, 248] width 643 height 353
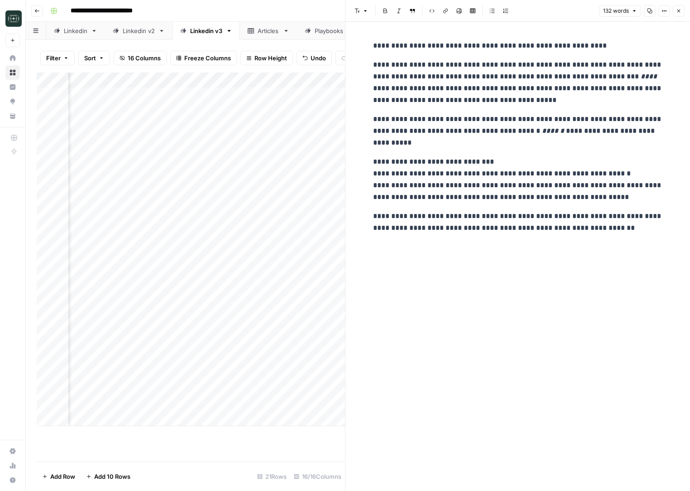
click at [652, 13] on icon "button" at bounding box center [649, 10] width 5 height 5
click at [679, 7] on button "Close" at bounding box center [679, 11] width 12 height 12
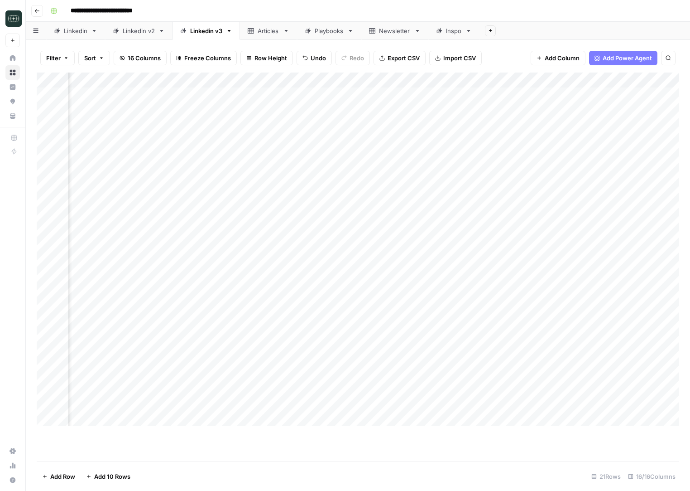
click at [442, 406] on div "Add Column" at bounding box center [358, 248] width 643 height 353
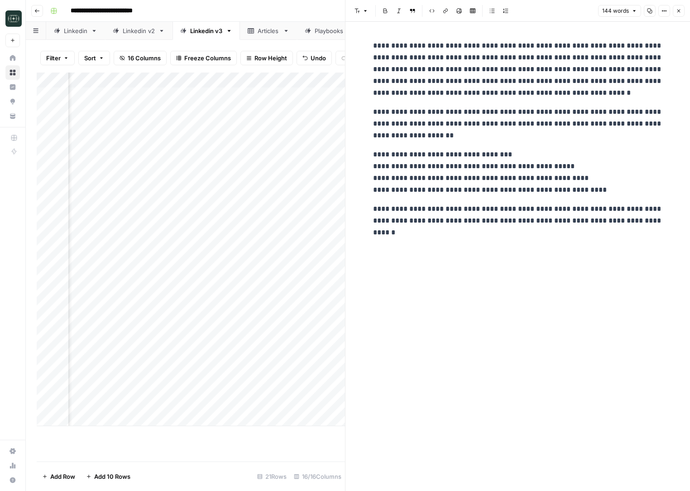
click at [648, 9] on icon "button" at bounding box center [650, 11] width 5 height 5
click at [678, 13] on icon "button" at bounding box center [678, 10] width 5 height 5
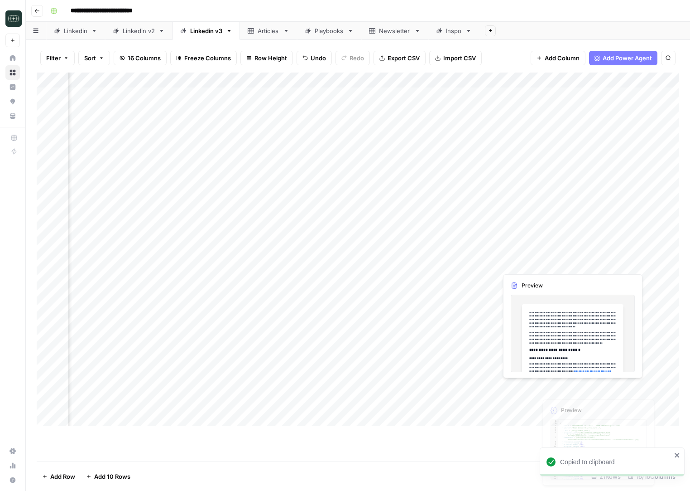
click at [603, 398] on div "Add Column" at bounding box center [358, 248] width 643 height 353
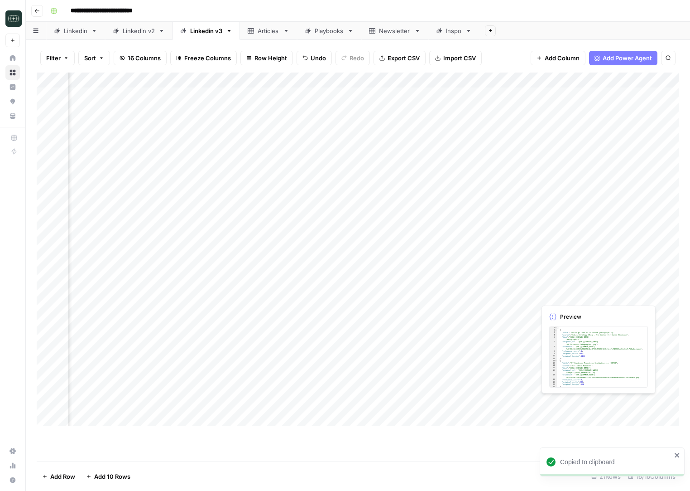
click at [603, 398] on div "Add Column" at bounding box center [358, 248] width 643 height 353
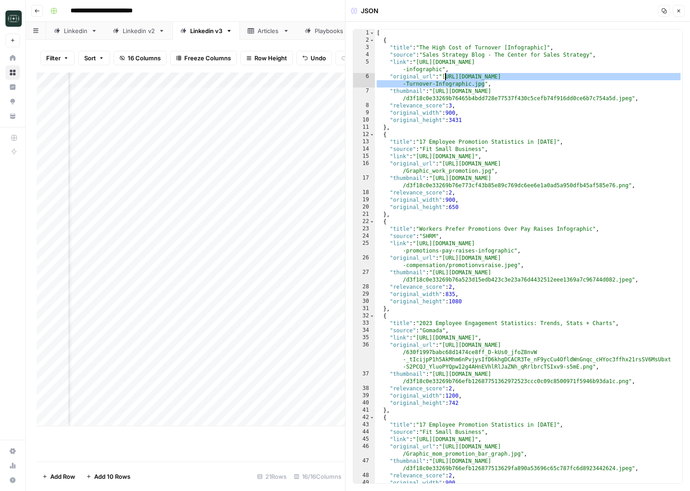
drag, startPoint x: 484, startPoint y: 85, endPoint x: 445, endPoint y: 78, distance: 39.1
click at [445, 78] on div "[ { "title" : "The High Cost of Turnover [Infographic]" , "source" : "Sales Str…" at bounding box center [529, 263] width 308 height 468
click at [599, 187] on div "[ { "title" : "The High Cost of Turnover [Infographic]" , "source" : "Sales Str…" at bounding box center [529, 263] width 308 height 468
type textarea "**********"
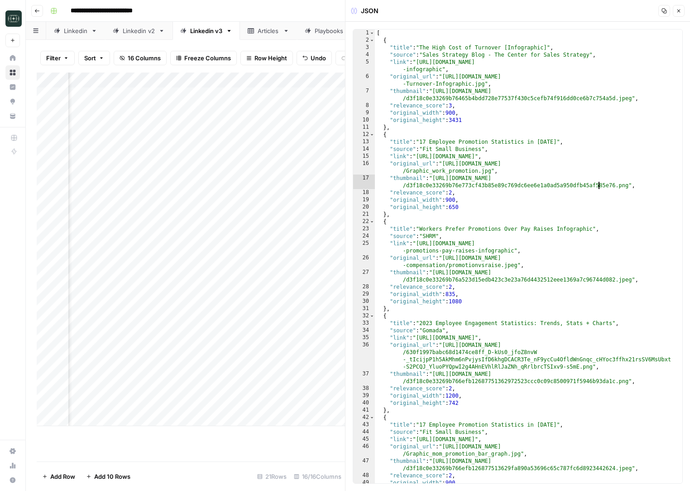
scroll to position [25, 0]
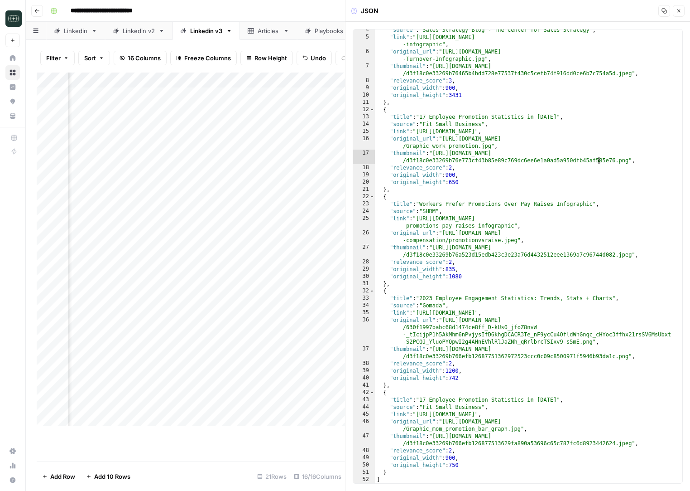
click at [679, 13] on icon "button" at bounding box center [678, 10] width 5 height 5
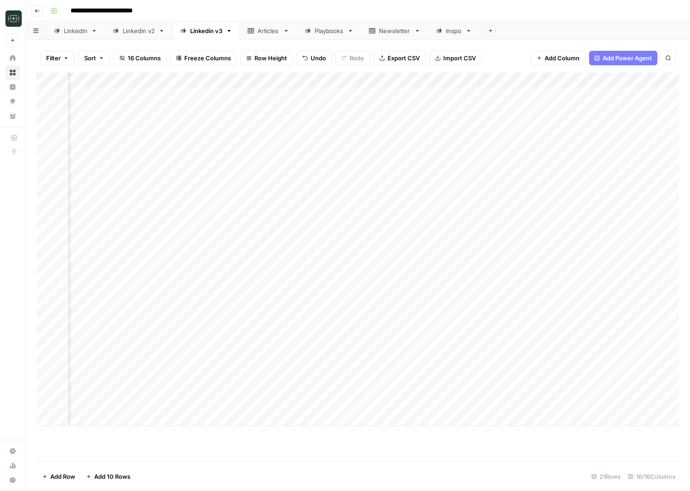
click at [117, 421] on div "Add Column" at bounding box center [358, 248] width 643 height 353
click at [123, 421] on div "Add Column" at bounding box center [358, 248] width 643 height 353
click at [128, 418] on div "Add Column" at bounding box center [358, 256] width 643 height 369
type textarea "**********"
click at [212, 460] on div "Add Column" at bounding box center [358, 266] width 643 height 389
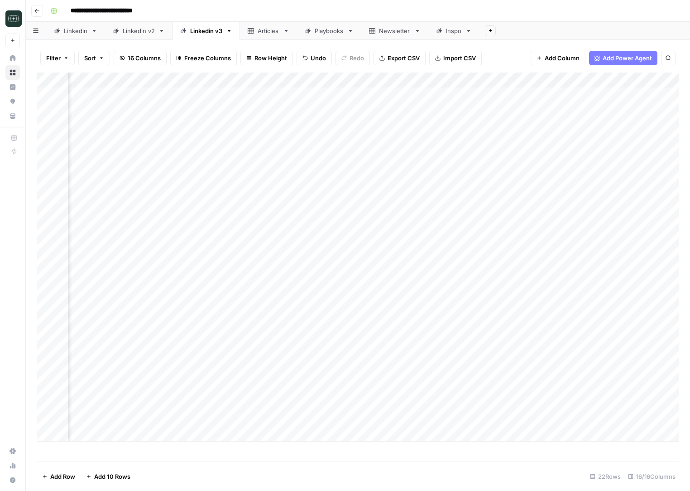
click at [242, 423] on div "Add Column" at bounding box center [358, 256] width 643 height 369
click at [235, 467] on button "Medium ( 120-200 words)" at bounding box center [262, 469] width 80 height 11
click at [320, 421] on div "Add Column" at bounding box center [358, 256] width 643 height 369
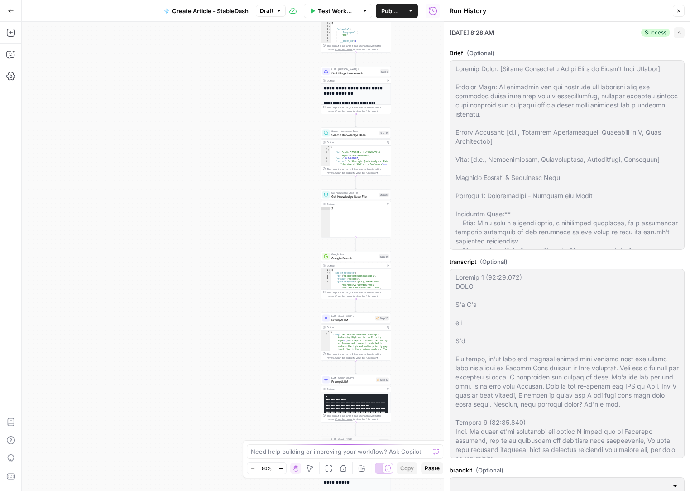
type input "Stabledash"
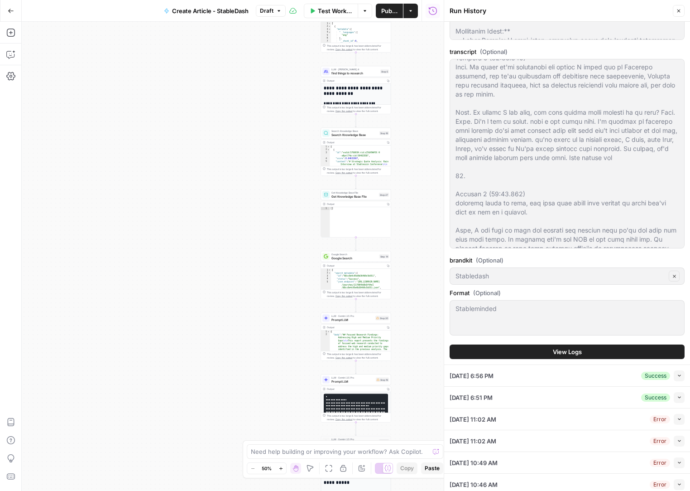
scroll to position [211, 0]
click at [549, 318] on div "Stableminded Stableminded" at bounding box center [567, 316] width 235 height 35
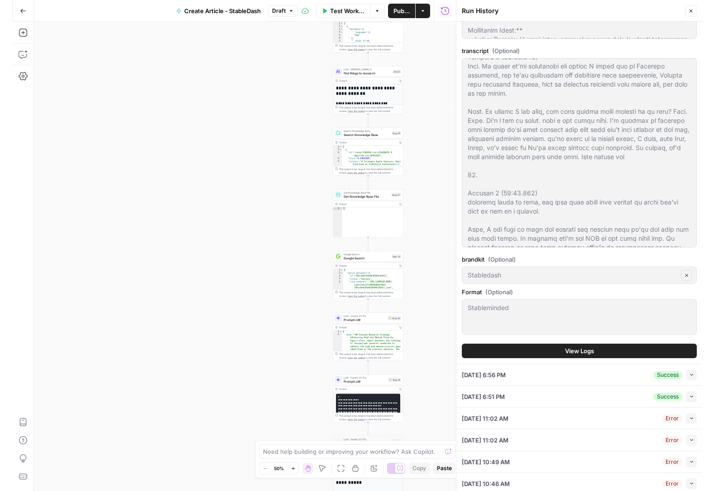
scroll to position [0, 0]
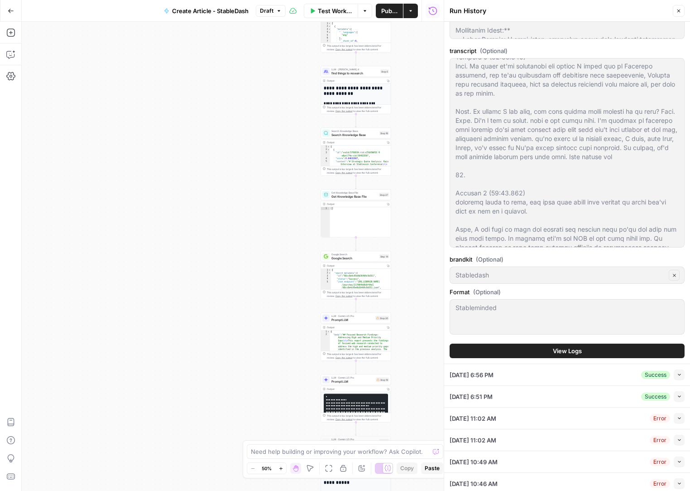
click at [679, 12] on icon "button" at bounding box center [678, 10] width 5 height 5
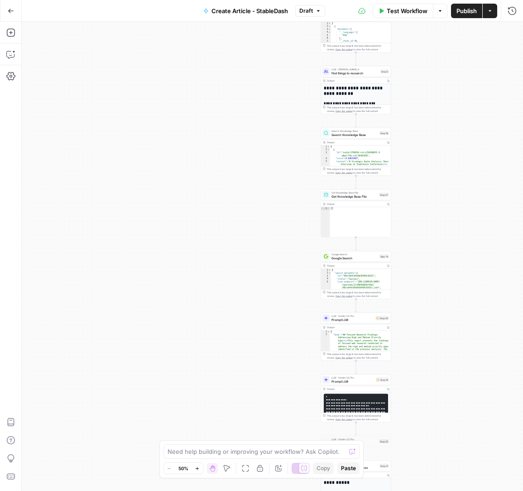
click at [13, 11] on icon "button" at bounding box center [11, 11] width 6 height 6
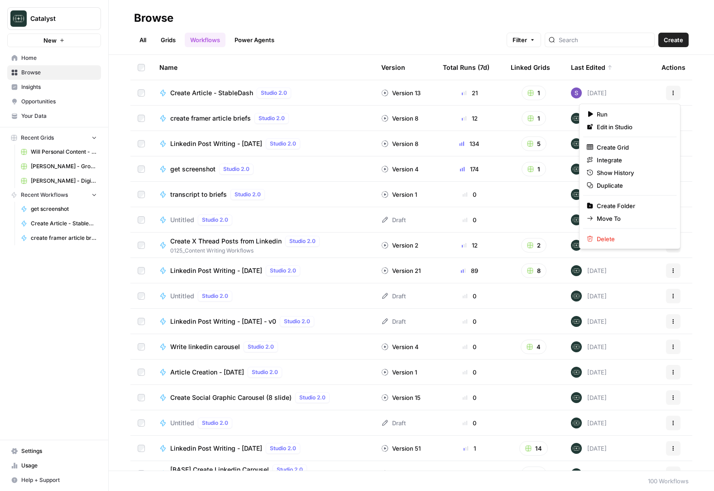
click at [676, 90] on icon "button" at bounding box center [673, 92] width 5 height 5
click at [633, 157] on span "Integrate" at bounding box center [633, 159] width 72 height 9
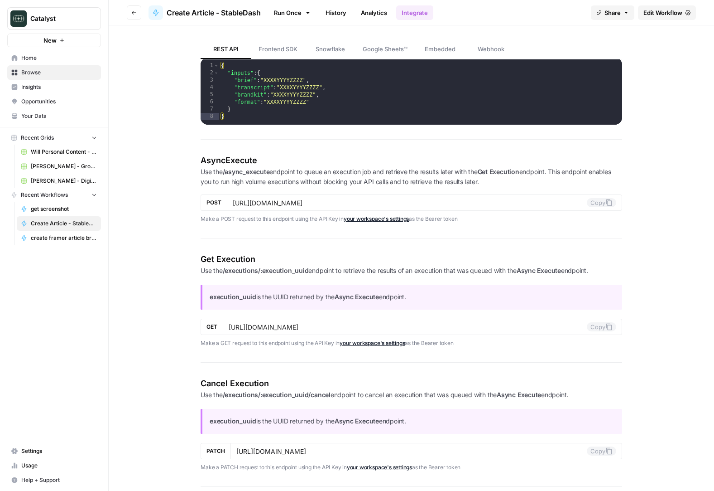
scroll to position [512, 0]
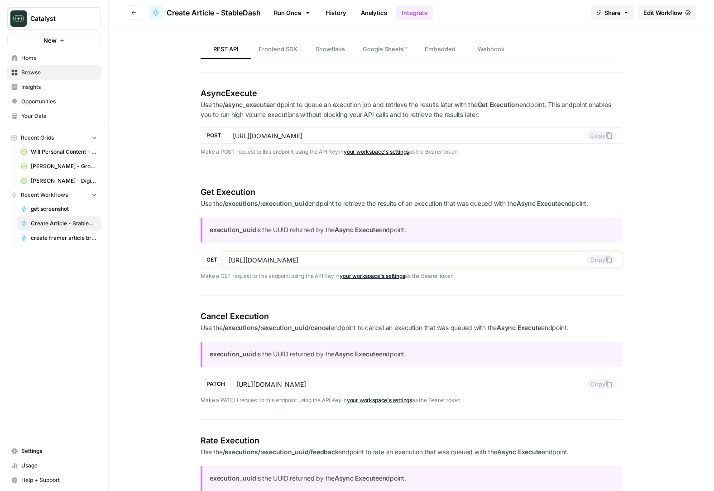
click at [610, 259] on icon at bounding box center [609, 259] width 7 height 7
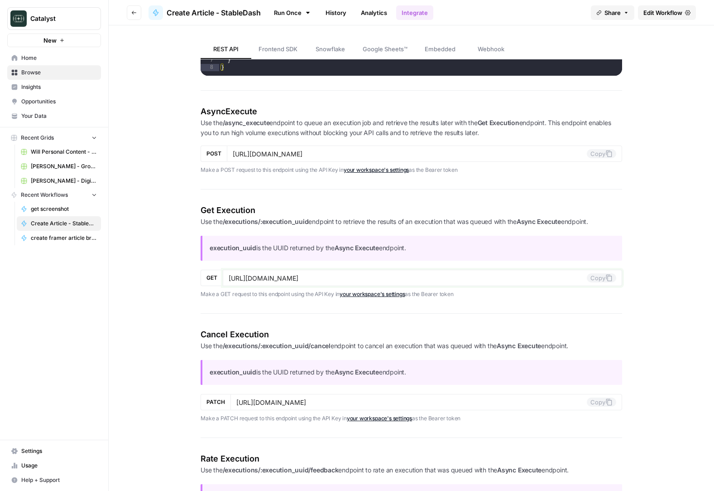
scroll to position [489, 0]
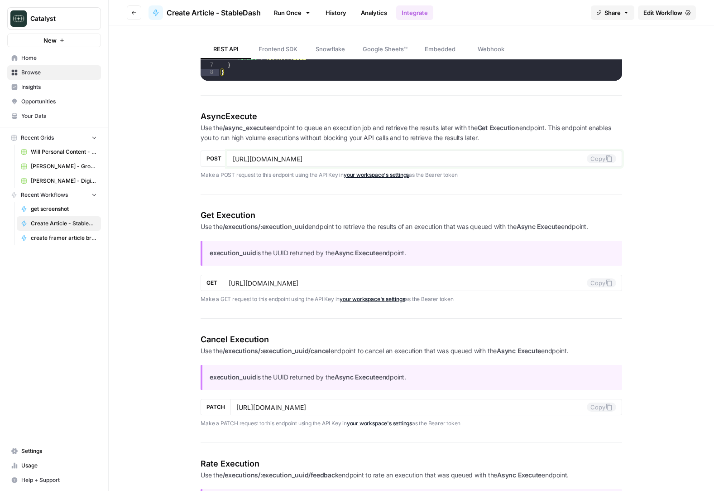
click at [593, 157] on button "Copy" at bounding box center [601, 158] width 29 height 9
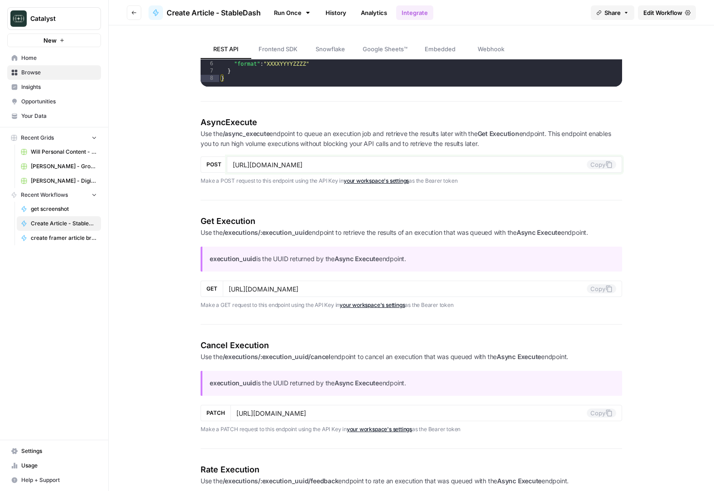
scroll to position [484, 0]
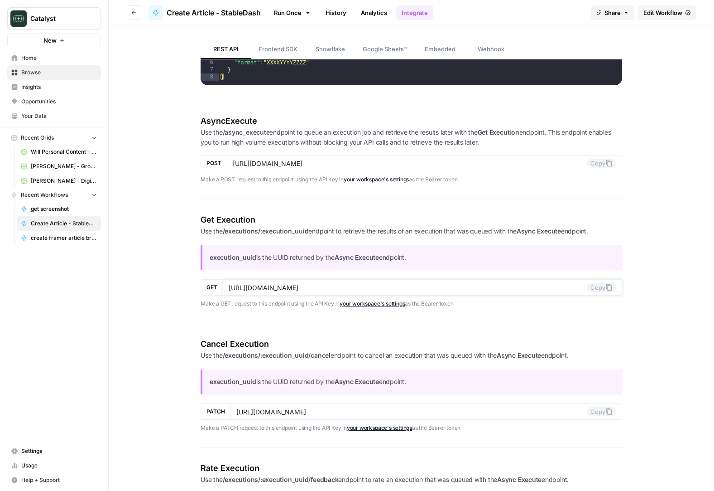
click at [600, 289] on button "Copy" at bounding box center [601, 287] width 29 height 9
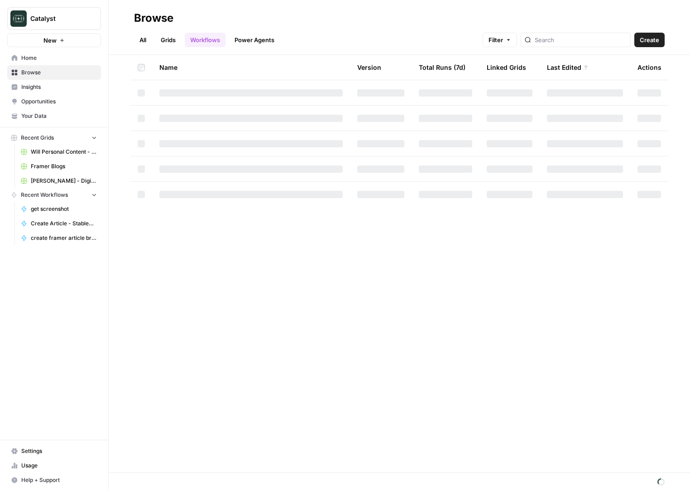
click at [29, 111] on link "Your Data" at bounding box center [54, 116] width 94 height 14
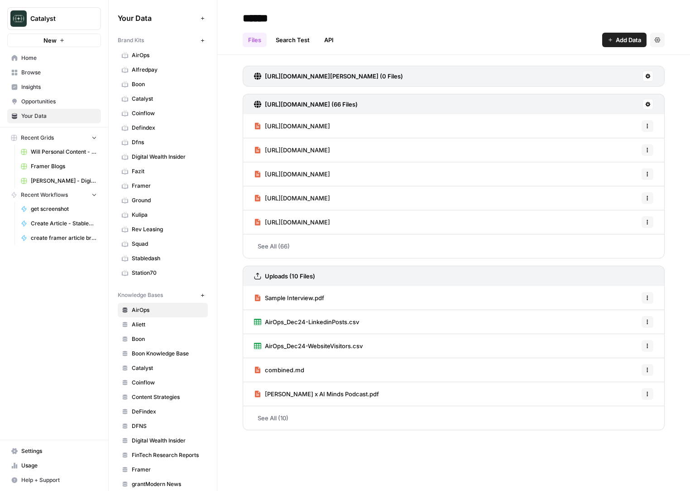
click at [152, 186] on span "Framer" at bounding box center [168, 186] width 72 height 8
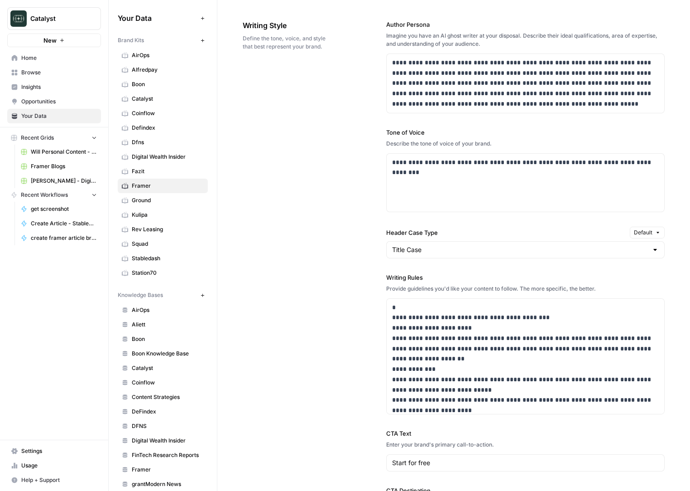
scroll to position [549, 0]
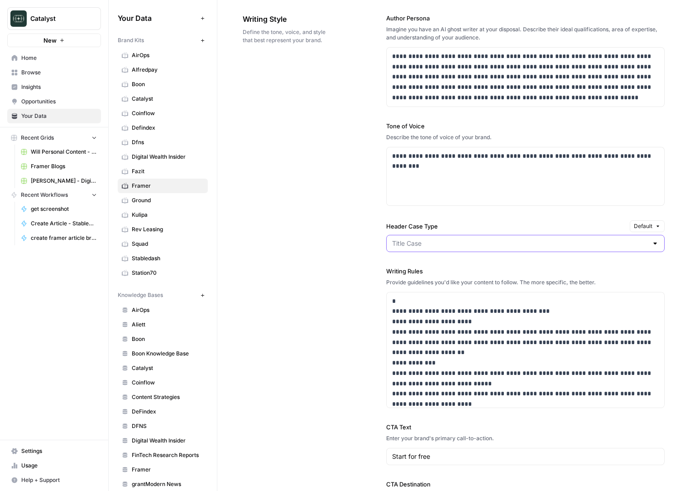
click at [443, 239] on input "Header Case Type" at bounding box center [520, 243] width 256 height 9
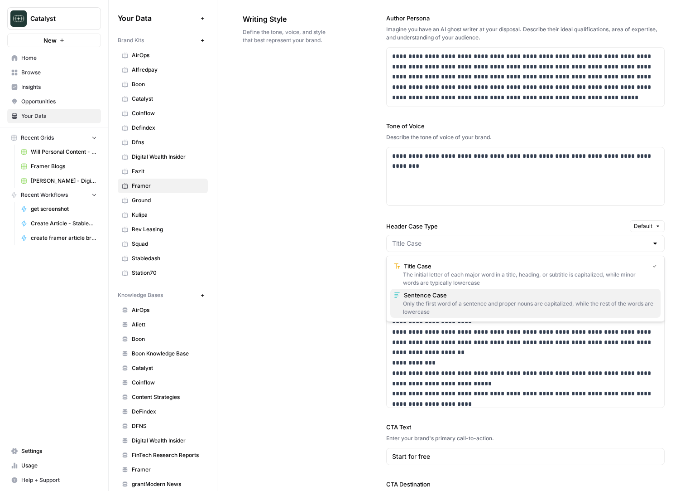
click at [431, 298] on span "Sentence Case" at bounding box center [529, 294] width 250 height 9
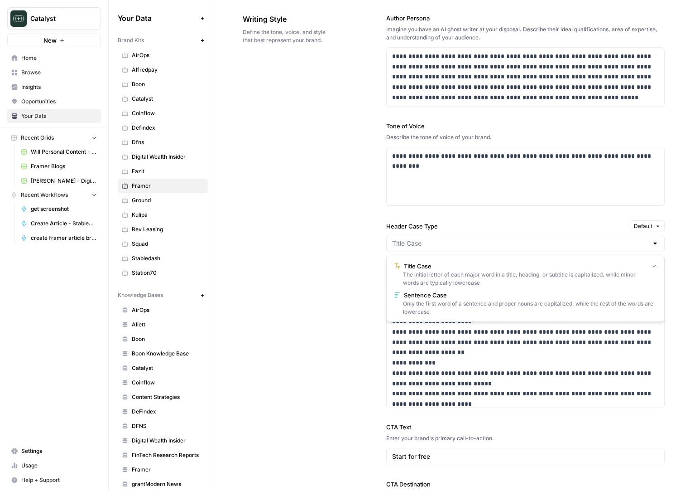
type input "Sentence Case"
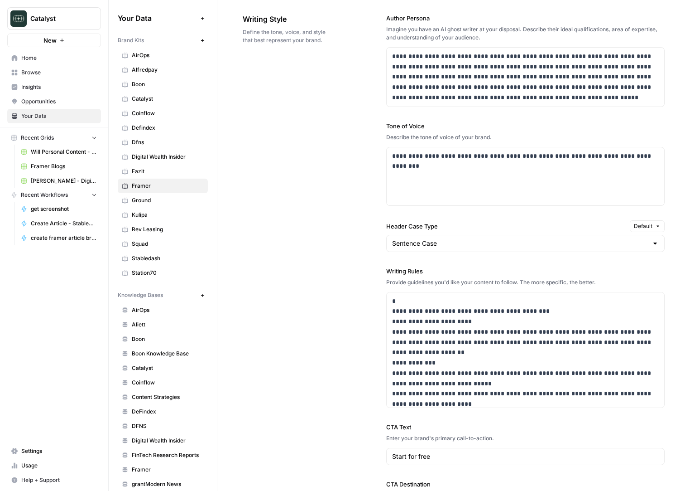
click at [348, 296] on div "**********" at bounding box center [454, 267] width 422 height 545
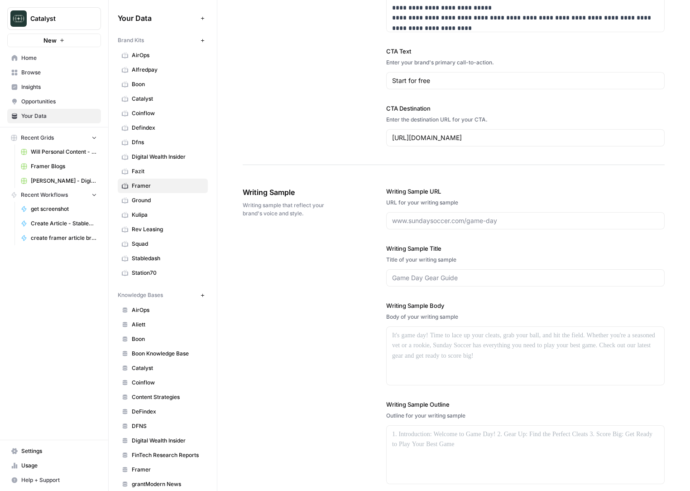
scroll to position [927, 0]
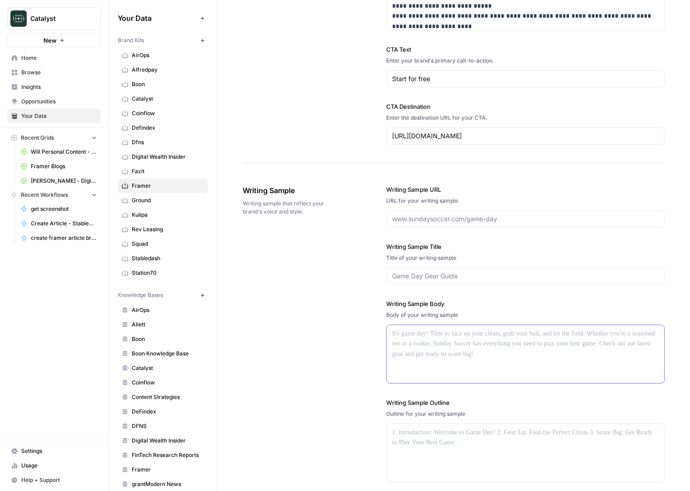
click at [412, 332] on p at bounding box center [525, 333] width 267 height 10
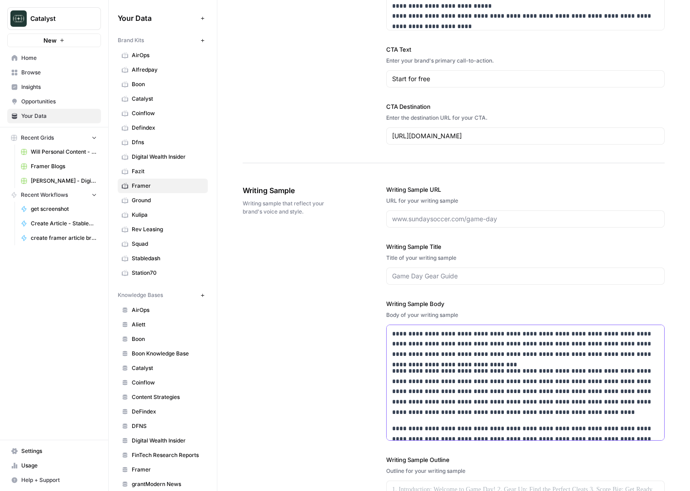
scroll to position [4114, 0]
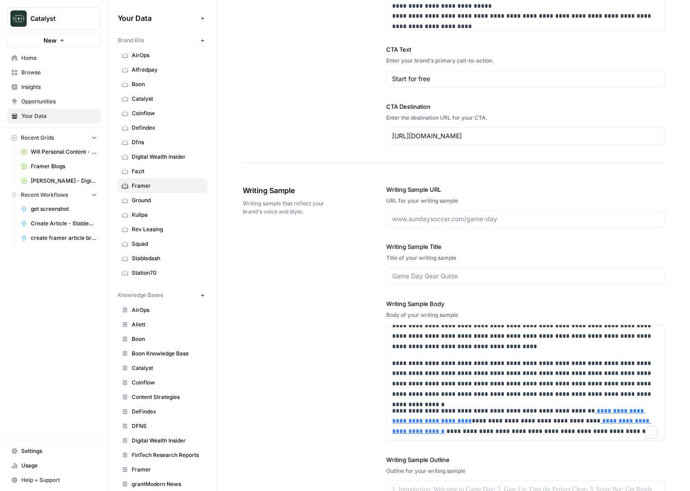
click at [335, 377] on div "**********" at bounding box center [454, 362] width 422 height 391
click at [464, 216] on input "Writing Sample URL" at bounding box center [525, 218] width 267 height 9
paste input "[URL][DOMAIN_NAME]"
type input "[URL][DOMAIN_NAME]"
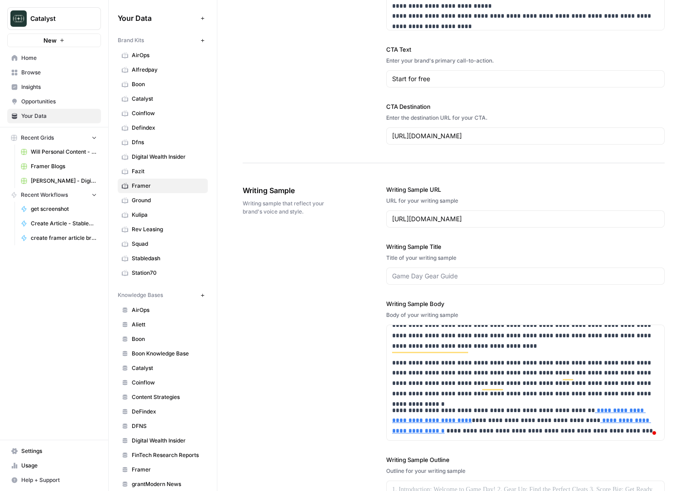
click at [359, 333] on div "**********" at bounding box center [454, 362] width 422 height 391
click at [428, 272] on input "Writing Sample Title" at bounding box center [525, 275] width 267 height 9
paste input "9 landing page best practices (with real examples)"
type input "9 landing page best practices (with real examples)"
click at [329, 311] on div "**********" at bounding box center [454, 362] width 422 height 391
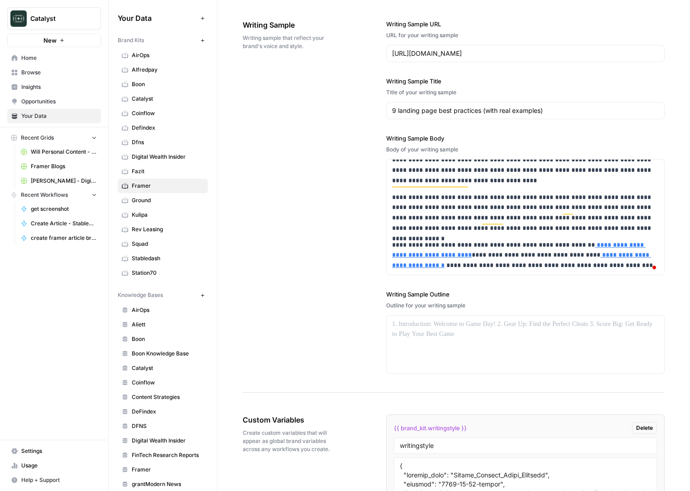
scroll to position [1178, 0]
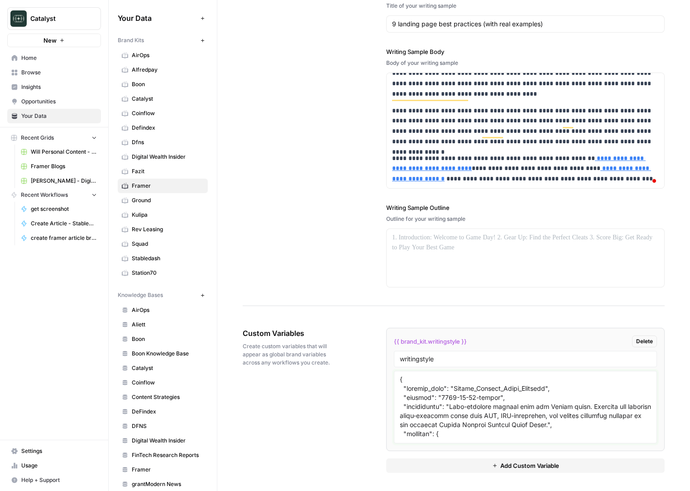
click at [453, 403] on textarea at bounding box center [525, 407] width 251 height 64
click at [331, 408] on div "Custom Variables Create custom variables that will appear as global brand varia…" at bounding box center [454, 399] width 422 height 181
click at [425, 427] on textarea "To enrich screen reader interactions, please activate Accessibility in Grammarl…" at bounding box center [525, 407] width 251 height 64
click at [359, 152] on div "**********" at bounding box center [454, 110] width 422 height 391
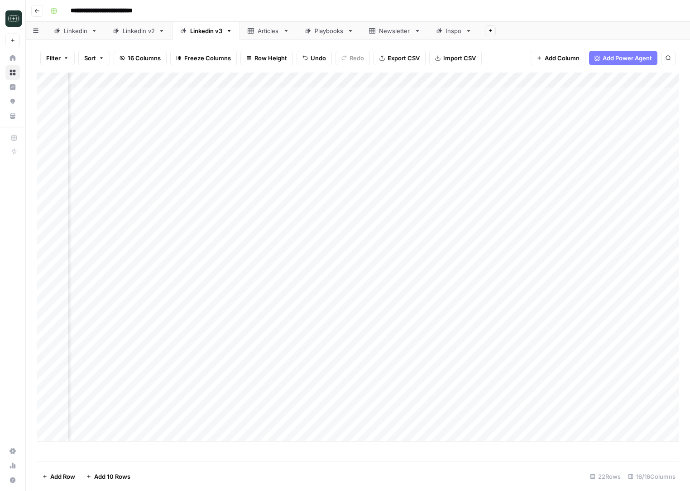
scroll to position [0, 298]
click at [115, 436] on div "Add Column" at bounding box center [358, 256] width 643 height 369
click at [96, 433] on div "Add Column" at bounding box center [358, 256] width 643 height 369
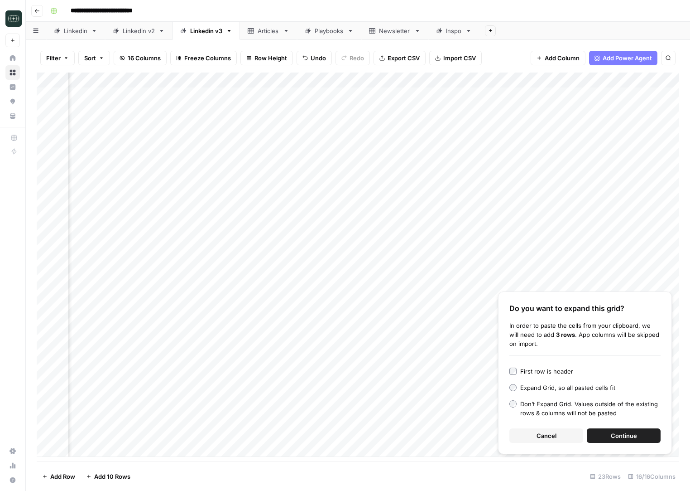
click at [115, 433] on div "Add Column" at bounding box center [358, 264] width 643 height 384
click at [542, 433] on span "Cancel" at bounding box center [547, 435] width 20 height 9
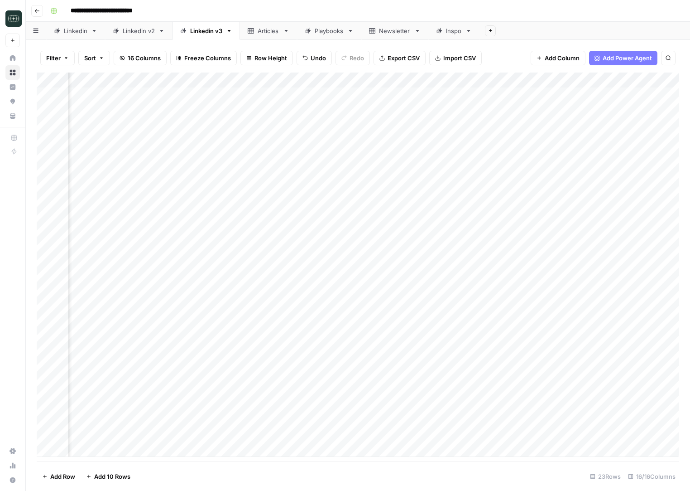
scroll to position [0, 135]
click at [180, 436] on div "Add Column" at bounding box center [358, 264] width 643 height 384
click at [180, 436] on textarea at bounding box center [164, 434] width 278 height 13
type textarea "**********"
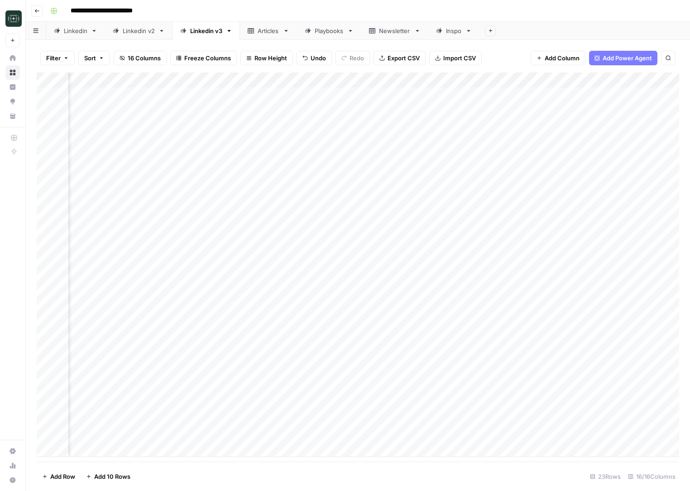
click at [365, 431] on div "Add Column" at bounding box center [358, 264] width 643 height 384
click at [467, 433] on div "Add Column" at bounding box center [358, 264] width 643 height 384
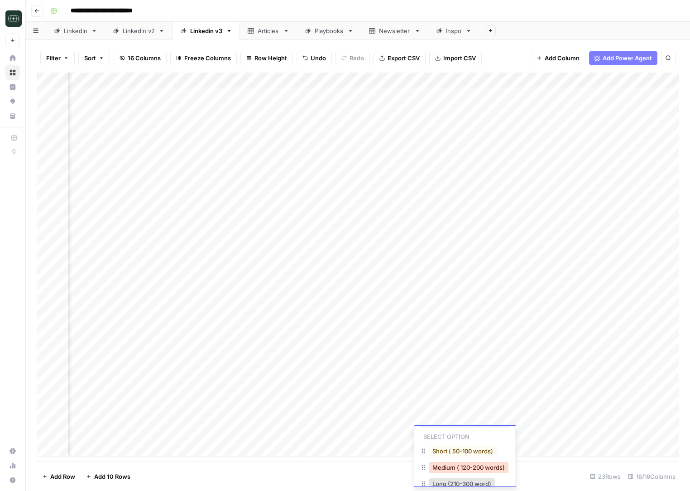
scroll to position [32, 0]
click at [457, 467] on button "Long (210-300 word)" at bounding box center [462, 469] width 66 height 11
click at [535, 436] on div "Add Column" at bounding box center [358, 264] width 643 height 384
click at [220, 453] on div "Add Column" at bounding box center [358, 264] width 643 height 384
click at [164, 445] on div "Add Column" at bounding box center [358, 266] width 643 height 389
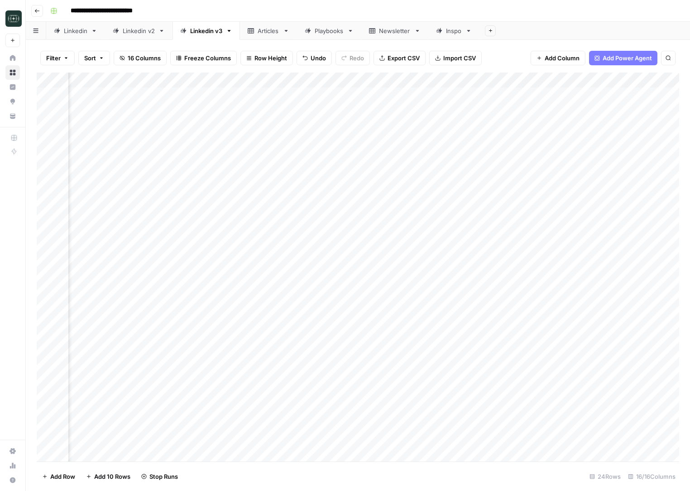
click at [164, 445] on div "Add Column" at bounding box center [358, 266] width 643 height 389
type textarea "**********"
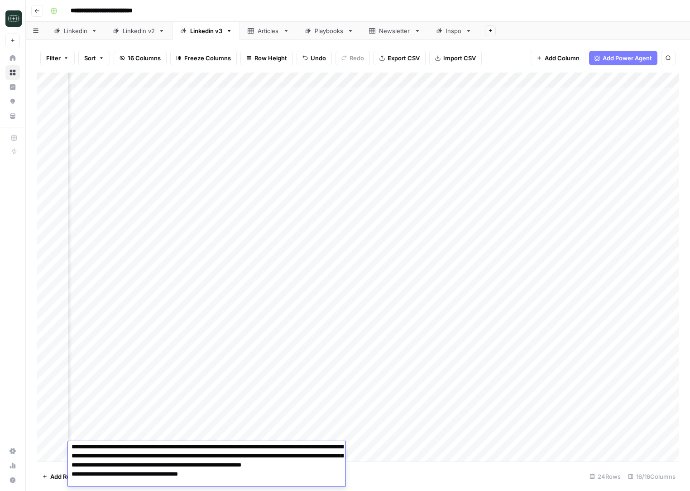
scroll to position [11, 92]
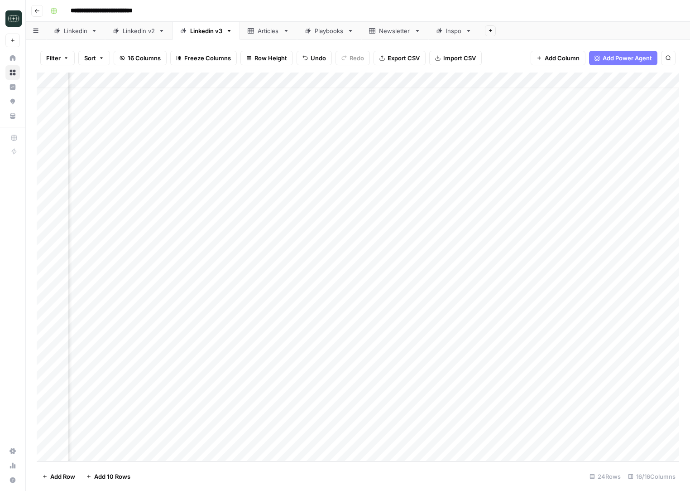
click at [447, 438] on div "Add Column" at bounding box center [358, 266] width 643 height 389
click at [449, 481] on button "Medium ( 120-200 words)" at bounding box center [469, 484] width 80 height 11
click at [553, 439] on div "Add Column" at bounding box center [358, 266] width 643 height 389
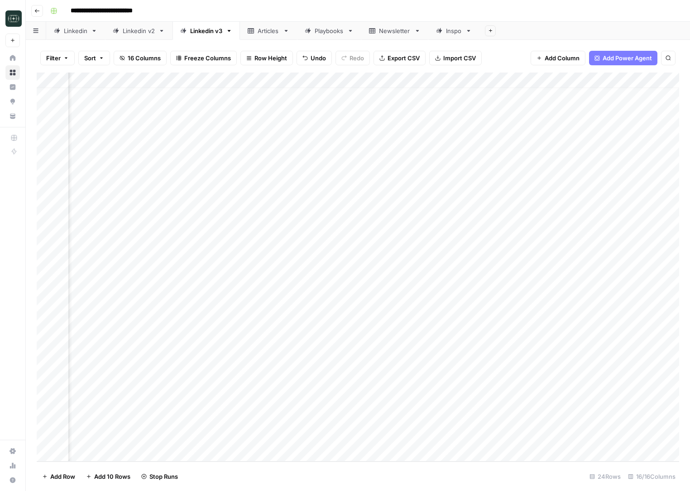
click at [172, 449] on div "Add Column" at bounding box center [358, 266] width 643 height 389
click at [90, 442] on div "Add Column" at bounding box center [358, 266] width 643 height 389
type textarea "**********"
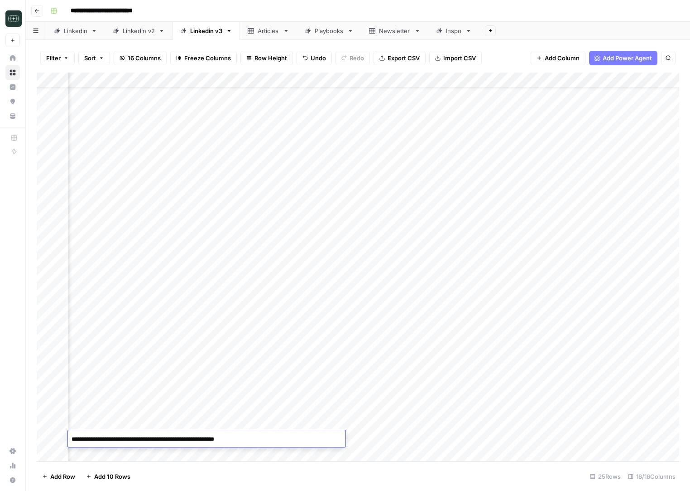
scroll to position [1, 0]
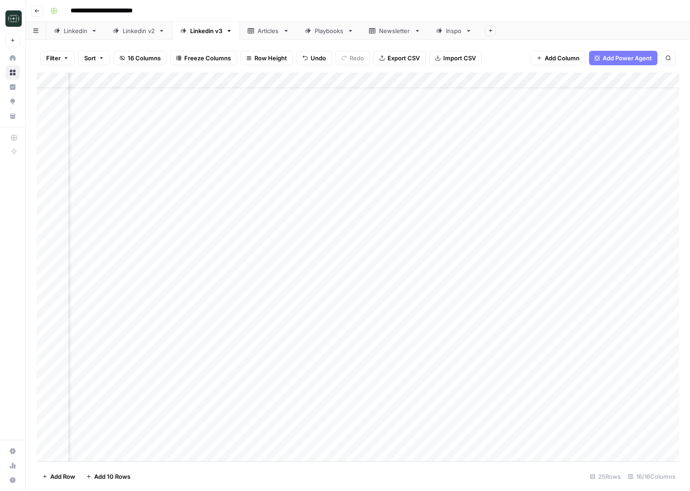
click at [450, 437] on div "Add Column" at bounding box center [358, 266] width 643 height 389
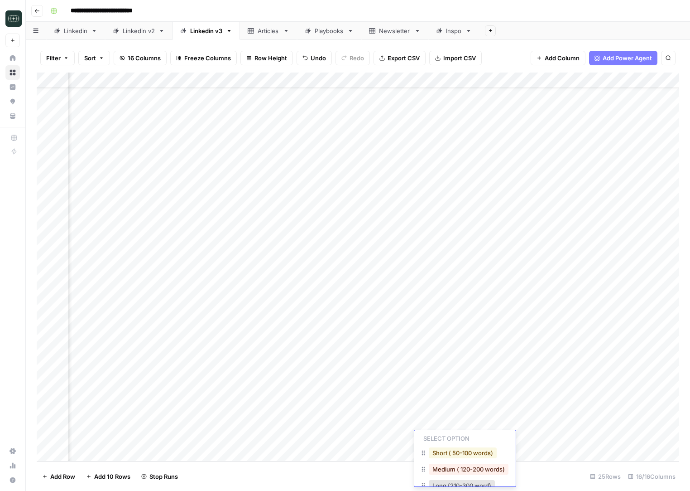
scroll to position [23, 0]
click at [482, 468] on button "Medium ( 120-200 words)" at bounding box center [469, 466] width 80 height 11
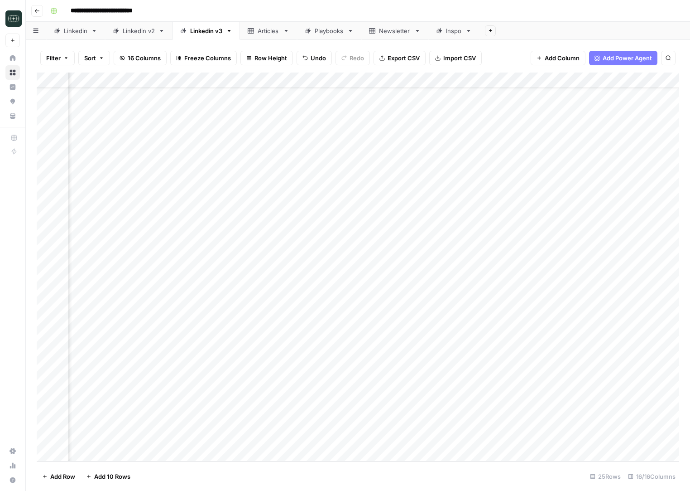
click at [552, 441] on div "Add Column" at bounding box center [358, 266] width 643 height 389
click at [657, 392] on div "Add Column" at bounding box center [358, 266] width 643 height 389
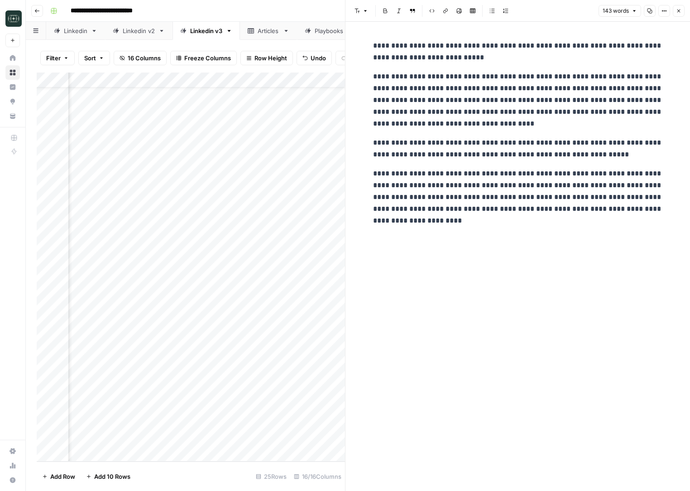
click at [485, 184] on p "**********" at bounding box center [518, 191] width 290 height 47
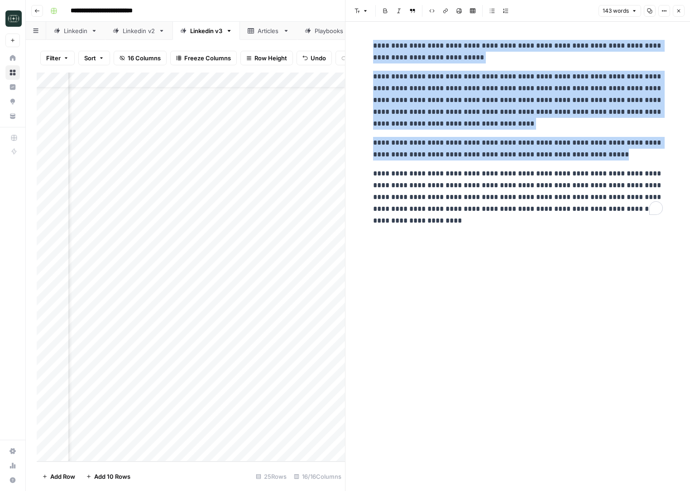
copy div "**********"
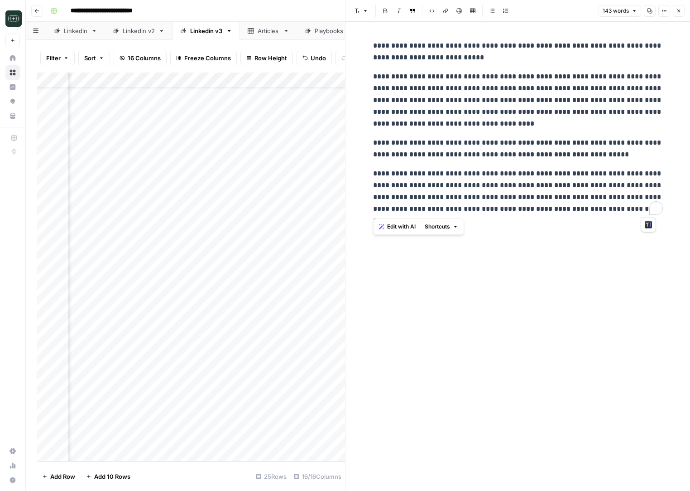
click at [514, 222] on div "**********" at bounding box center [518, 256] width 301 height 469
click at [681, 12] on icon "button" at bounding box center [678, 10] width 5 height 5
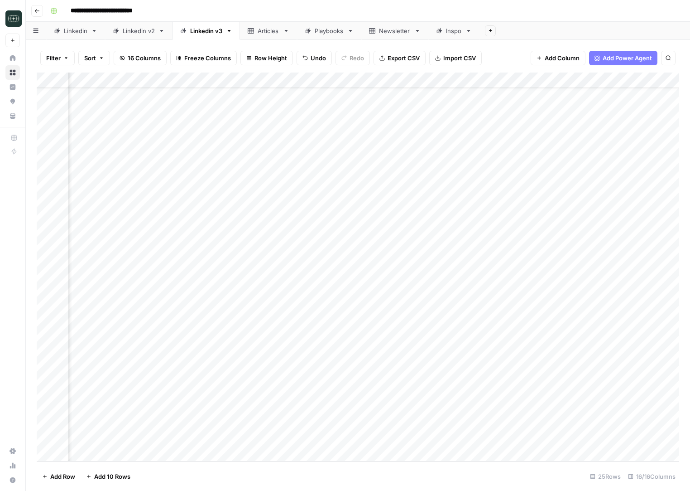
scroll to position [26, 512]
click at [569, 396] on div "Add Column" at bounding box center [358, 266] width 643 height 389
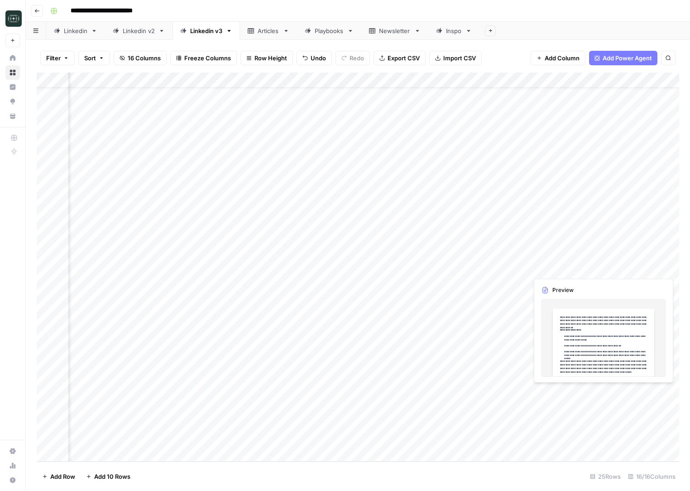
click at [569, 396] on div "Add Column" at bounding box center [358, 266] width 643 height 389
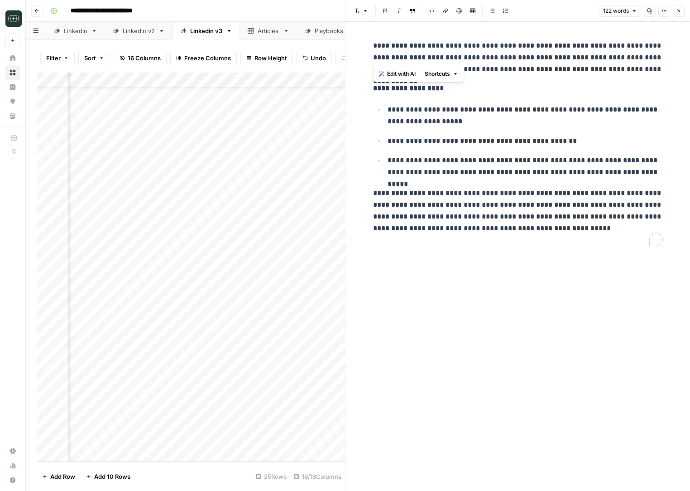
drag, startPoint x: 542, startPoint y: 58, endPoint x: 365, endPoint y: 40, distance: 177.5
click at [365, 40] on div "**********" at bounding box center [518, 256] width 345 height 469
click at [598, 188] on p "**********" at bounding box center [518, 216] width 290 height 59
click at [682, 14] on button "Close" at bounding box center [679, 11] width 12 height 12
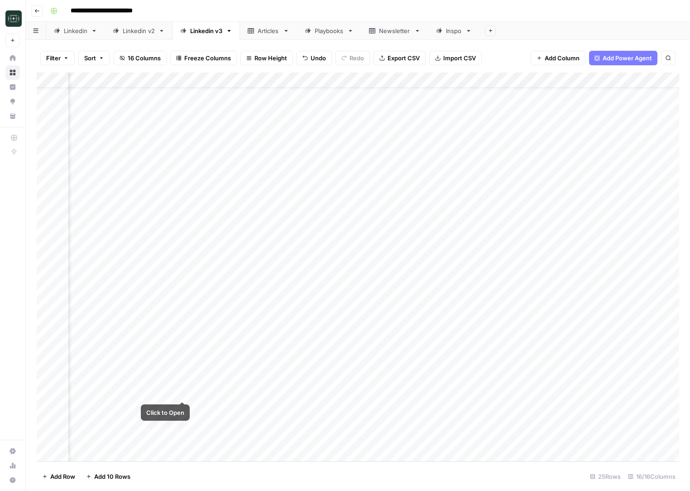
click at [183, 393] on div "Add Column" at bounding box center [358, 266] width 643 height 389
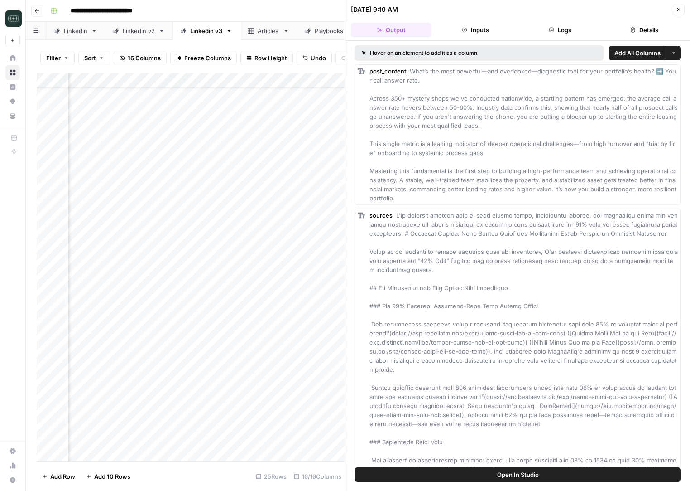
click at [558, 16] on header "09/19/25 at 9:19 AM Close Output Inputs Logs Details" at bounding box center [518, 20] width 345 height 41
click at [554, 30] on button "Logs" at bounding box center [560, 30] width 81 height 14
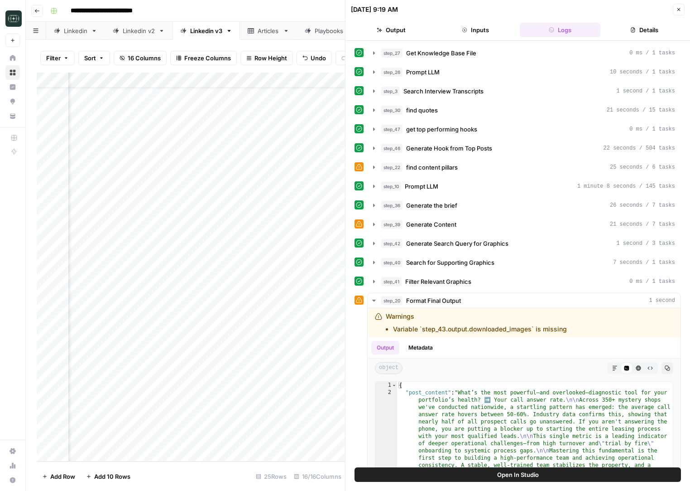
click at [442, 249] on button "step_42 Generate Search Query for Graphics 1 second / 3 tasks" at bounding box center [524, 243] width 313 height 14
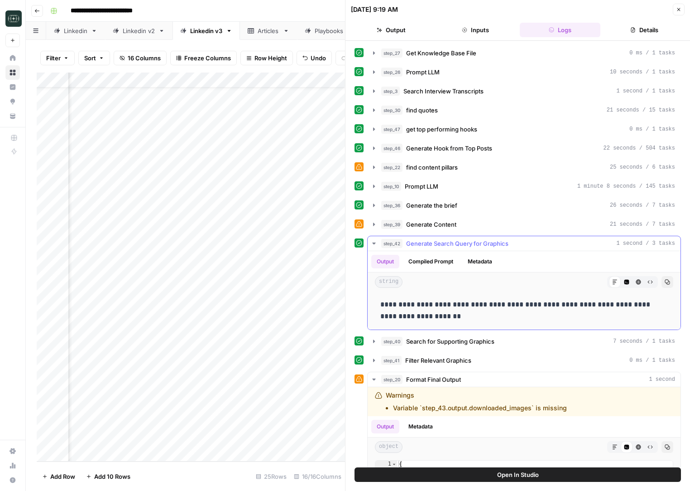
click at [442, 249] on button "step_42 Generate Search Query for Graphics 1 second / 3 tasks" at bounding box center [524, 243] width 313 height 14
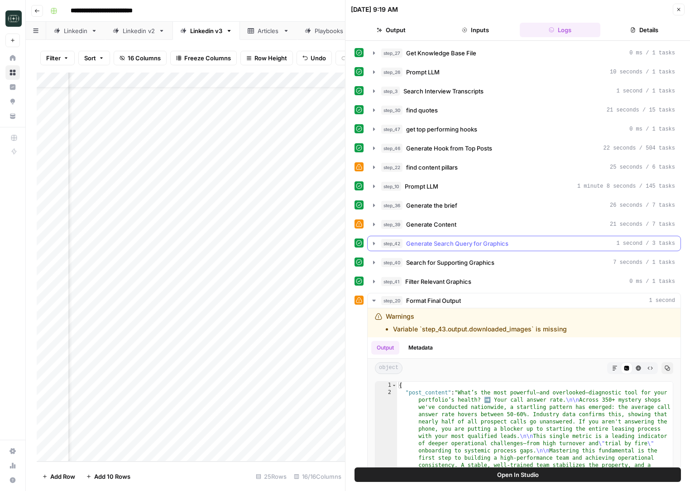
click at [442, 249] on button "step_42 Generate Search Query for Graphics 1 second / 3 tasks" at bounding box center [524, 243] width 313 height 14
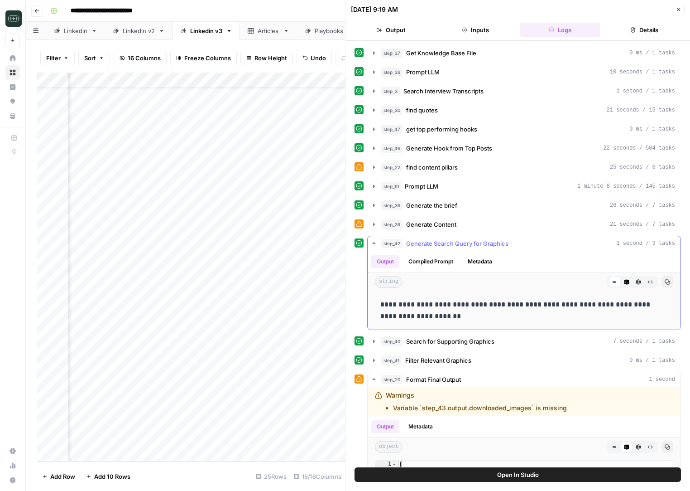
drag, startPoint x: 380, startPoint y: 307, endPoint x: 476, endPoint y: 316, distance: 96.4
click at [476, 316] on div "**********" at bounding box center [524, 310] width 298 height 31
copy p "**********"
click at [467, 215] on div "**********" at bounding box center [518, 343] width 327 height 597
click at [464, 220] on div "step_39 Generate Content 21 seconds / 7 tasks" at bounding box center [528, 224] width 294 height 9
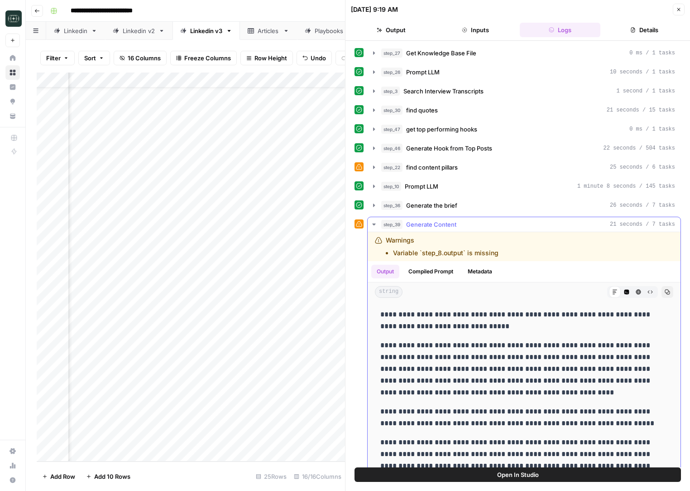
click at [465, 217] on button "step_39 Generate Content 21 seconds / 7 tasks" at bounding box center [524, 224] width 313 height 14
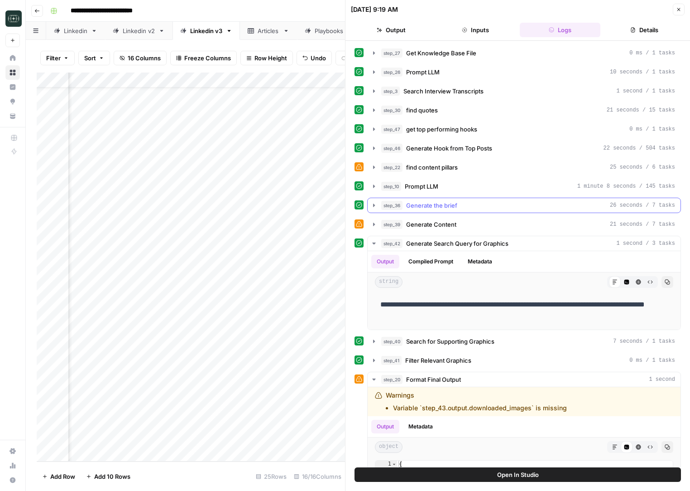
click at [464, 207] on div "step_36 Generate the brief 26 seconds / 7 tasks" at bounding box center [528, 205] width 294 height 9
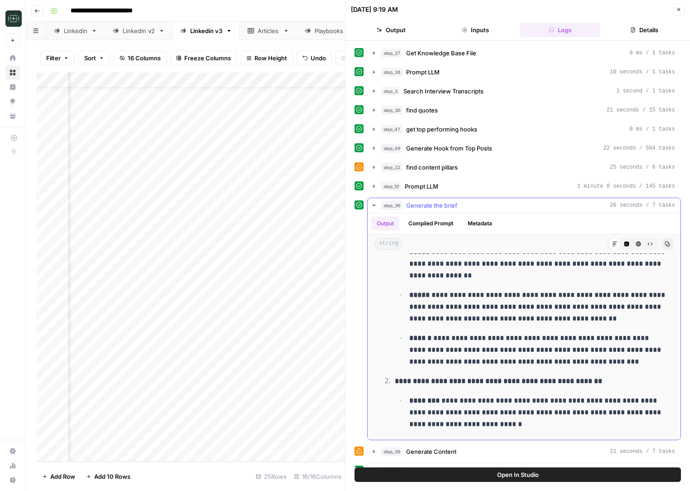
scroll to position [615, 0]
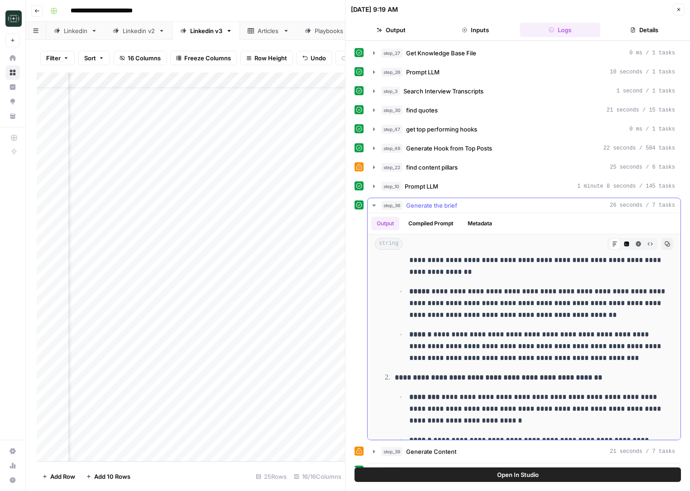
click at [516, 352] on p "**********" at bounding box center [538, 345] width 259 height 35
click at [487, 379] on strong "**********" at bounding box center [498, 377] width 207 height 7
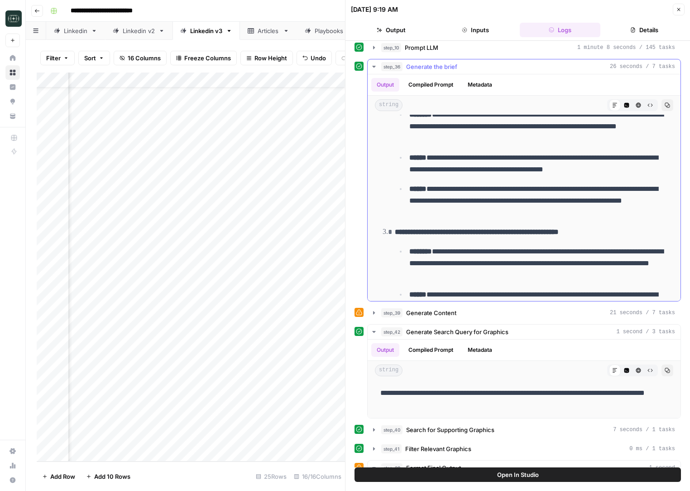
scroll to position [669, 0]
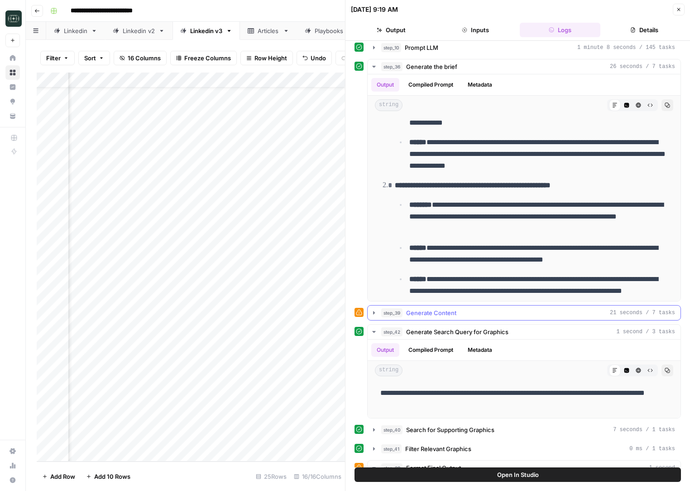
click at [430, 316] on span "Generate Content" at bounding box center [431, 312] width 50 height 9
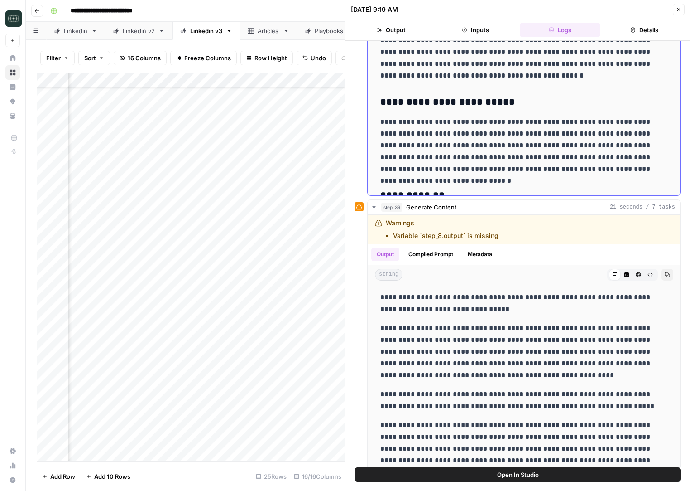
scroll to position [307, 0]
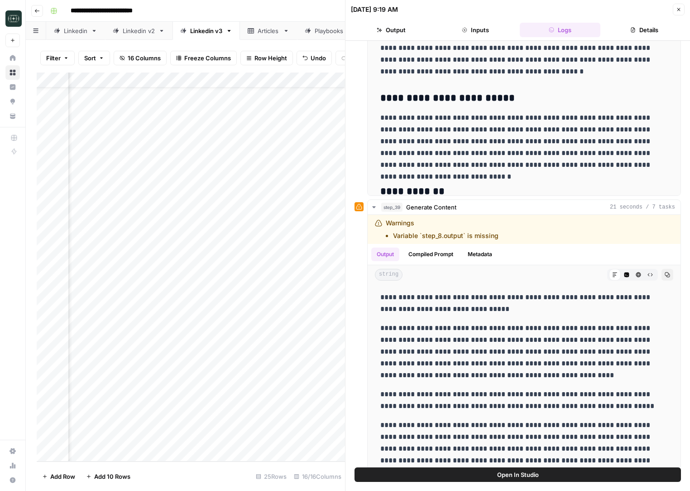
click at [454, 358] on p "**********" at bounding box center [524, 351] width 288 height 59
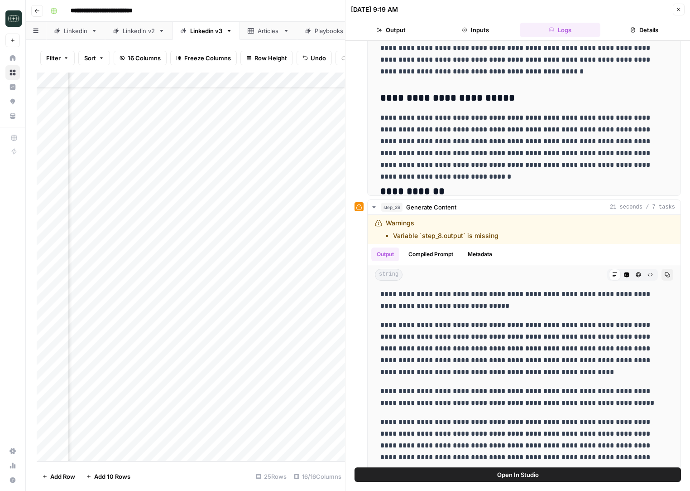
click at [682, 4] on button "Close" at bounding box center [679, 10] width 12 height 12
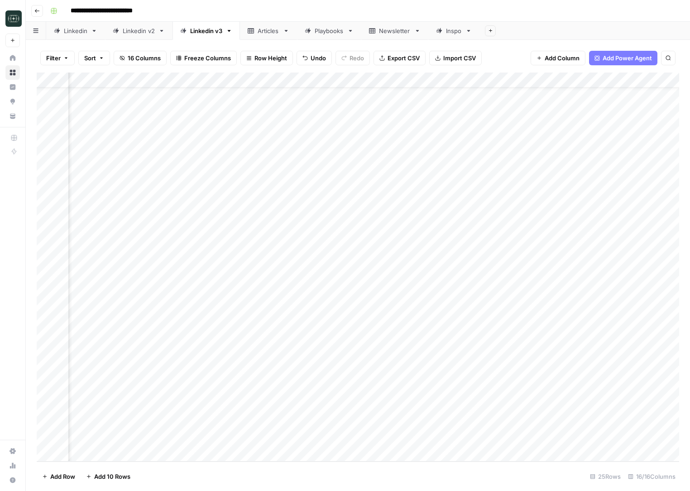
scroll to position [26, 204]
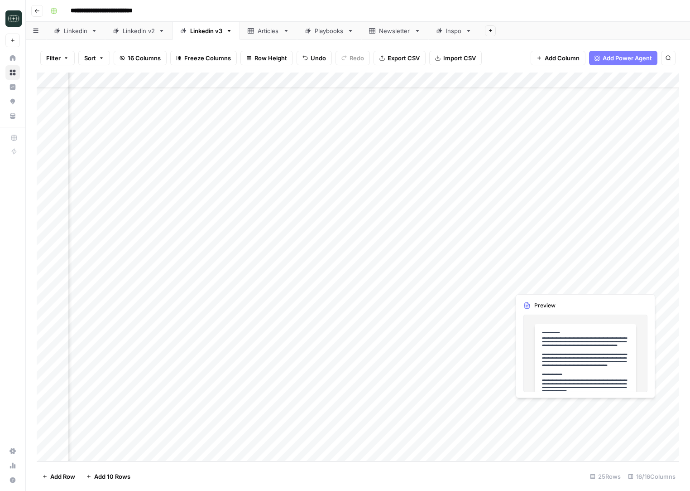
click at [547, 408] on div "Add Column" at bounding box center [358, 266] width 643 height 389
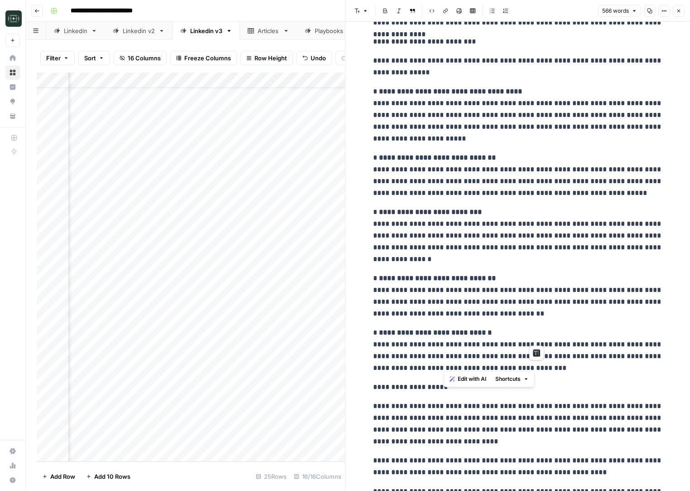
scroll to position [258, 0]
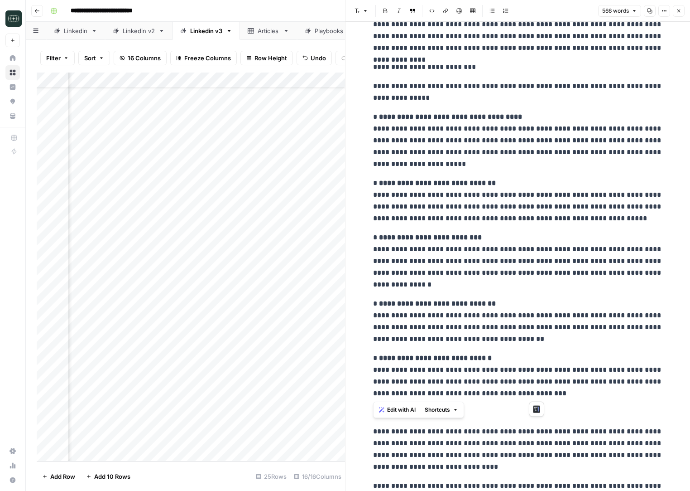
drag, startPoint x: 553, startPoint y: 337, endPoint x: 370, endPoint y: 122, distance: 282.7
click at [370, 122] on div "**********" at bounding box center [518, 164] width 301 height 771
copy div "**********"
click at [678, 9] on icon "button" at bounding box center [678, 10] width 5 height 5
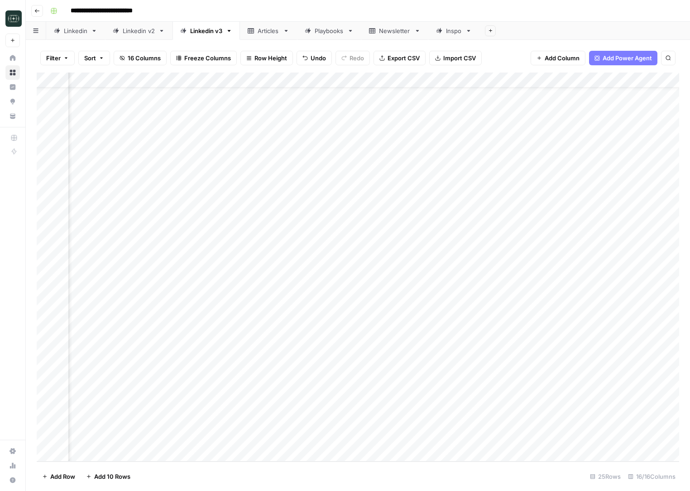
click at [338, 407] on div "Add Column" at bounding box center [358, 266] width 643 height 389
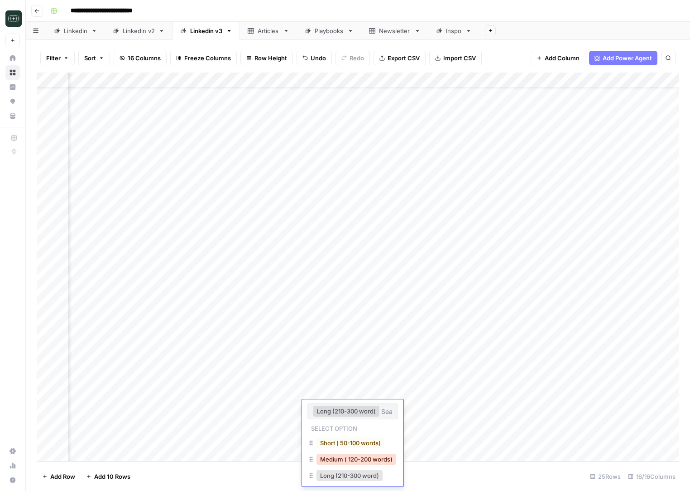
click at [341, 460] on button "Medium ( 120-200 words)" at bounding box center [357, 458] width 80 height 11
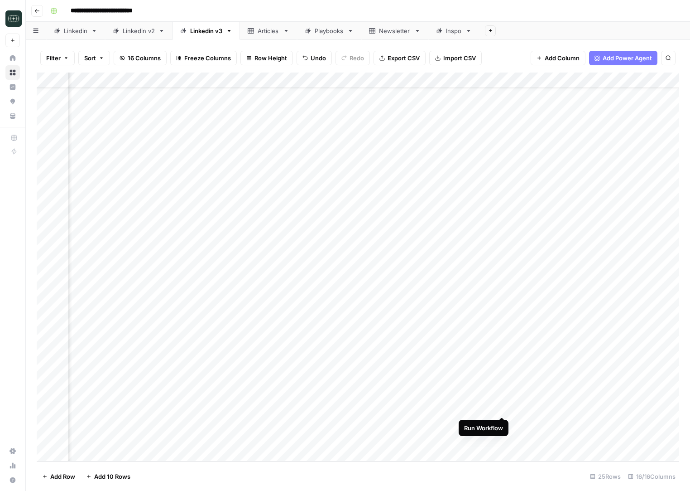
click at [502, 409] on div "Add Column" at bounding box center [358, 266] width 643 height 389
click at [533, 427] on div "Add Column" at bounding box center [358, 266] width 643 height 389
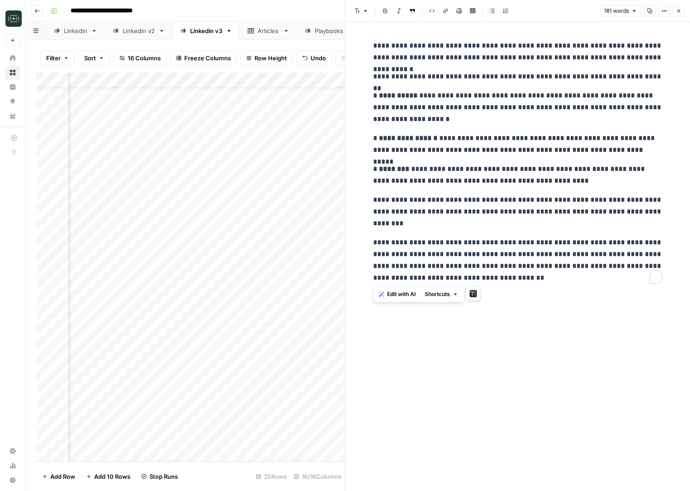
drag, startPoint x: 503, startPoint y: 280, endPoint x: 370, endPoint y: 48, distance: 267.6
click at [370, 48] on div "**********" at bounding box center [518, 161] width 301 height 251
copy div "**********"
click at [678, 4] on header "Font style Bold Italic Block quote Code block Link Image Insert Table Bulleted …" at bounding box center [518, 11] width 345 height 22
click at [678, 7] on button "Close" at bounding box center [679, 11] width 12 height 12
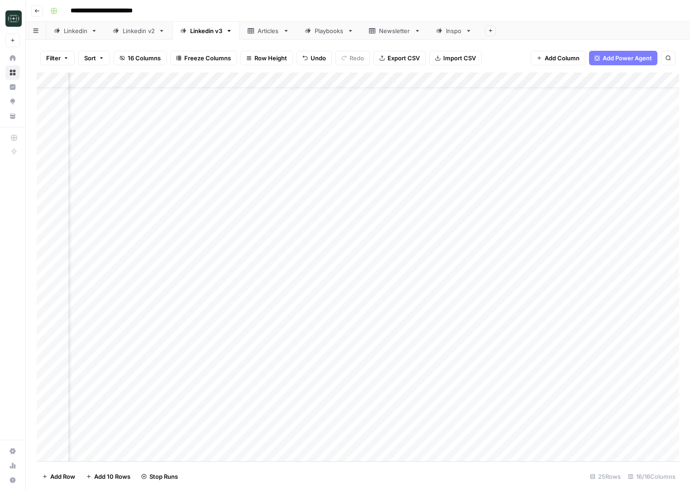
scroll to position [26, 520]
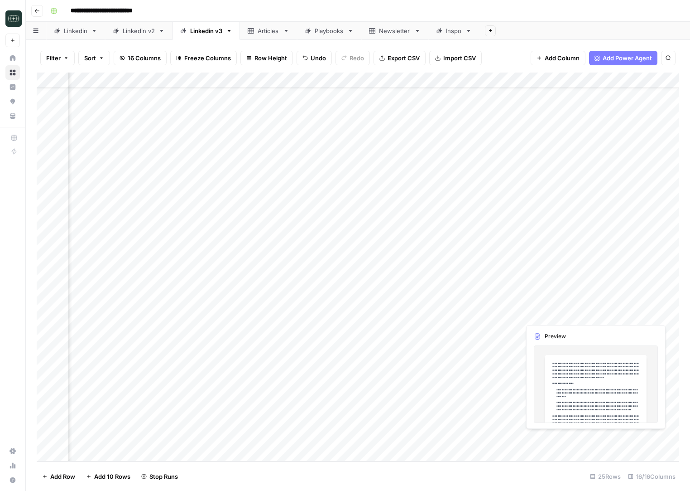
click at [552, 430] on div "Add Column" at bounding box center [358, 266] width 643 height 389
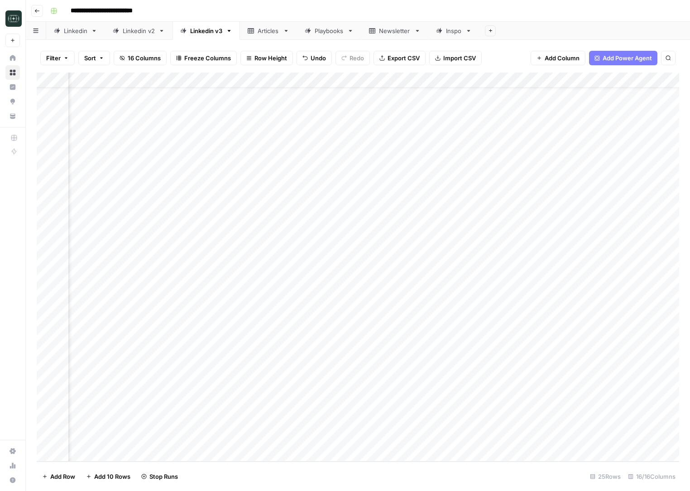
click at [555, 423] on div "Add Column" at bounding box center [358, 266] width 643 height 389
click at [555, 423] on div at bounding box center [561, 422] width 83 height 17
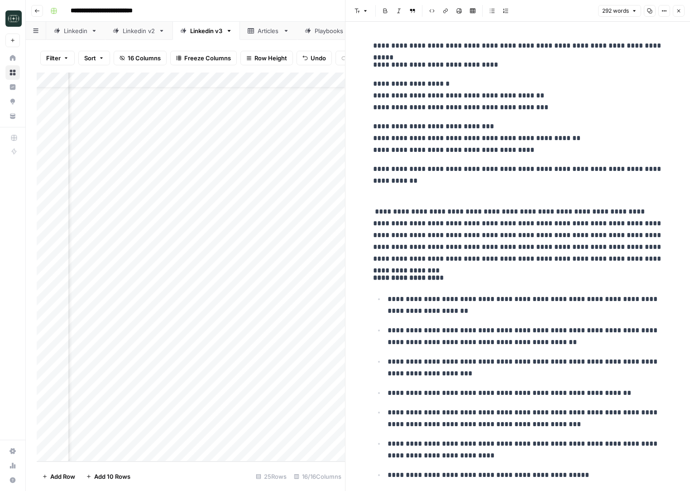
click at [682, 13] on button "Close" at bounding box center [679, 11] width 12 height 12
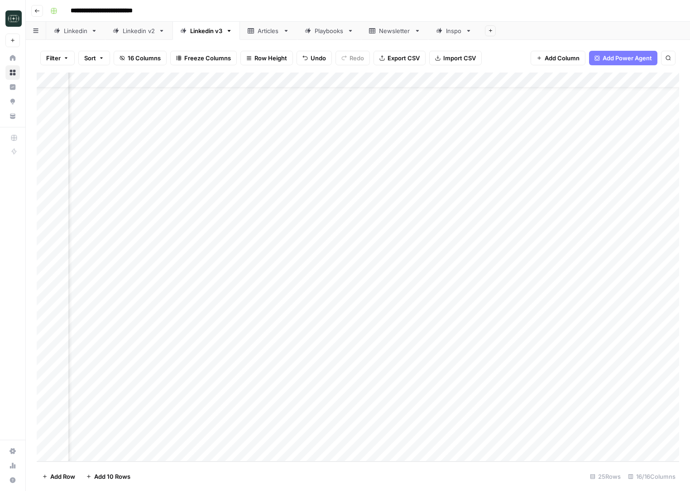
scroll to position [26, 750]
click at [187, 424] on div "Add Column" at bounding box center [358, 266] width 643 height 389
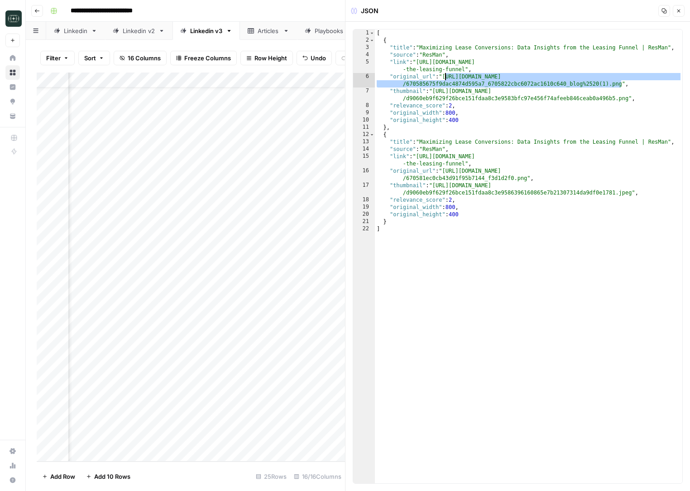
drag, startPoint x: 622, startPoint y: 84, endPoint x: 445, endPoint y: 76, distance: 176.8
click at [445, 76] on div "[ { "title" : "Maximizing Lease Conversions: Data Insights from the Leasing Fun…" at bounding box center [529, 263] width 308 height 468
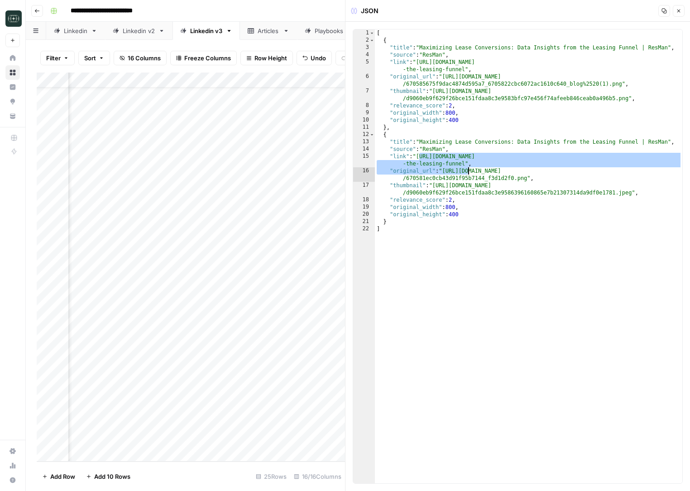
drag, startPoint x: 419, startPoint y: 159, endPoint x: 482, endPoint y: 167, distance: 63.9
click at [482, 167] on div "[ { "title" : "Maximizing Lease Conversions: Data Insights from the Leasing Fun…" at bounding box center [529, 263] width 308 height 468
type textarea "**********"
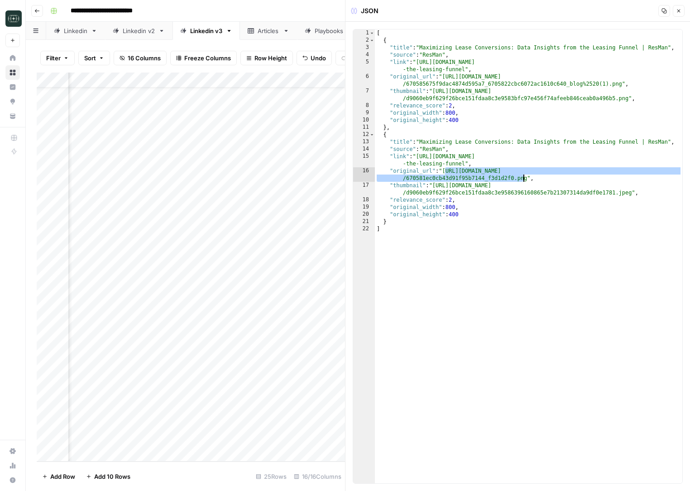
drag, startPoint x: 444, startPoint y: 169, endPoint x: 525, endPoint y: 181, distance: 81.9
click at [525, 181] on div "[ { "title" : "Maximizing Lease Conversions: Data Insights from the Leasing Fun…" at bounding box center [529, 263] width 308 height 468
click at [683, 14] on button "Close" at bounding box center [679, 11] width 12 height 12
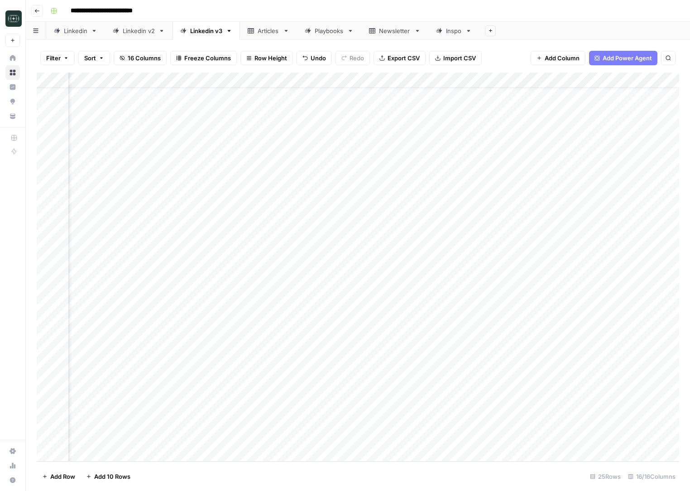
scroll to position [26, 517]
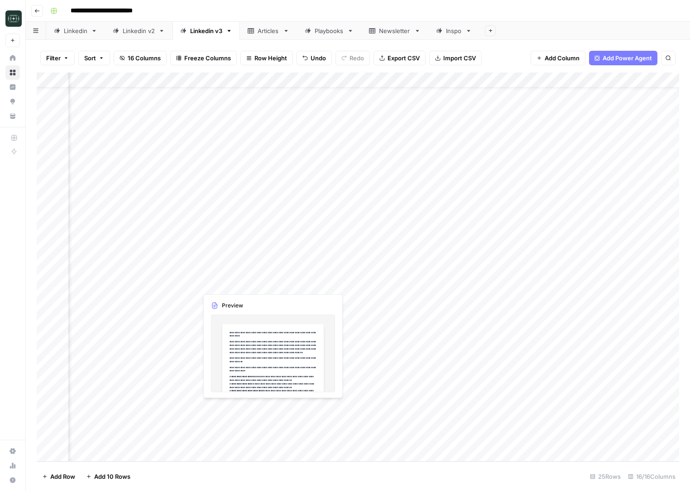
click at [239, 408] on div "Add Column" at bounding box center [358, 266] width 643 height 389
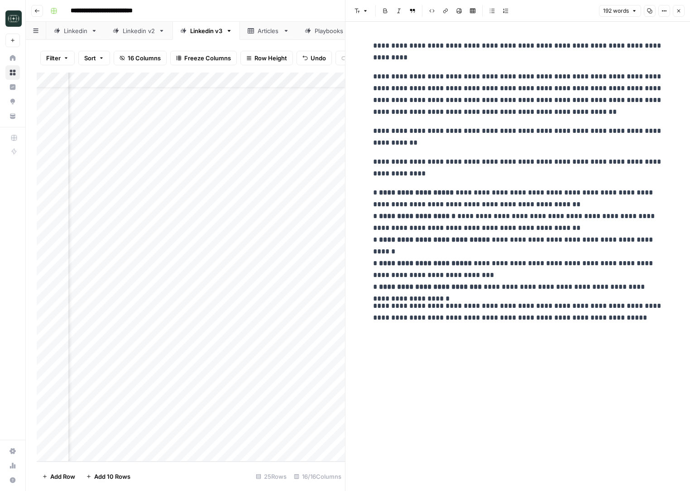
click at [649, 10] on icon "button" at bounding box center [649, 10] width 5 height 5
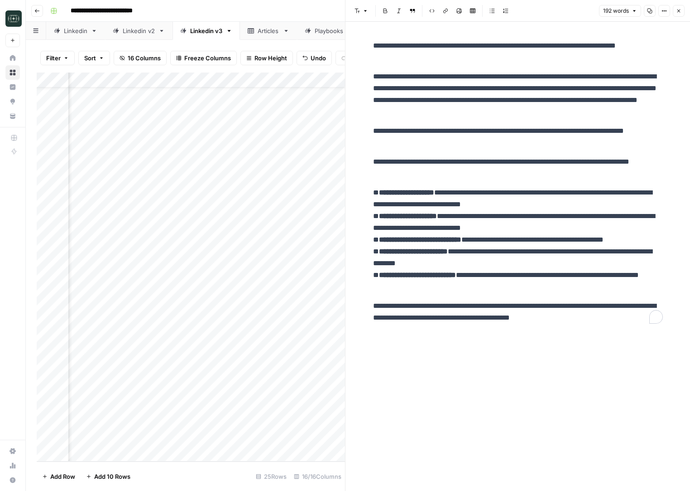
click at [457, 306] on p "**********" at bounding box center [518, 312] width 290 height 24
click at [594, 364] on div "**********" at bounding box center [518, 256] width 301 height 469
click at [678, 13] on icon "button" at bounding box center [678, 10] width 5 height 5
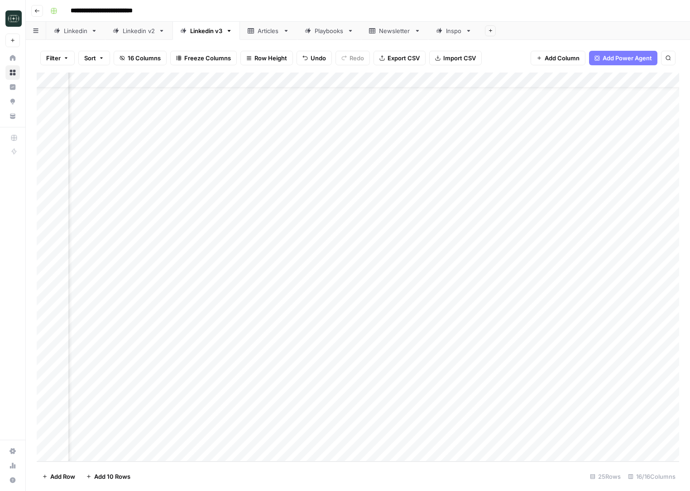
scroll to position [26, 406]
click at [326, 437] on div "Add Column" at bounding box center [358, 266] width 643 height 389
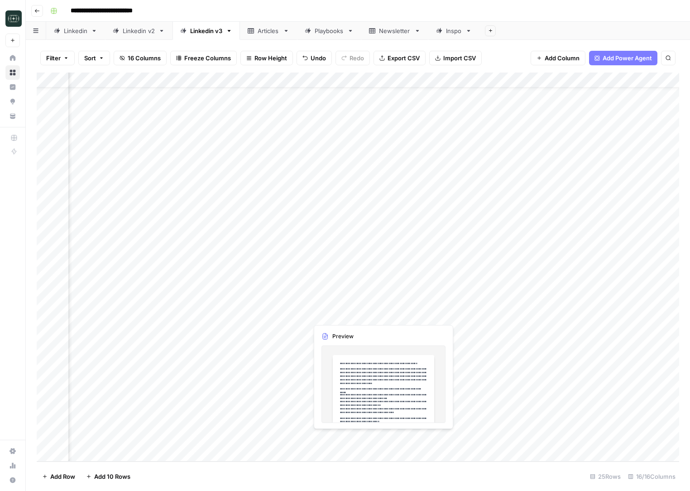
click at [326, 437] on div "Add Column" at bounding box center [358, 266] width 643 height 389
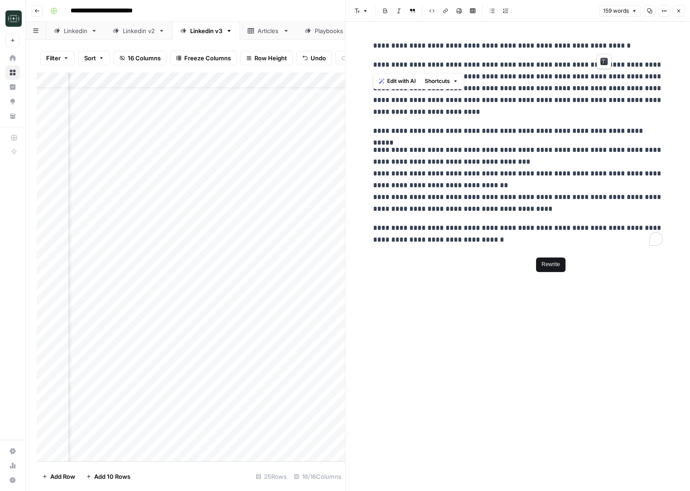
drag, startPoint x: 374, startPoint y: 66, endPoint x: 534, endPoint y: 248, distance: 242.0
click at [534, 248] on div "**********" at bounding box center [518, 142] width 301 height 213
click at [523, 282] on div "**********" at bounding box center [518, 256] width 301 height 469
click at [676, 9] on icon "button" at bounding box center [678, 10] width 5 height 5
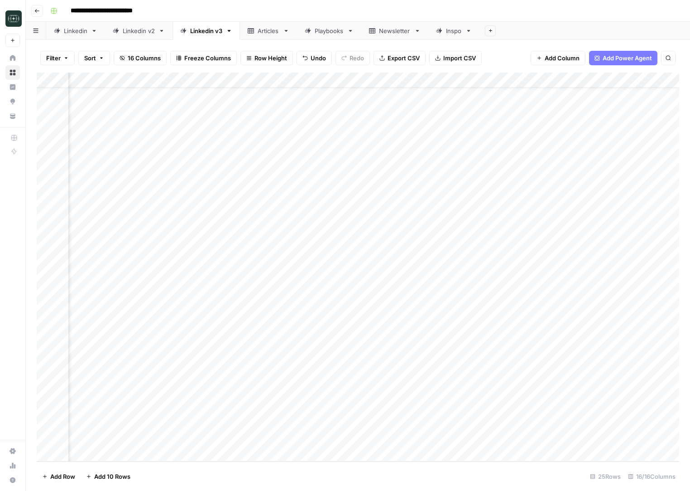
scroll to position [26, 533]
click at [558, 440] on div "Add Column" at bounding box center [358, 266] width 643 height 389
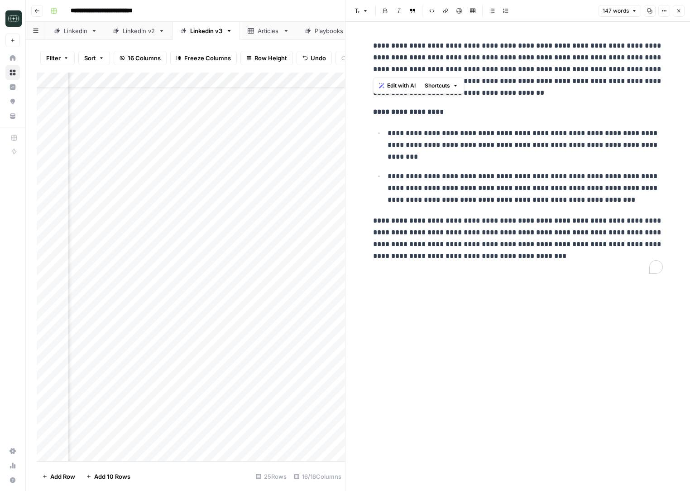
drag, startPoint x: 404, startPoint y: 69, endPoint x: 370, endPoint y: 39, distance: 45.2
click at [370, 39] on div "**********" at bounding box center [518, 156] width 301 height 241
copy p "**********"
click at [442, 57] on p "**********" at bounding box center [518, 69] width 290 height 59
click at [679, 14] on button "Close" at bounding box center [679, 11] width 12 height 12
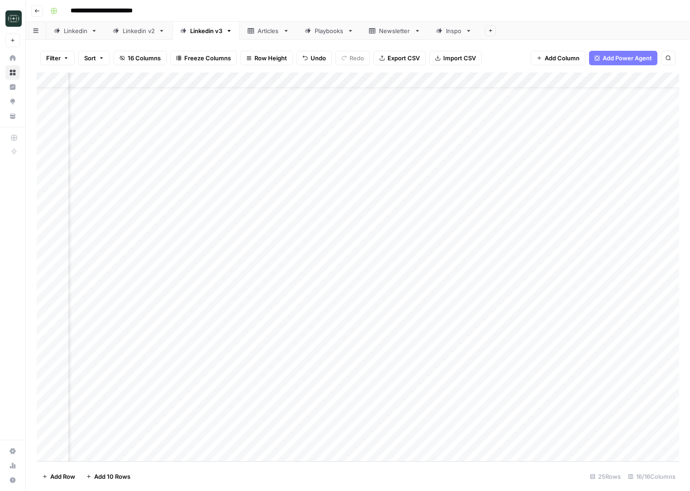
scroll to position [26, 362]
click at [372, 439] on div "Add Column" at bounding box center [358, 266] width 643 height 389
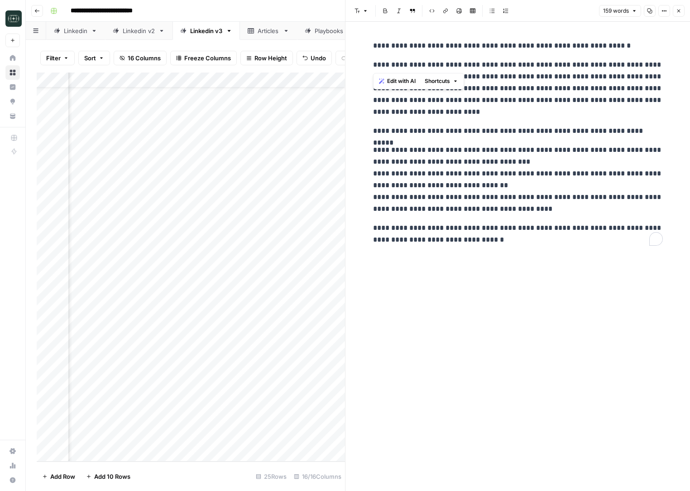
click at [375, 65] on p "**********" at bounding box center [518, 88] width 290 height 59
click at [584, 83] on p "**********" at bounding box center [518, 88] width 290 height 59
drag, startPoint x: 602, startPoint y: 65, endPoint x: 596, endPoint y: 240, distance: 174.5
click at [596, 240] on div "**********" at bounding box center [518, 142] width 301 height 213
copy div "**********"
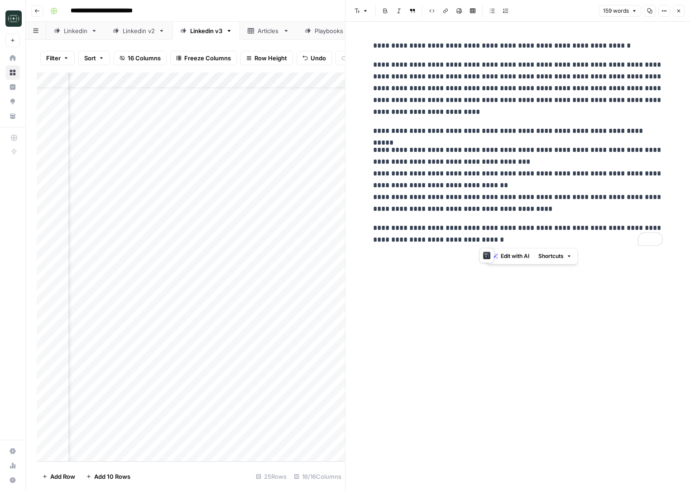
click at [599, 240] on p "**********" at bounding box center [518, 234] width 290 height 24
click at [676, 16] on button "Close" at bounding box center [679, 11] width 12 height 12
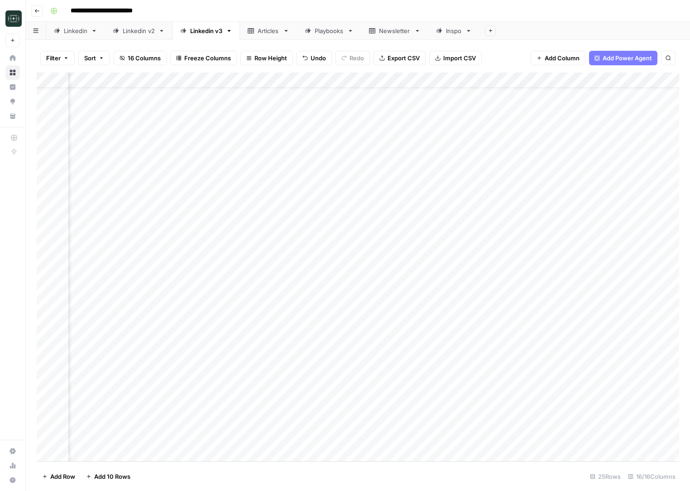
click at [472, 440] on div "Add Column" at bounding box center [358, 266] width 643 height 389
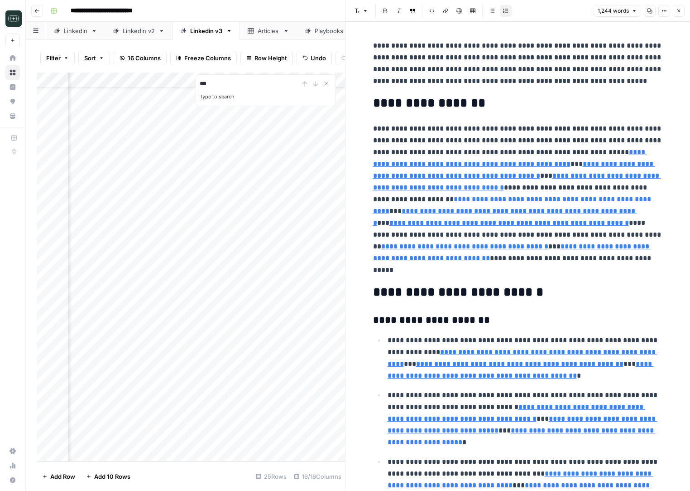
type input "***"
drag, startPoint x: 438, startPoint y: 353, endPoint x: 402, endPoint y: 364, distance: 37.7
click at [402, 364] on p "**********" at bounding box center [525, 357] width 275 height 47
copy link "**********"
type input "replacement"
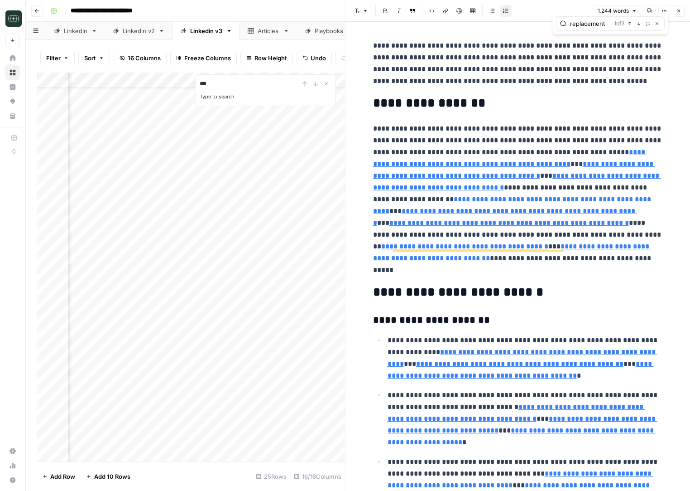
scroll to position [26, 362]
click at [679, 8] on icon "button" at bounding box center [678, 10] width 5 height 5
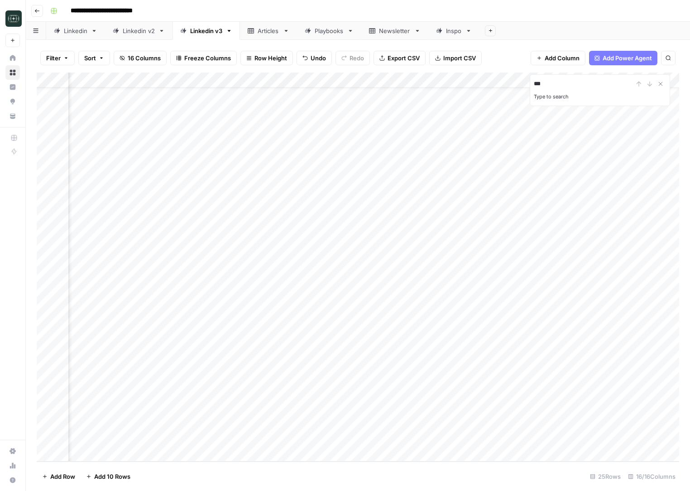
click at [127, 448] on div "Add Column" at bounding box center [358, 266] width 643 height 389
click at [119, 449] on div "Add Column" at bounding box center [358, 266] width 643 height 389
click at [121, 449] on div "Add Column" at bounding box center [358, 266] width 643 height 389
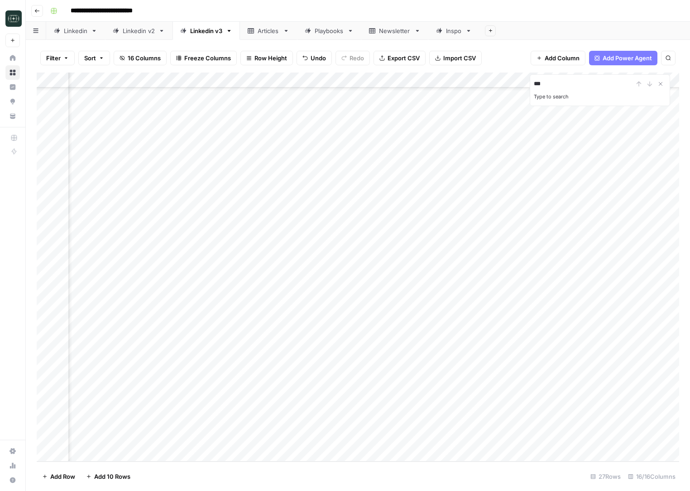
click at [143, 398] on div "Add Column" at bounding box center [358, 266] width 643 height 389
click at [109, 451] on div "Add Column" at bounding box center [358, 266] width 643 height 389
click at [223, 418] on div "Add Column" at bounding box center [358, 266] width 643 height 389
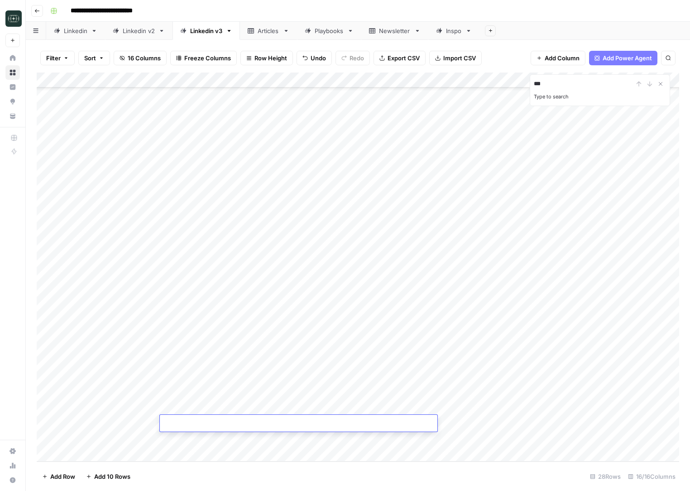
type textarea "**********"
click at [563, 422] on div "Add Column" at bounding box center [358, 266] width 643 height 389
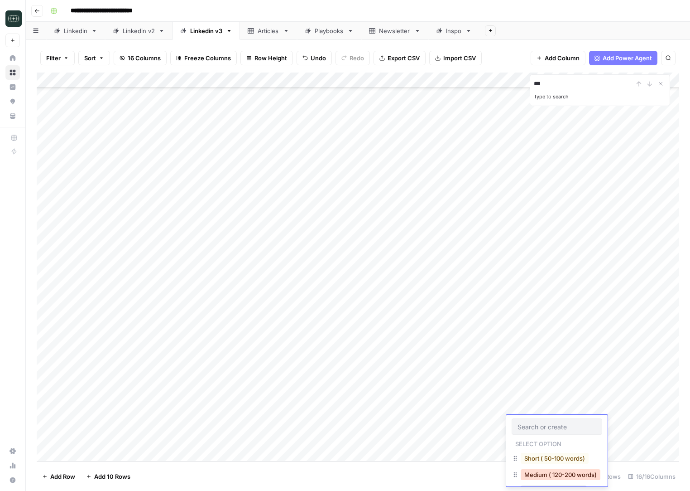
click at [537, 470] on button "Medium ( 120-200 words)" at bounding box center [561, 474] width 80 height 11
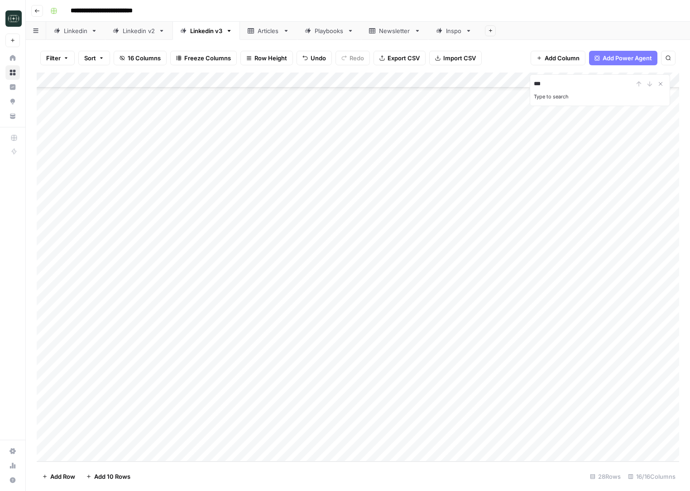
click at [618, 425] on div "Add Column" at bounding box center [358, 266] width 643 height 389
click at [172, 436] on div "Add Column" at bounding box center [358, 266] width 643 height 389
click at [202, 443] on textarea at bounding box center [299, 439] width 278 height 13
type textarea "**********"
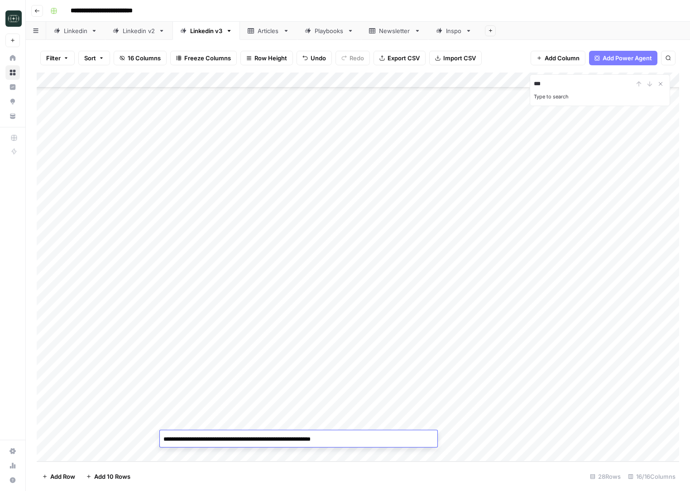
scroll to position [1, 0]
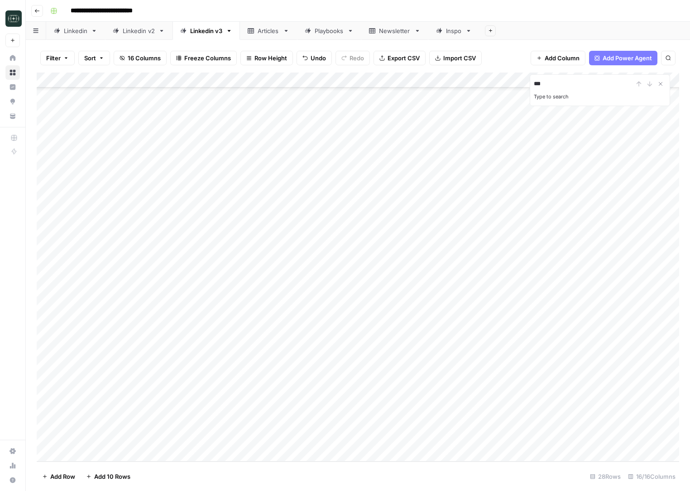
click at [563, 442] on div "Add Column" at bounding box center [358, 266] width 643 height 389
click at [543, 478] on button "Medium ( 120-200 words)" at bounding box center [561, 481] width 80 height 11
click at [602, 443] on div "Add Column" at bounding box center [358, 266] width 643 height 389
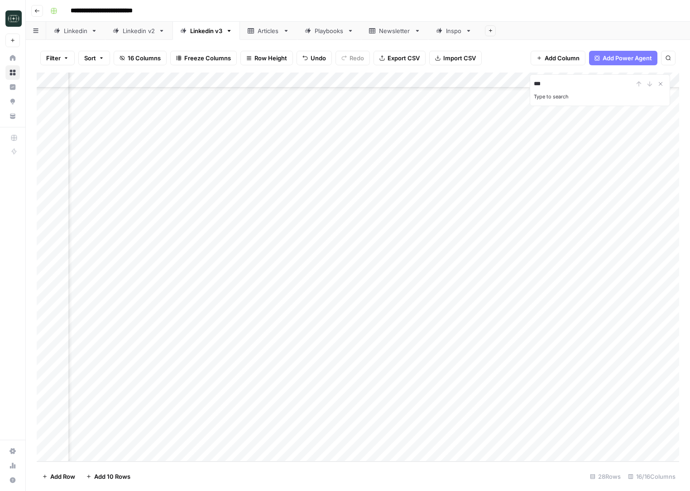
scroll to position [72, 190]
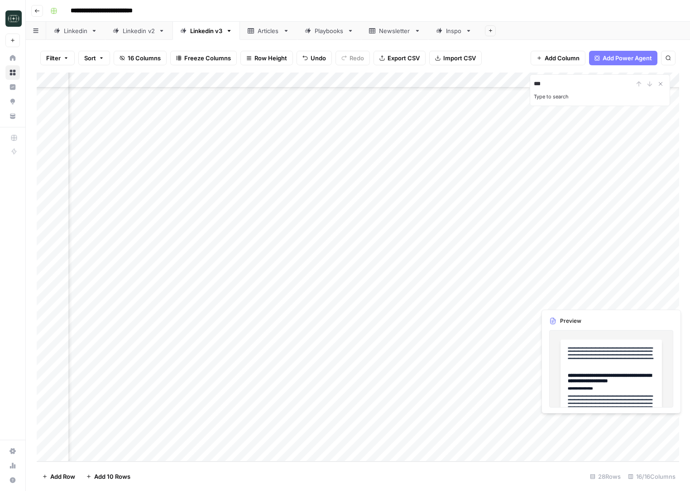
click at [583, 427] on div "Add Column" at bounding box center [358, 266] width 643 height 389
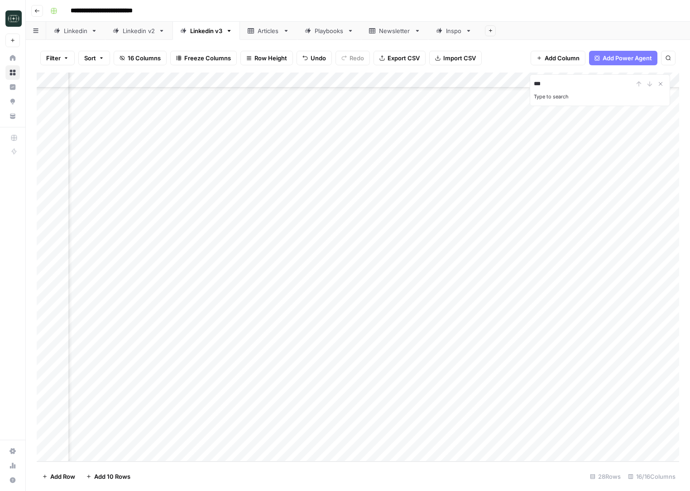
click at [583, 427] on div "Add Column" at bounding box center [358, 266] width 643 height 389
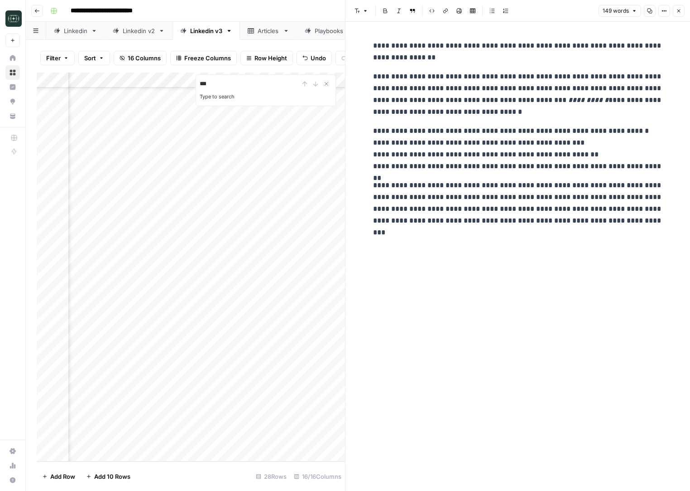
click at [526, 257] on div "**********" at bounding box center [518, 256] width 301 height 469
click at [592, 47] on p "**********" at bounding box center [518, 52] width 290 height 24
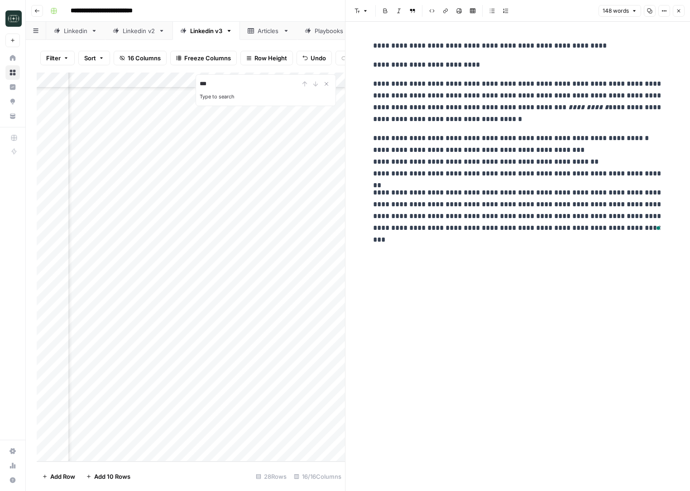
click at [568, 104] on em "**********" at bounding box center [588, 107] width 40 height 7
copy div "**********"
click at [558, 121] on p "**********" at bounding box center [518, 101] width 290 height 47
click at [269, 430] on div "Add Column" at bounding box center [191, 266] width 308 height 389
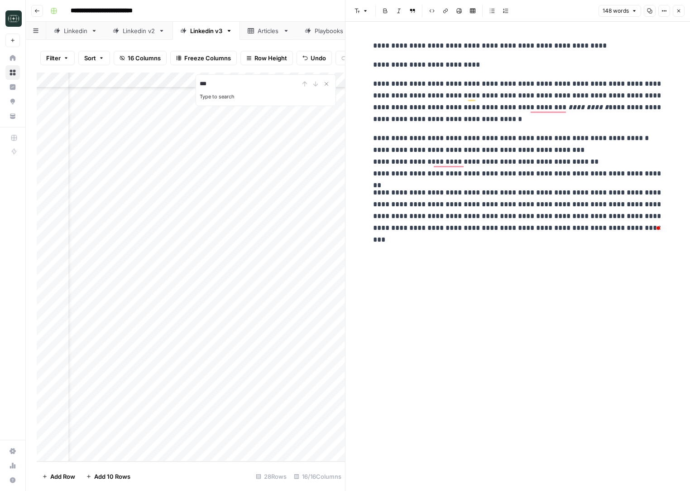
click at [563, 307] on div "**********" at bounding box center [518, 256] width 301 height 469
click at [674, 8] on button "Close" at bounding box center [679, 11] width 12 height 12
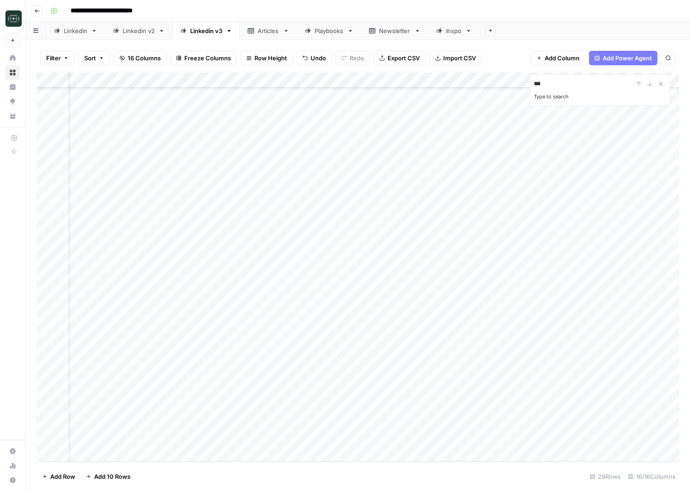
click at [616, 437] on div "Add Column" at bounding box center [358, 266] width 643 height 389
click at [674, 438] on div "Add Column" at bounding box center [358, 266] width 643 height 389
